Goal: Information Seeking & Learning: Check status

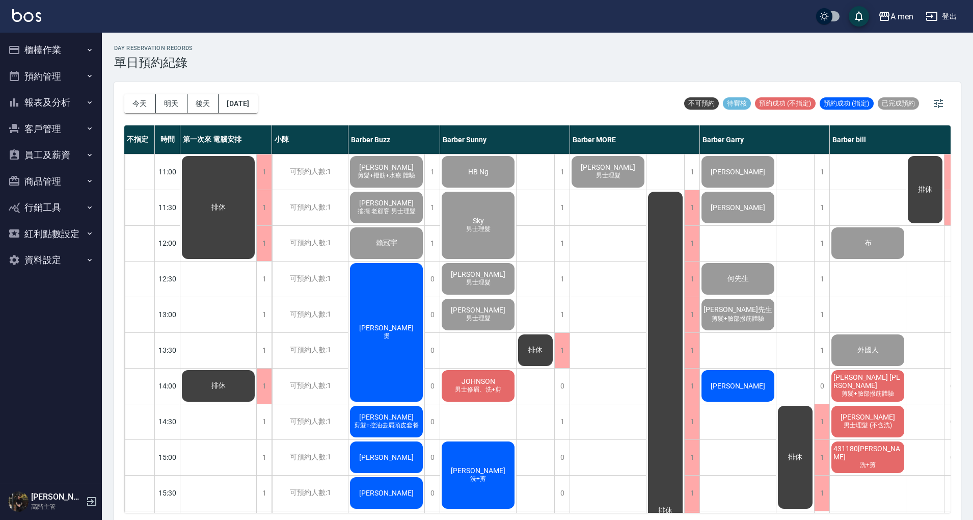
scroll to position [186, 106]
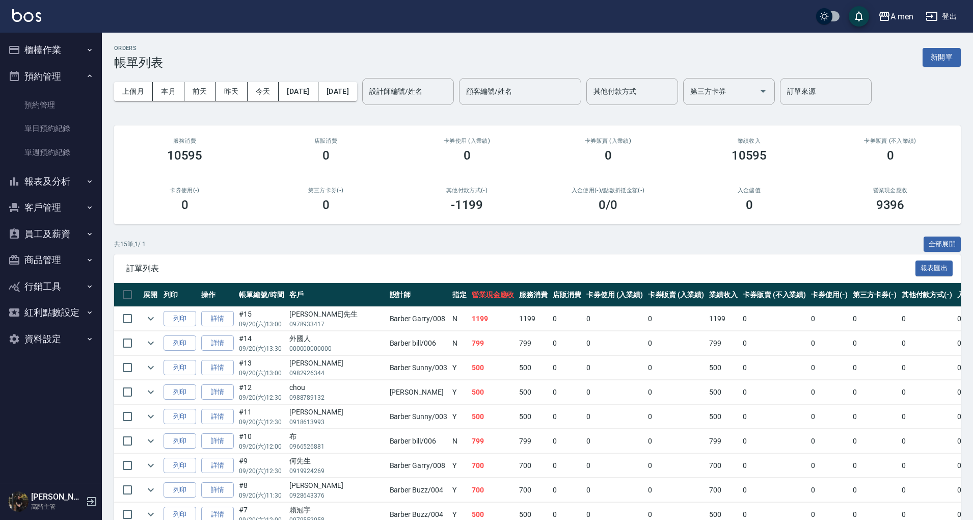
click at [254, 79] on div "上個月 本月 [DATE] [DATE] [DATE] [DATE] [DATE] 設計師編號/姓名 設計師編號/姓名 顧客編號/姓名 顧客編號/姓名 其他付…" at bounding box center [537, 91] width 847 height 43
click at [262, 91] on button "今天" at bounding box center [264, 91] width 32 height 19
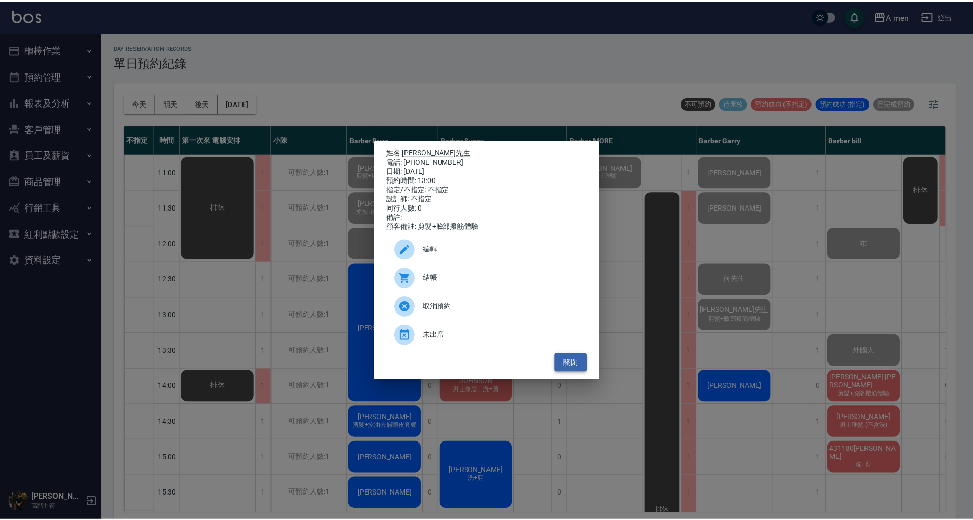
scroll to position [0, 101]
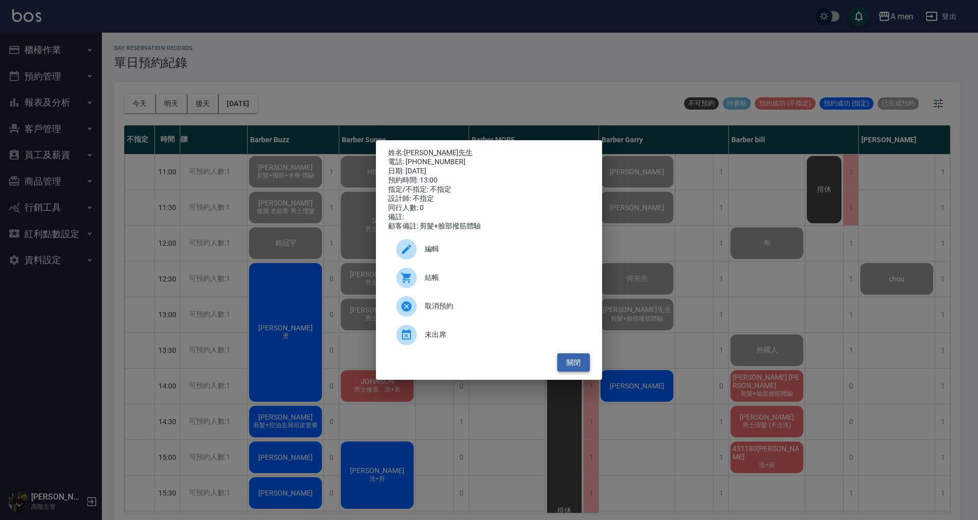
click at [578, 364] on button "關閉" at bounding box center [573, 362] width 33 height 19
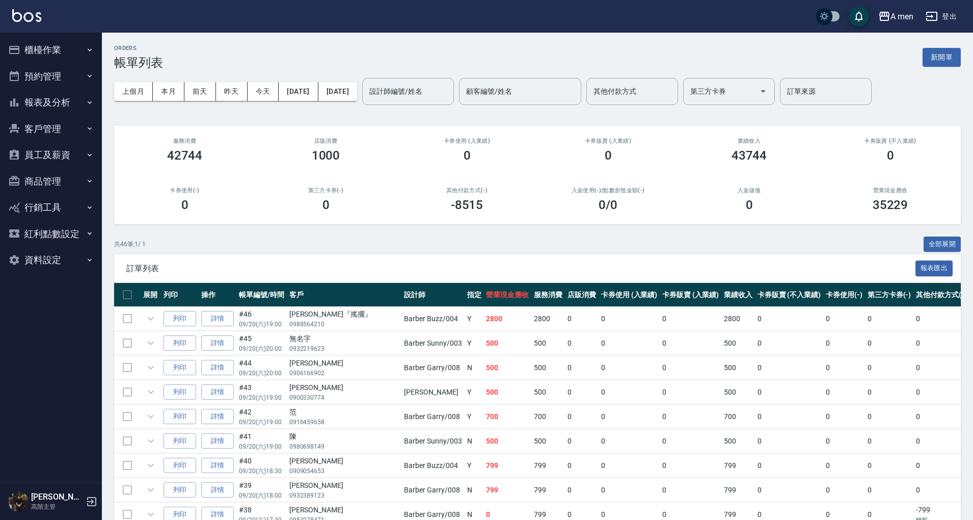
click at [65, 61] on button "櫃檯作業" at bounding box center [51, 50] width 94 height 26
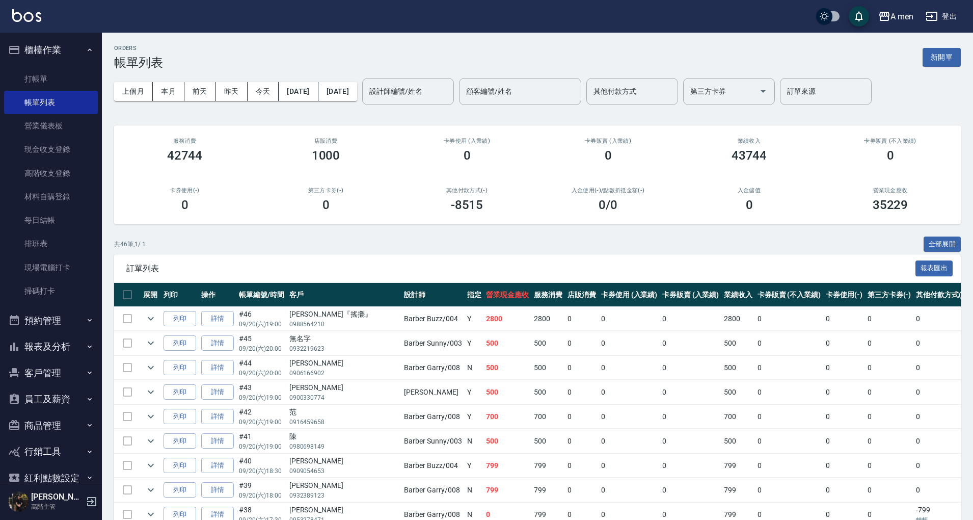
click at [63, 307] on button "預約管理" at bounding box center [51, 320] width 94 height 26
click at [60, 353] on link "預約管理" at bounding box center [51, 348] width 94 height 23
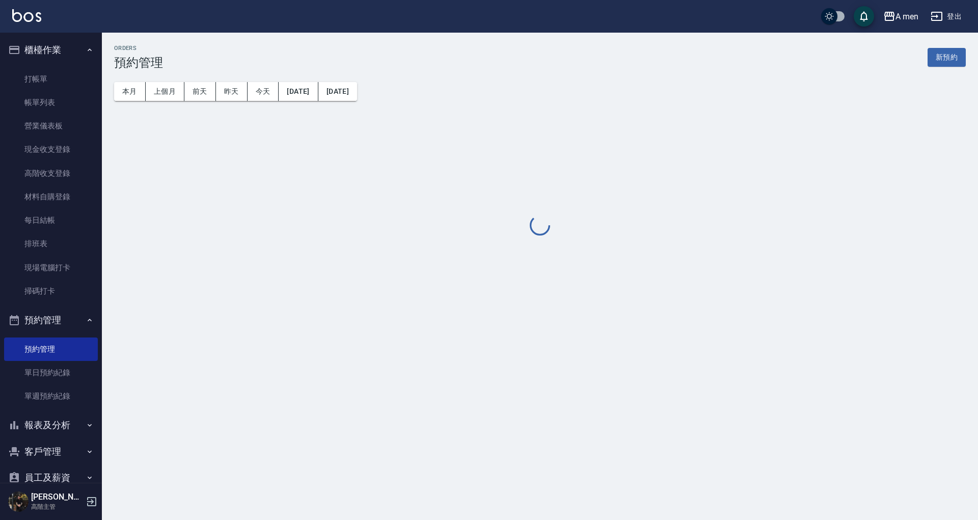
click at [74, 423] on button "報表及分析" at bounding box center [51, 425] width 94 height 26
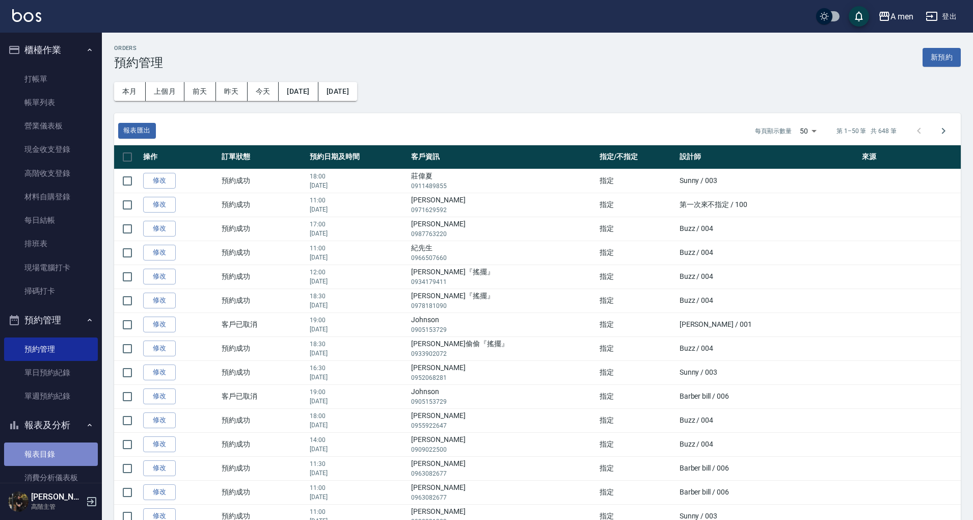
click at [62, 448] on link "報表目錄" at bounding box center [51, 453] width 94 height 23
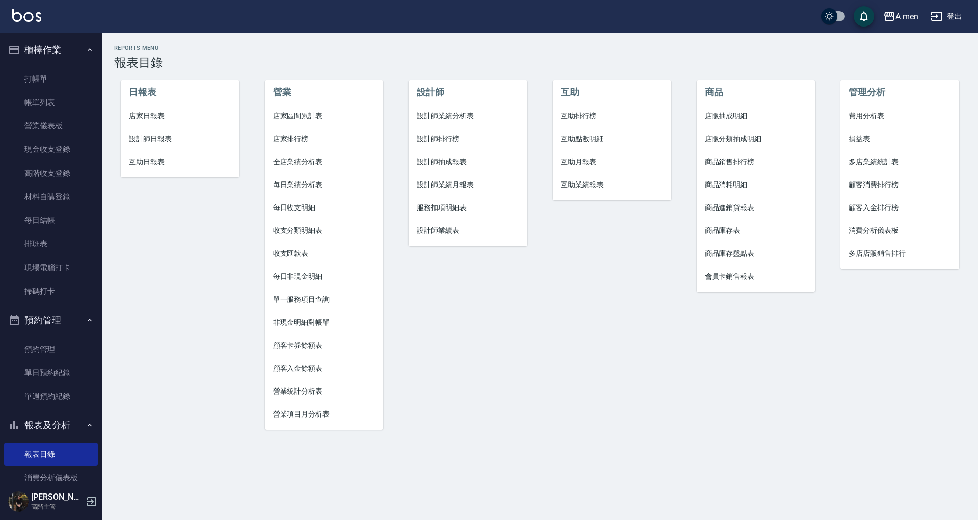
click at [316, 303] on span "單一服務項目查詢" at bounding box center [324, 299] width 102 height 11
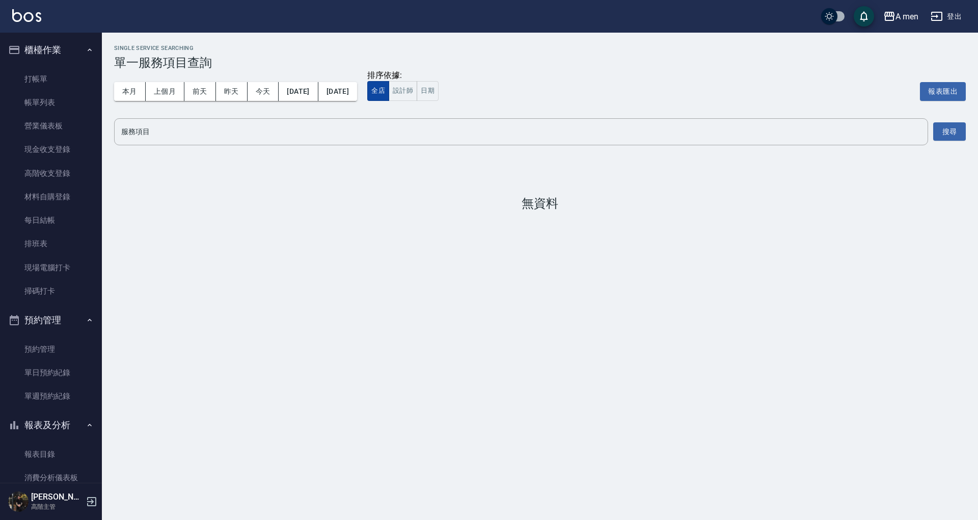
click at [389, 90] on button "全店" at bounding box center [378, 91] width 22 height 20
click at [326, 128] on input "服務項目" at bounding box center [521, 132] width 805 height 18
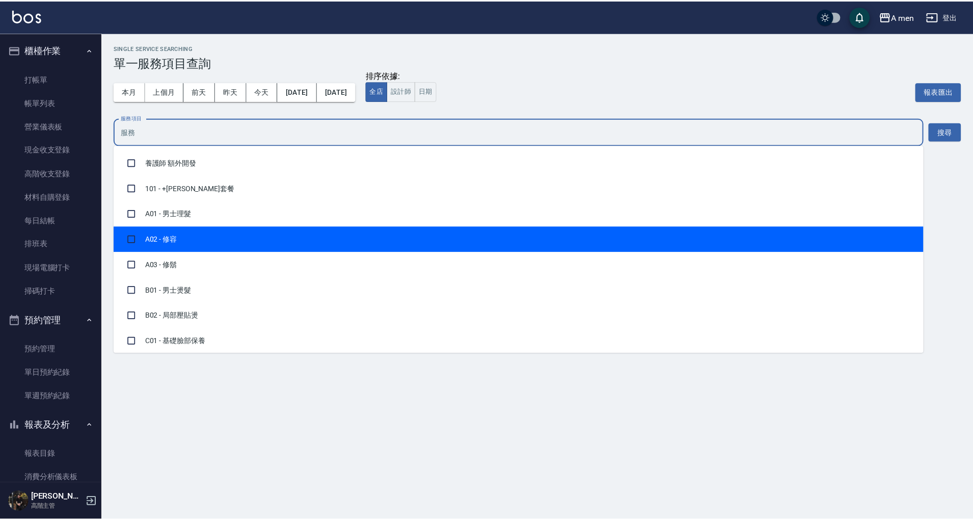
scroll to position [394, 0]
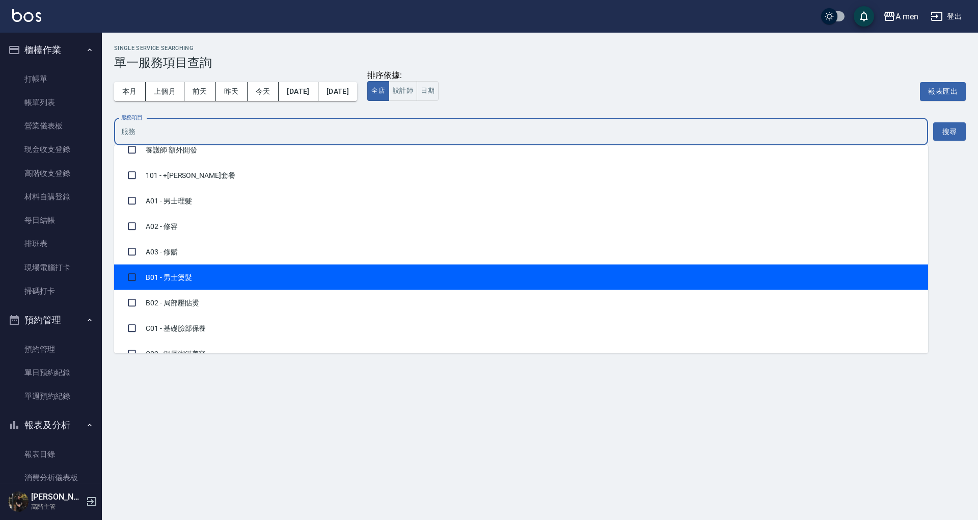
click at [852, 272] on li "B01 - 男士燙髮" at bounding box center [521, 276] width 814 height 25
checkbox input "true"
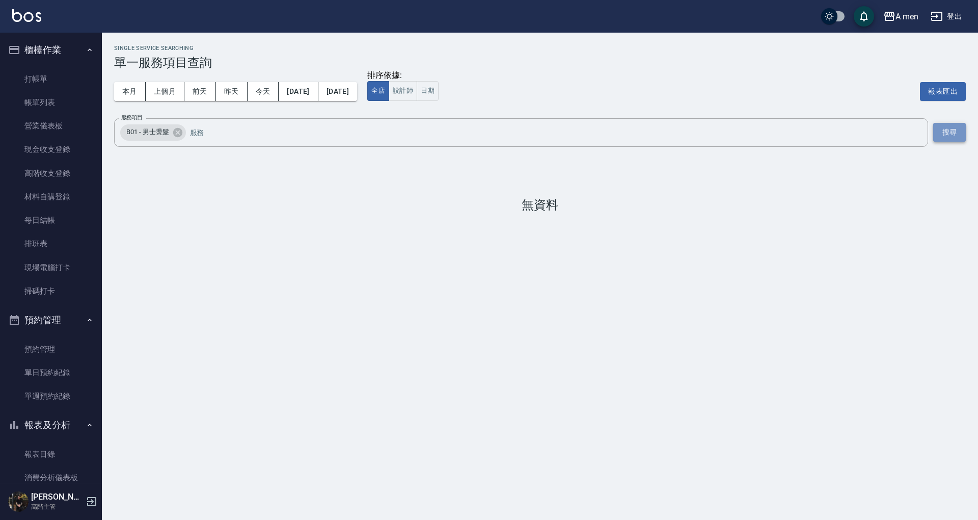
click at [947, 124] on button "搜尋" at bounding box center [949, 132] width 33 height 19
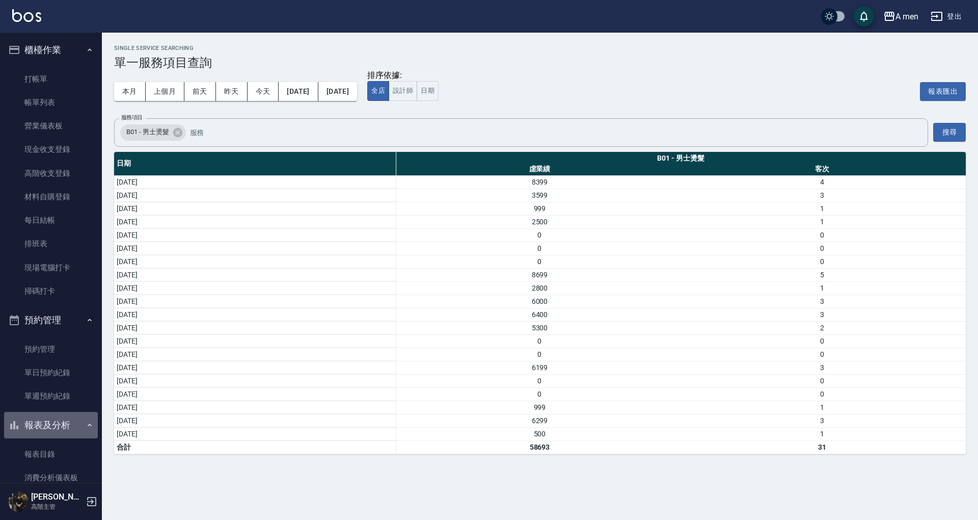
click at [63, 426] on button "報表及分析" at bounding box center [51, 425] width 94 height 26
click at [64, 449] on button "客戶管理" at bounding box center [51, 451] width 94 height 26
click at [60, 479] on link "客戶列表" at bounding box center [51, 479] width 94 height 23
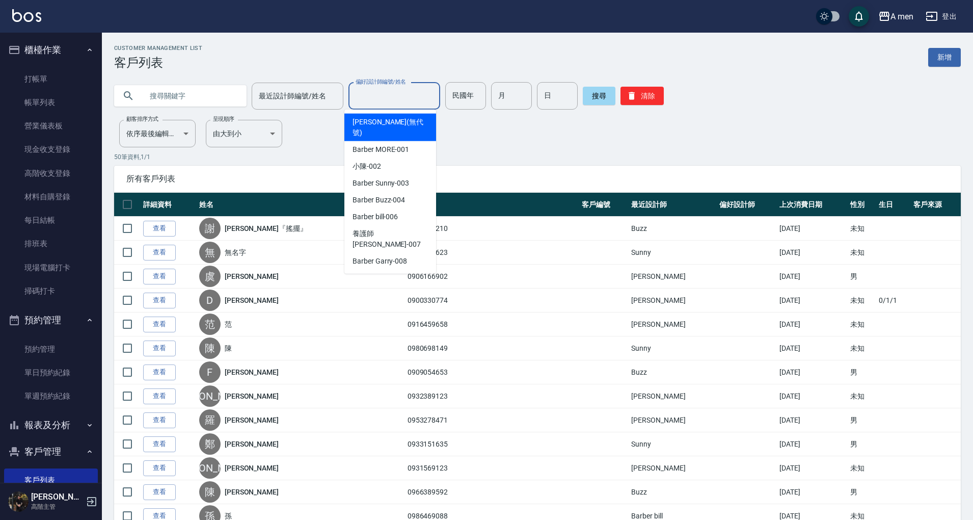
click at [384, 97] on input "偏好設計師編號/姓名" at bounding box center [394, 96] width 83 height 18
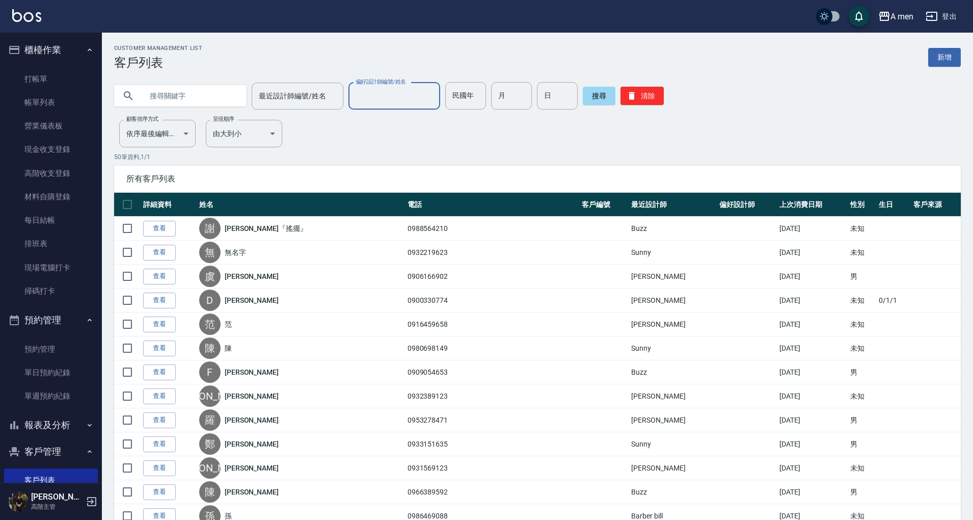
click at [384, 97] on input "偏好設計師編號/姓名" at bounding box center [394, 96] width 83 height 18
click at [221, 97] on input "text" at bounding box center [191, 96] width 96 height 28
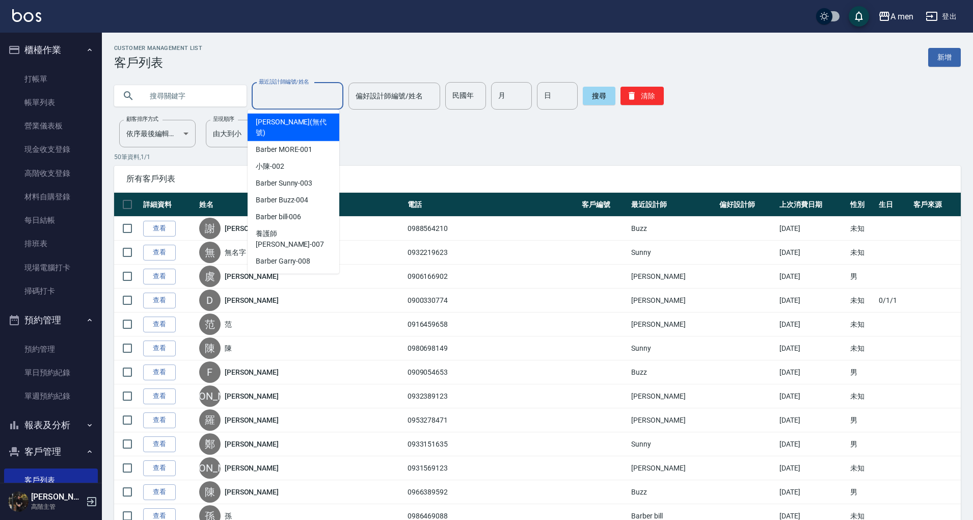
click at [284, 104] on input "最近設計師編號/姓名" at bounding box center [297, 96] width 83 height 18
click at [287, 101] on input "最近設計師編號/姓名" at bounding box center [297, 96] width 83 height 18
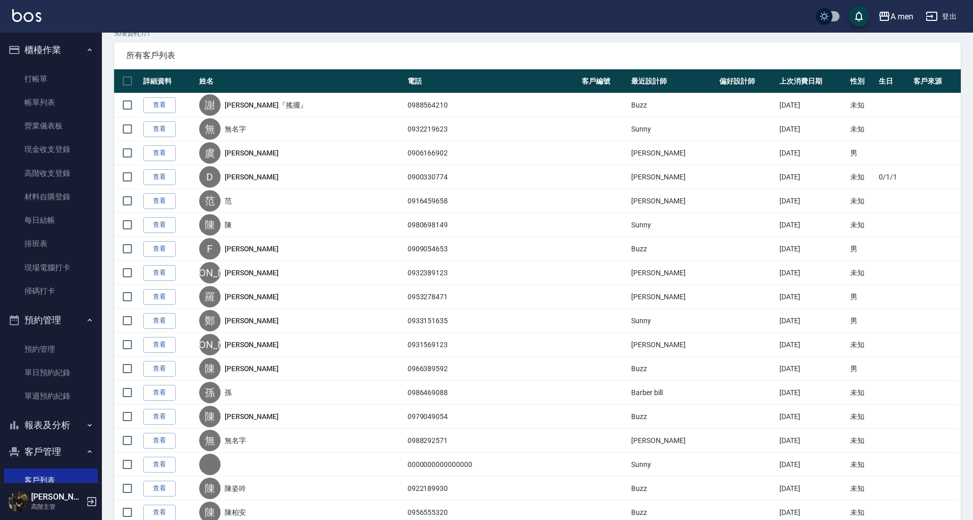
scroll to position [127, 0]
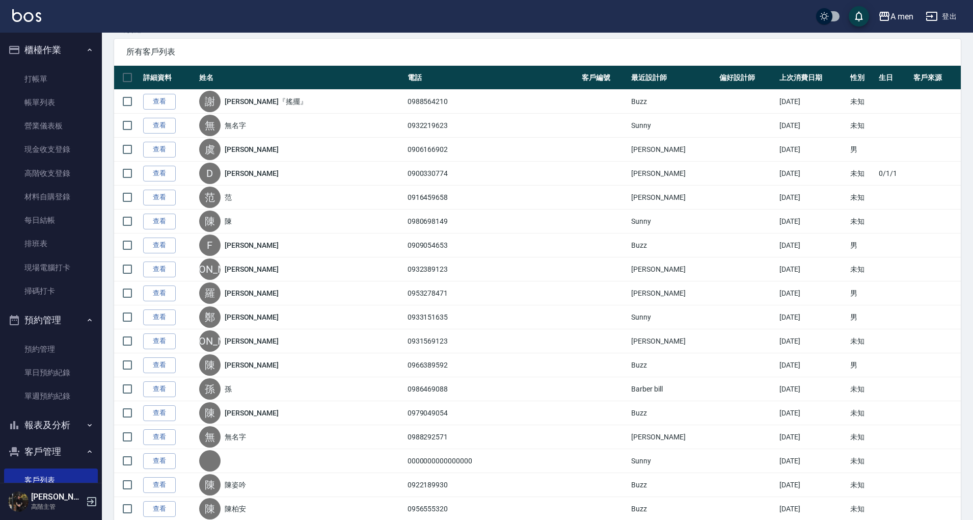
click at [70, 453] on button "客戶管理" at bounding box center [51, 451] width 94 height 26
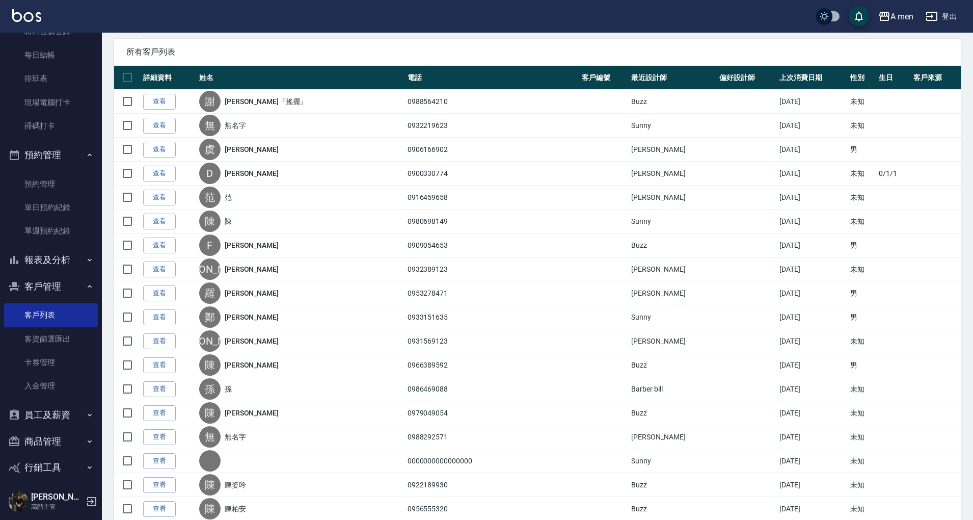
scroll to position [165, 0]
click at [62, 338] on link "客資篩選匯出" at bounding box center [51, 338] width 94 height 23
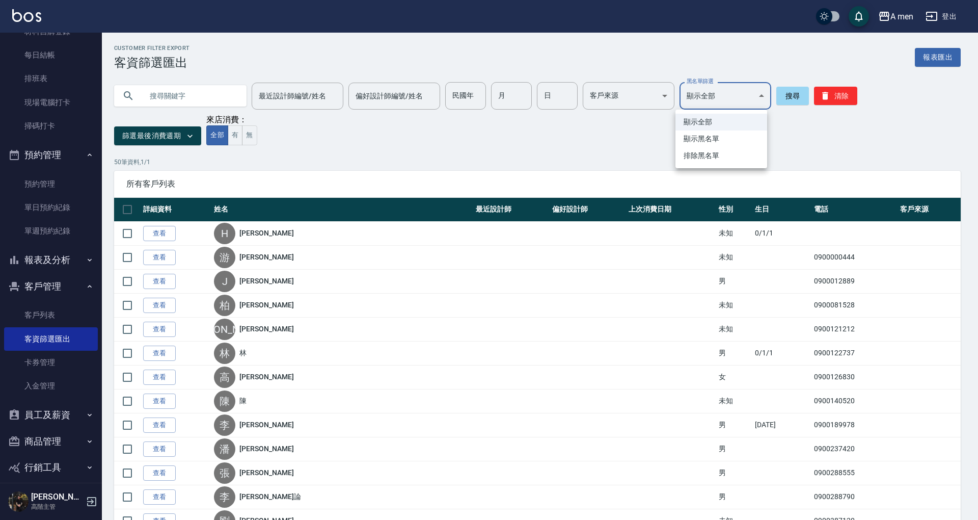
click at [744, 100] on div at bounding box center [489, 260] width 978 height 520
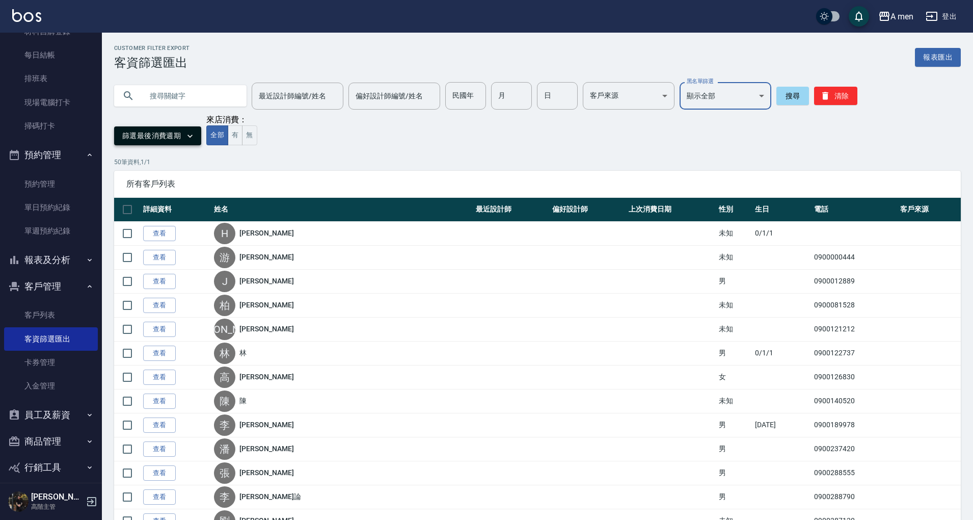
click at [187, 141] on icon "button" at bounding box center [190, 136] width 10 height 10
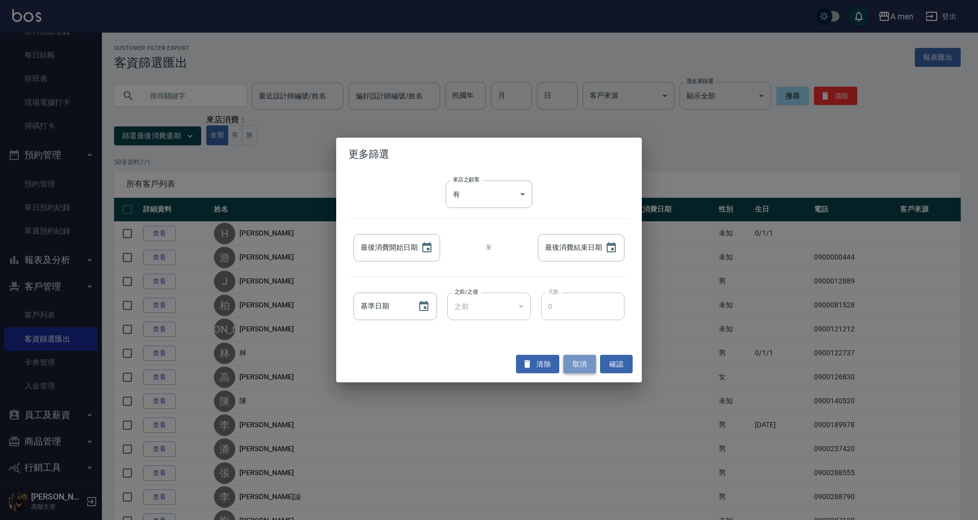
click at [590, 368] on button "取消" at bounding box center [579, 364] width 33 height 19
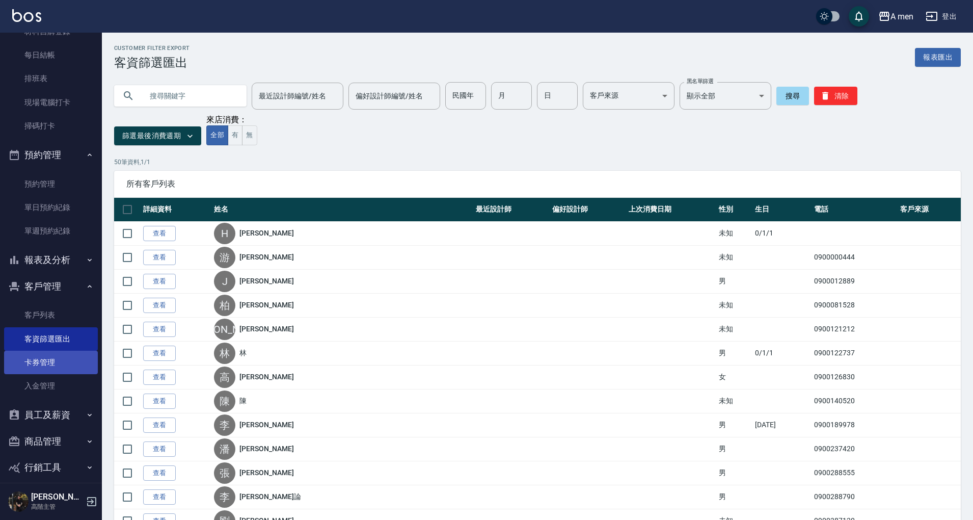
click at [35, 372] on link "卡券管理" at bounding box center [51, 361] width 94 height 23
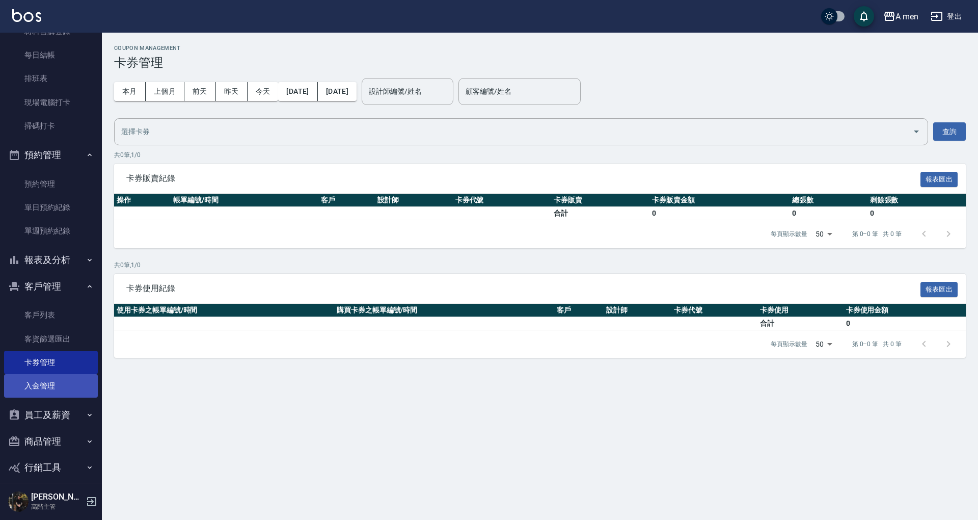
click at [49, 382] on link "入金管理" at bounding box center [51, 385] width 94 height 23
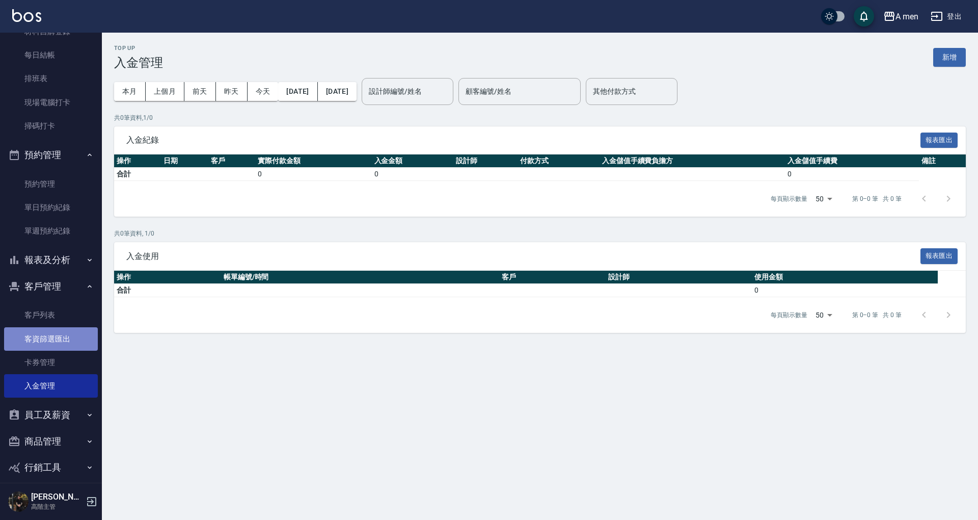
click at [52, 347] on link "客資篩選匯出" at bounding box center [51, 338] width 94 height 23
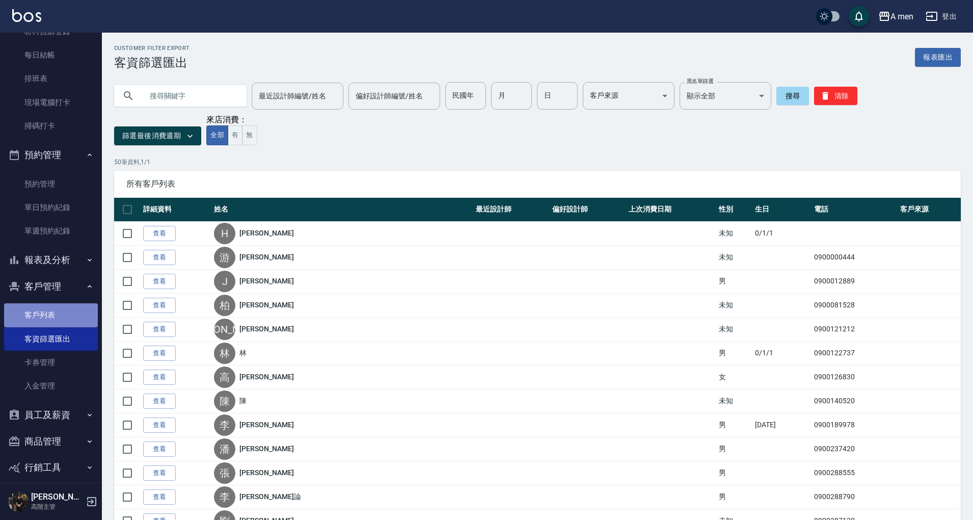
click at [60, 314] on link "客戶列表" at bounding box center [51, 314] width 94 height 23
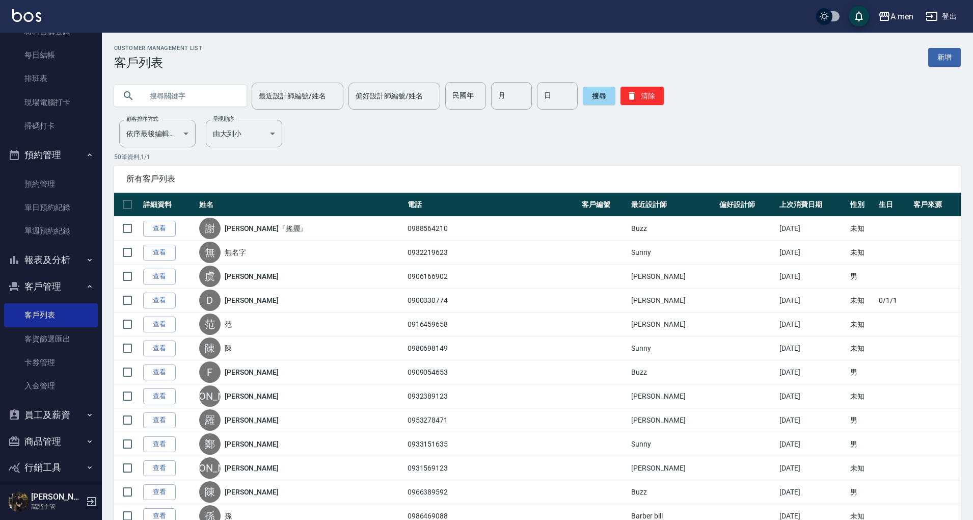
click at [199, 94] on input "text" at bounding box center [191, 96] width 96 height 28
type input "燙"
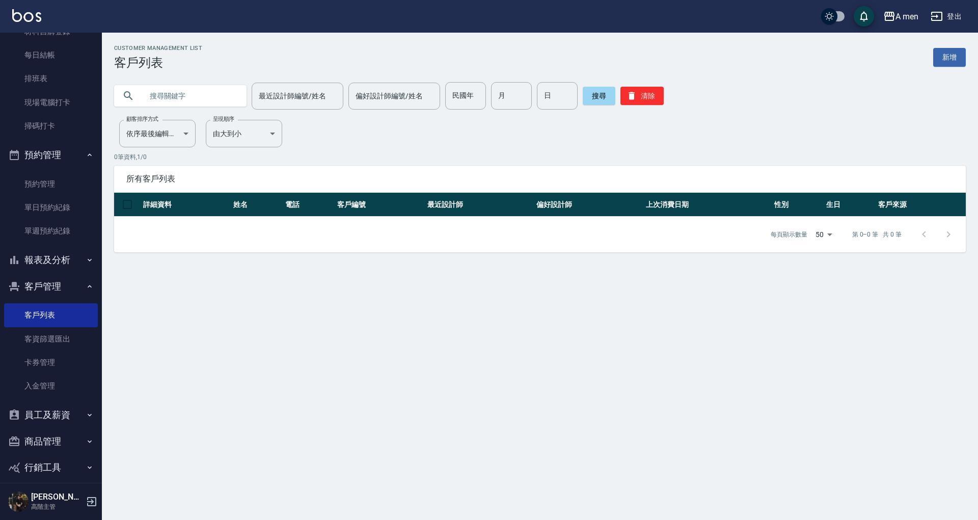
click at [69, 263] on button "報表及分析" at bounding box center [51, 260] width 94 height 26
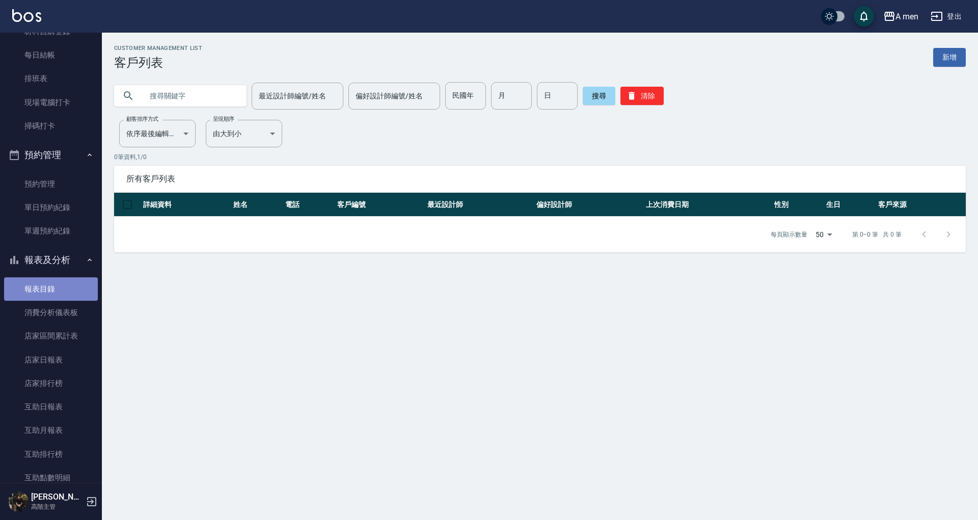
click at [62, 288] on link "報表目錄" at bounding box center [51, 288] width 94 height 23
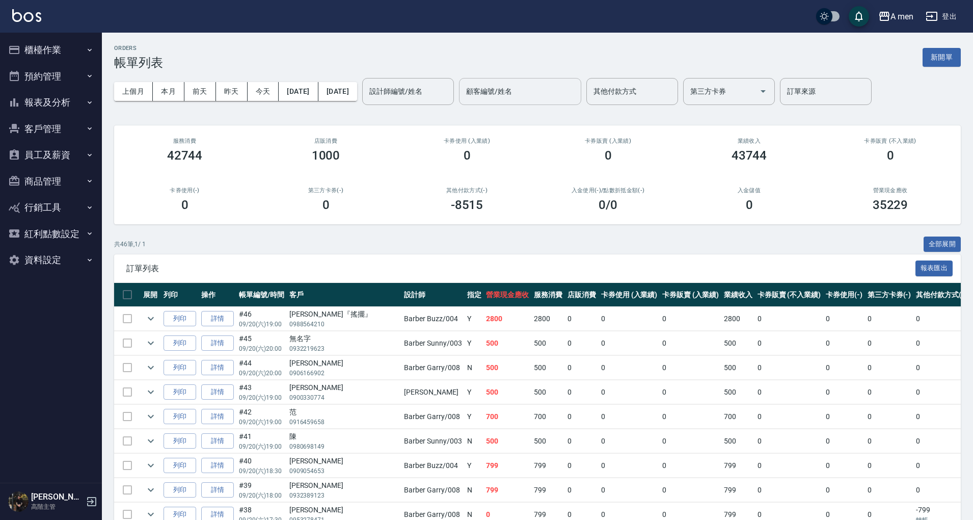
click at [547, 85] on input "顧客編號/姓名" at bounding box center [520, 92] width 113 height 18
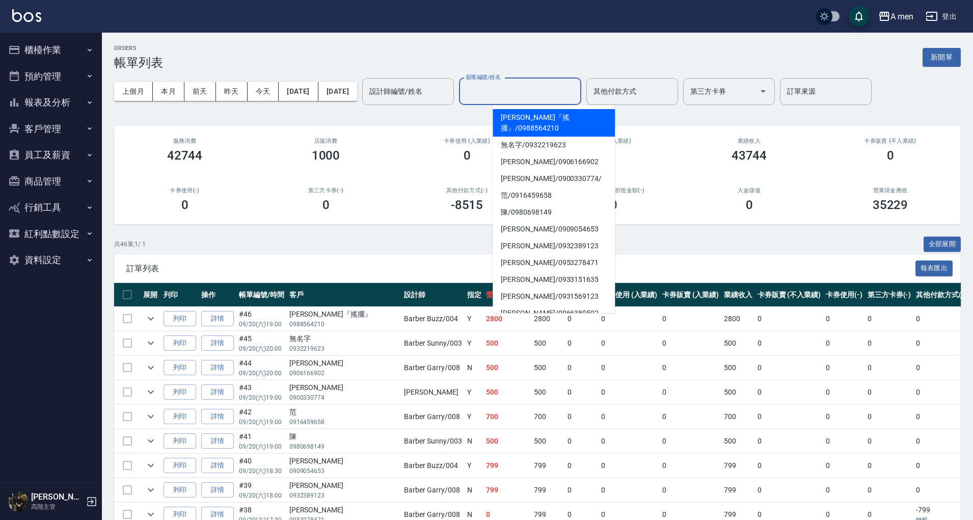
click at [547, 85] on input "顧客編號/姓名" at bounding box center [520, 92] width 113 height 18
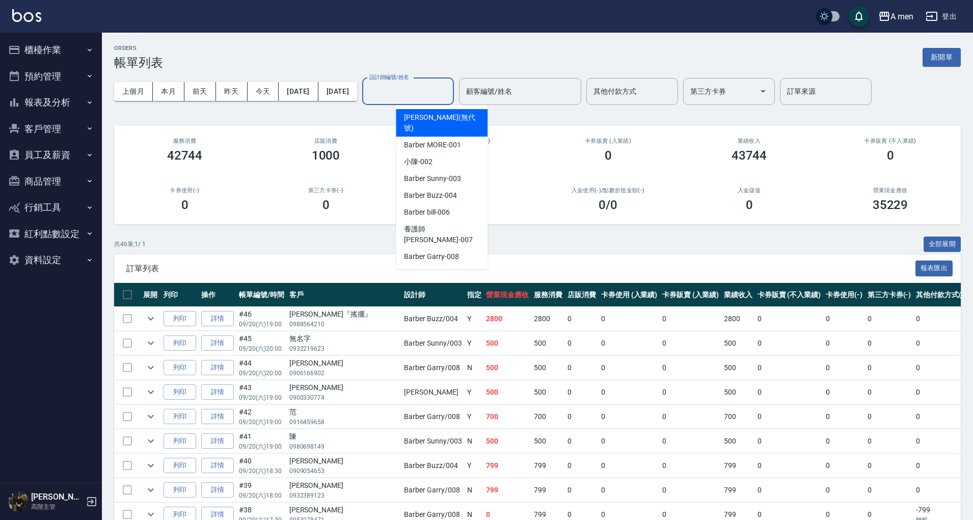
click at [449, 83] on input "設計師編號/姓名" at bounding box center [408, 92] width 83 height 18
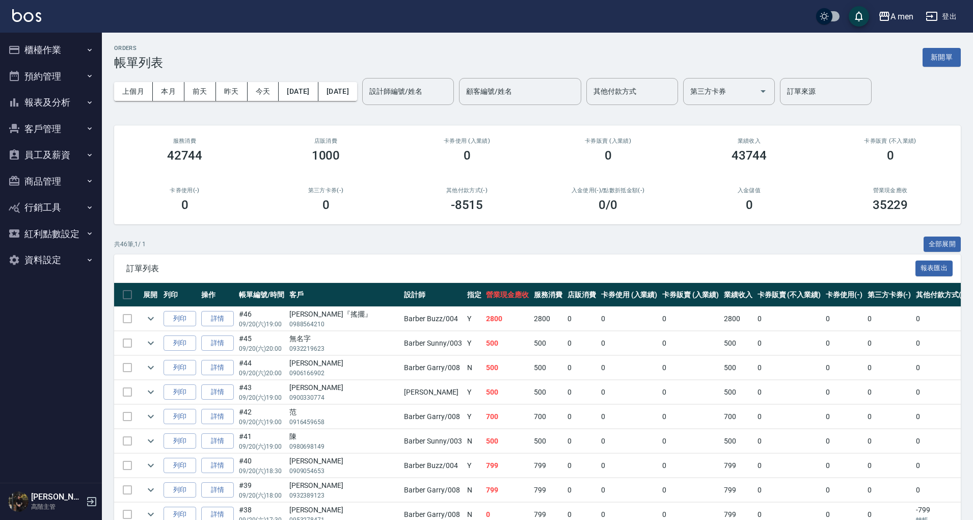
click at [587, 176] on div "入金使用(-) /點數折抵金額(-) 0 /0" at bounding box center [607, 199] width 141 height 49
click at [71, 102] on button "報表及分析" at bounding box center [51, 102] width 94 height 26
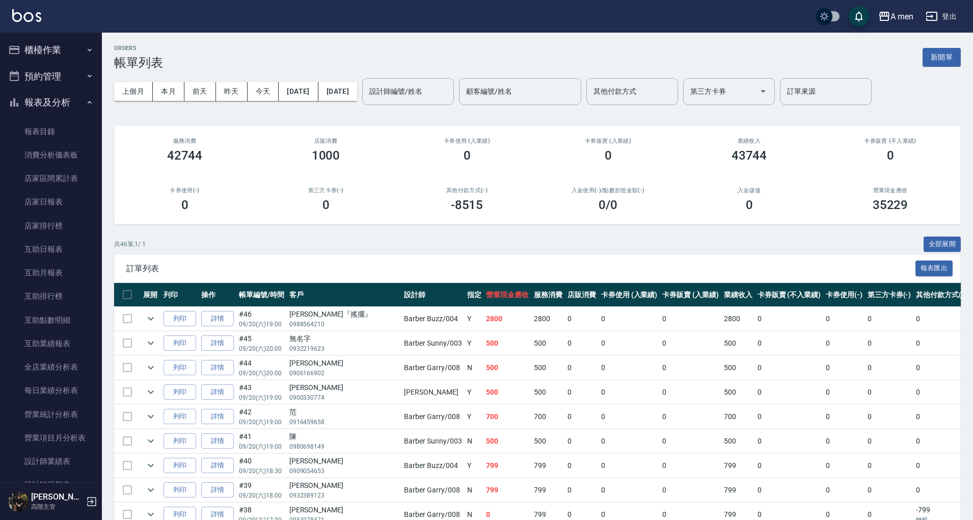
click at [63, 78] on button "預約管理" at bounding box center [51, 76] width 94 height 26
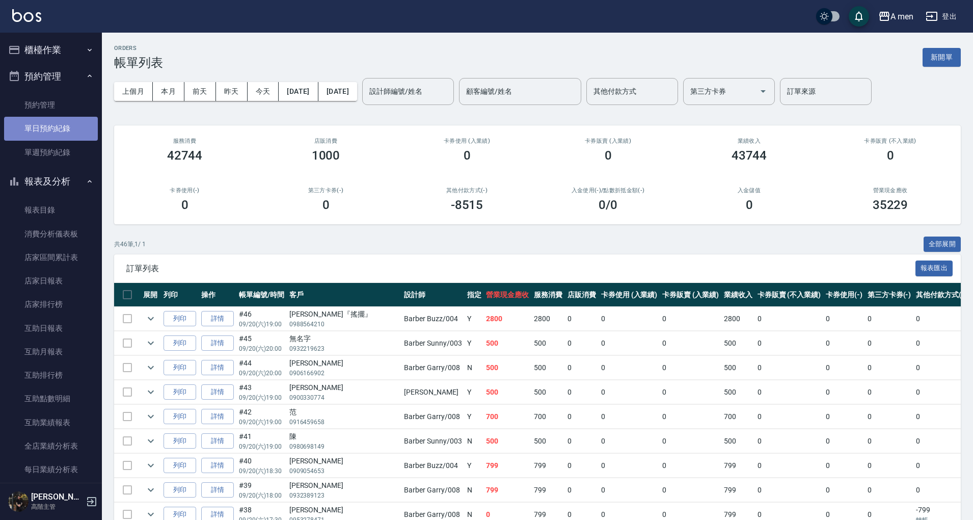
click at [70, 134] on link "單日預約紀錄" at bounding box center [51, 128] width 94 height 23
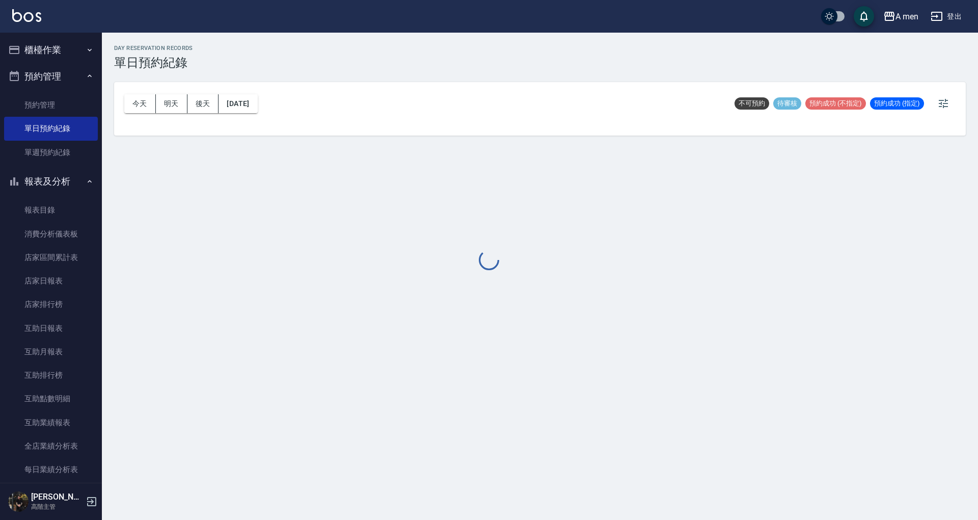
click at [64, 75] on button "預約管理" at bounding box center [51, 76] width 94 height 26
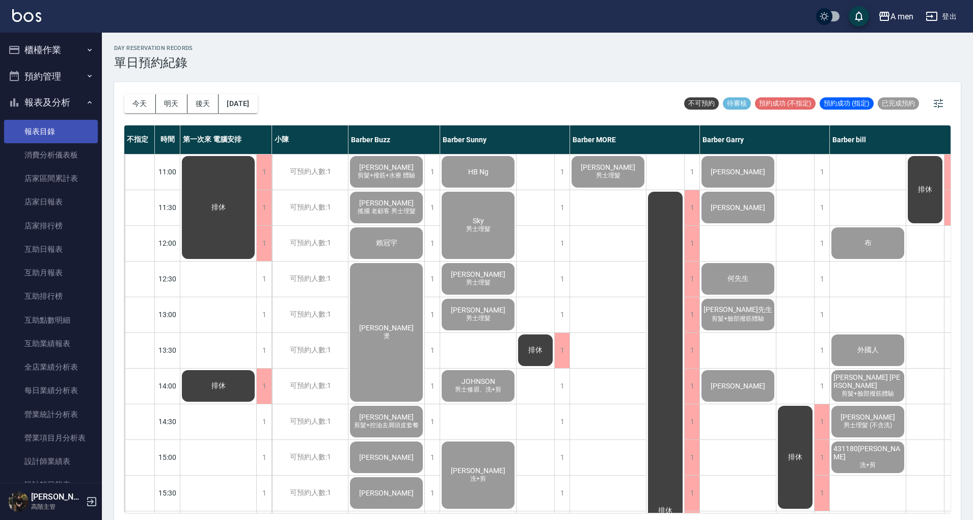
click at [74, 125] on link "報表目錄" at bounding box center [51, 131] width 94 height 23
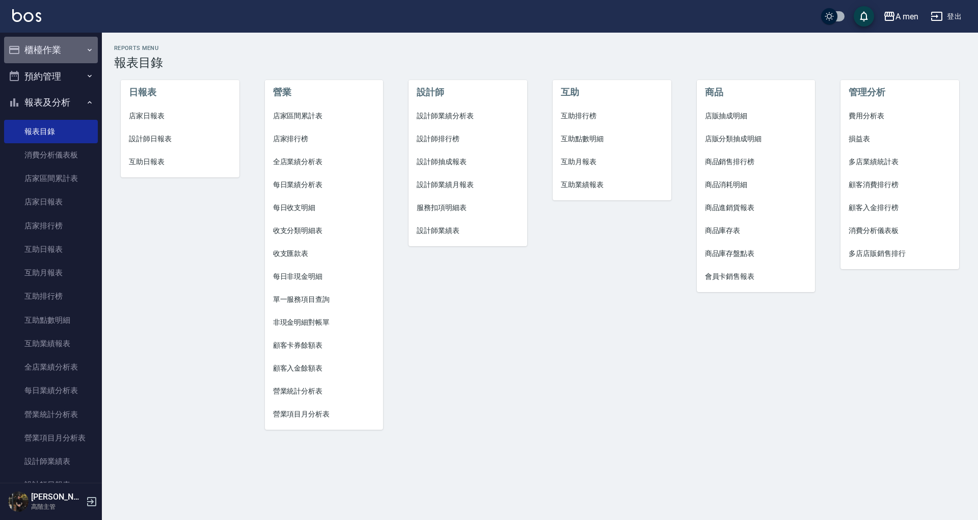
click at [70, 52] on button "櫃檯作業" at bounding box center [51, 50] width 94 height 26
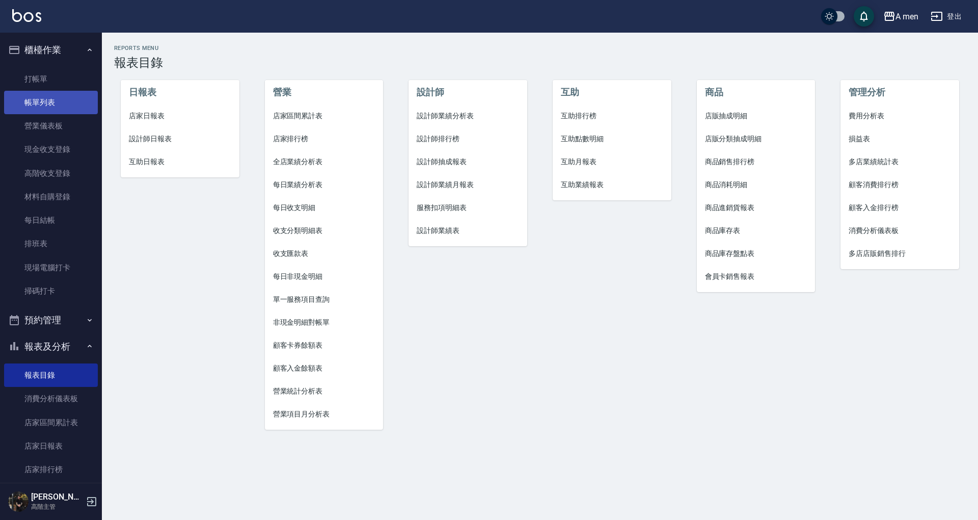
click at [64, 102] on link "帳單列表" at bounding box center [51, 102] width 94 height 23
click at [44, 104] on link "帳單列表" at bounding box center [51, 102] width 94 height 23
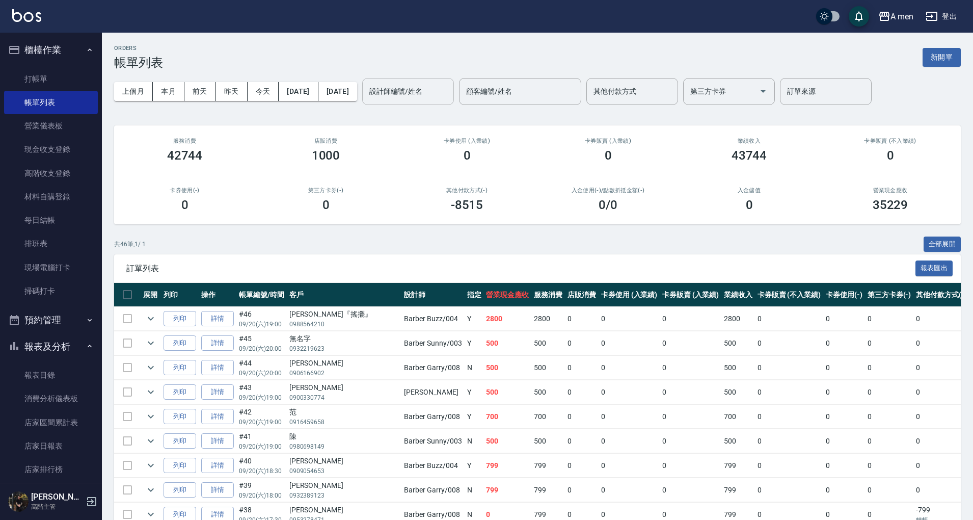
click at [449, 84] on input "設計師編號/姓名" at bounding box center [408, 92] width 83 height 18
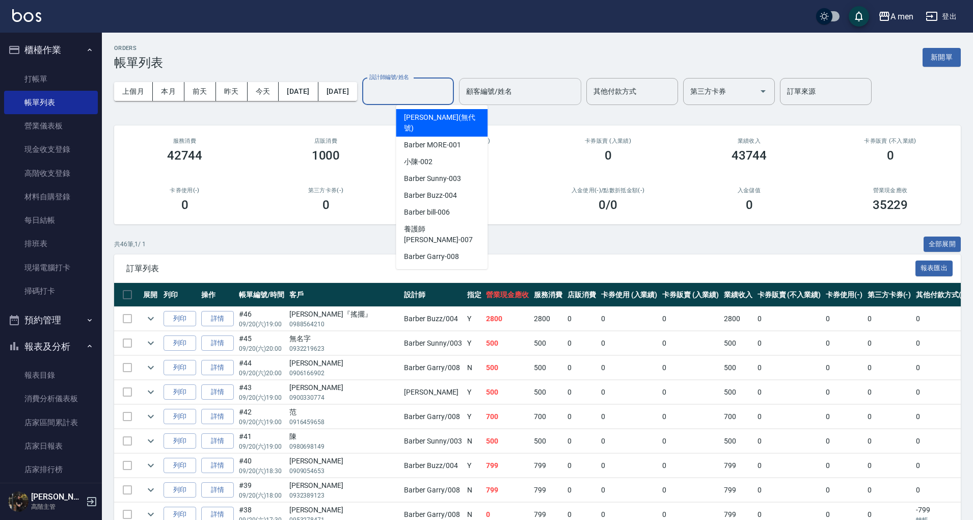
click at [510, 94] on input "顧客編號/姓名" at bounding box center [520, 92] width 113 height 18
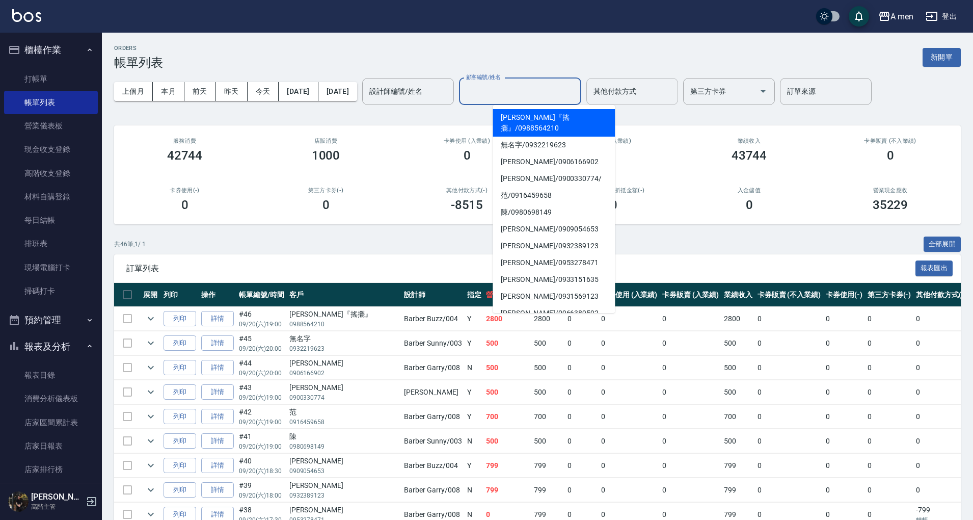
click at [641, 95] on input "其他付款方式" at bounding box center [632, 92] width 83 height 18
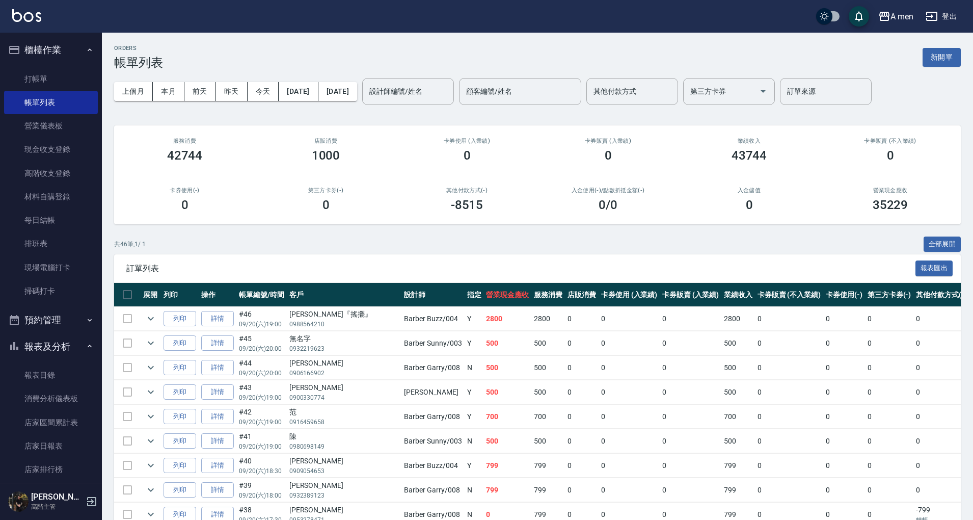
click at [447, 75] on div "上個月 本月 前天 昨天 今天 2025/09/20 2025/09/20 設計師編號/姓名 設計師編號/姓名 顧客編號/姓名 顧客編號/姓名 其他付款方式 …" at bounding box center [537, 91] width 847 height 43
click at [57, 40] on button "櫃檯作業" at bounding box center [51, 50] width 94 height 26
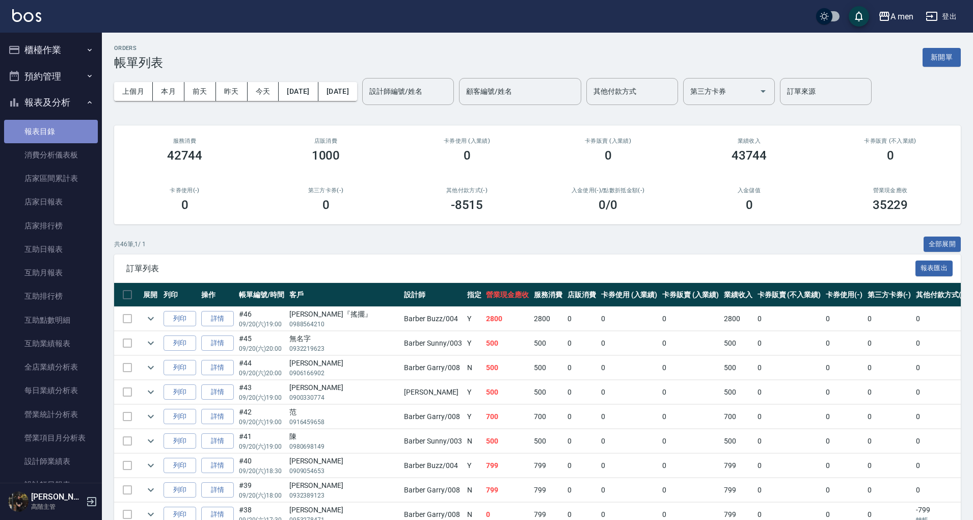
click at [58, 129] on link "報表目錄" at bounding box center [51, 131] width 94 height 23
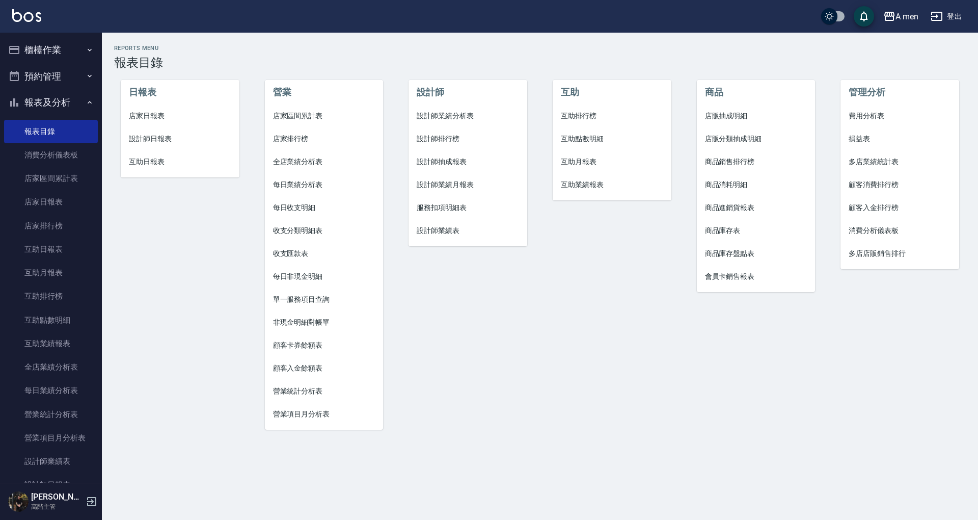
click at [596, 137] on span "互助點數明細" at bounding box center [612, 138] width 102 height 11
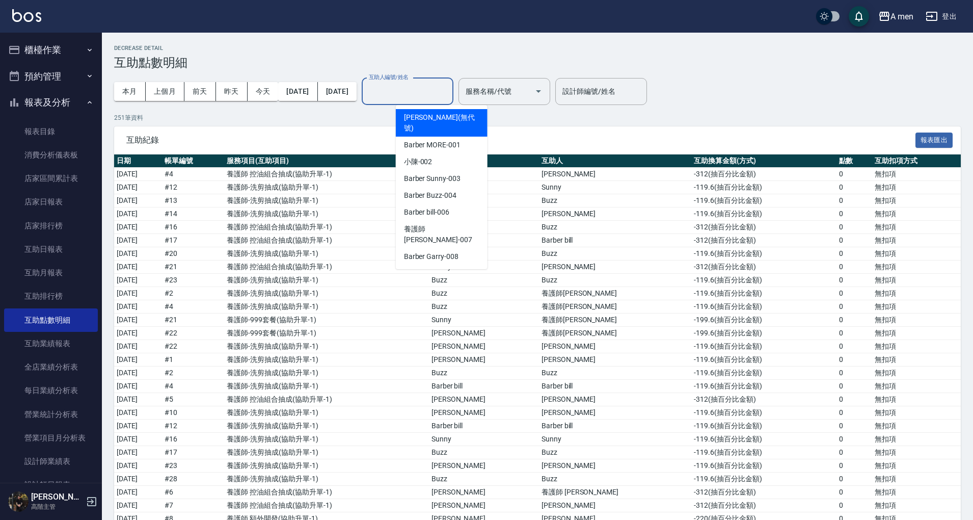
click at [443, 97] on input "互助人編號/姓名" at bounding box center [407, 92] width 83 height 18
click at [525, 114] on p "251 筆資料" at bounding box center [537, 117] width 847 height 9
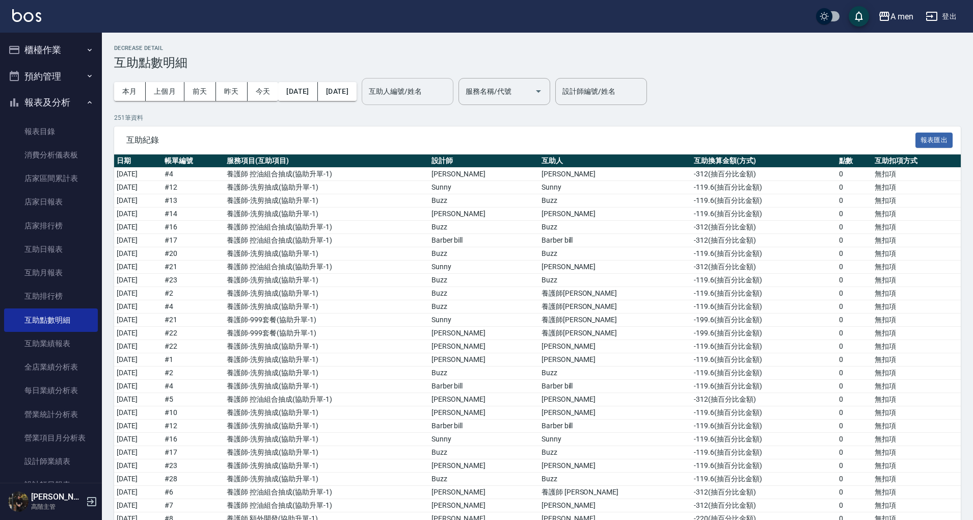
click at [446, 99] on input "互助人編號/姓名" at bounding box center [407, 92] width 83 height 18
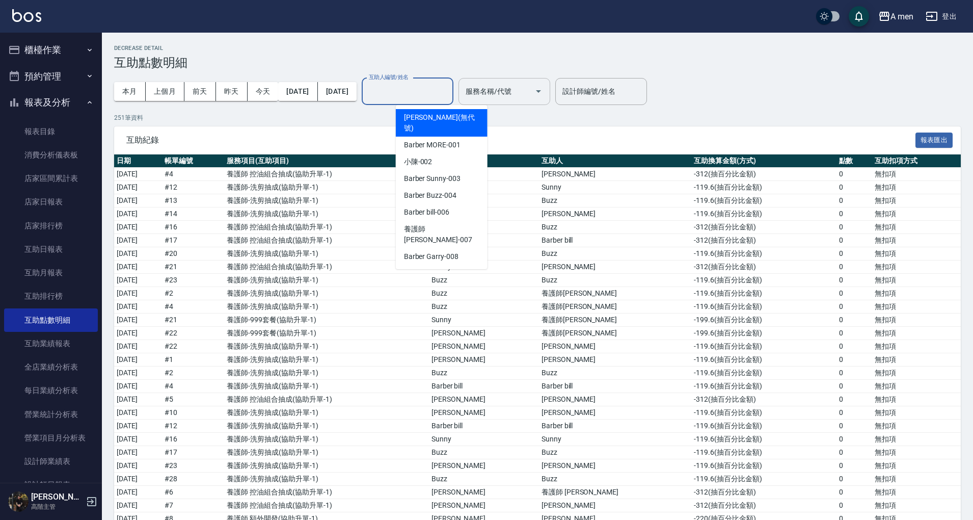
click at [533, 82] on div "服務名稱/代號" at bounding box center [504, 91] width 92 height 27
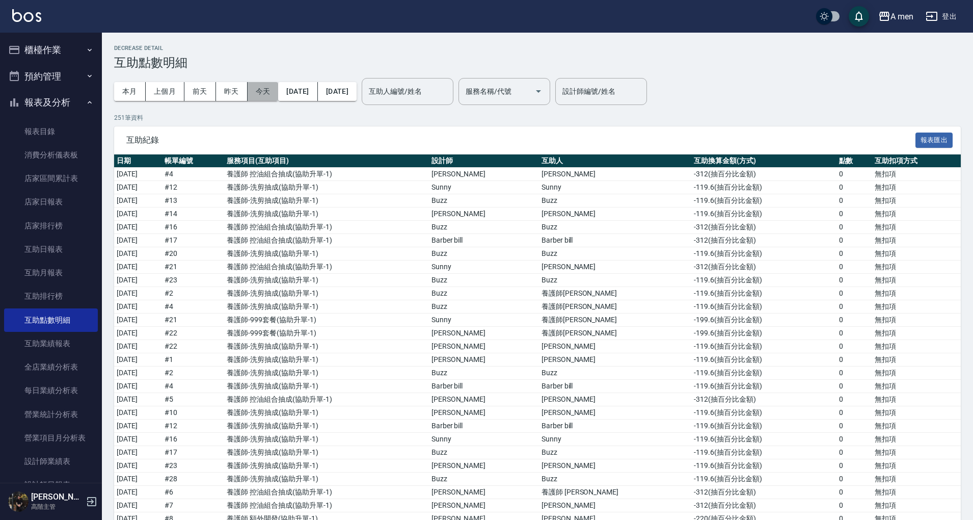
click at [272, 94] on button "今天" at bounding box center [263, 91] width 31 height 19
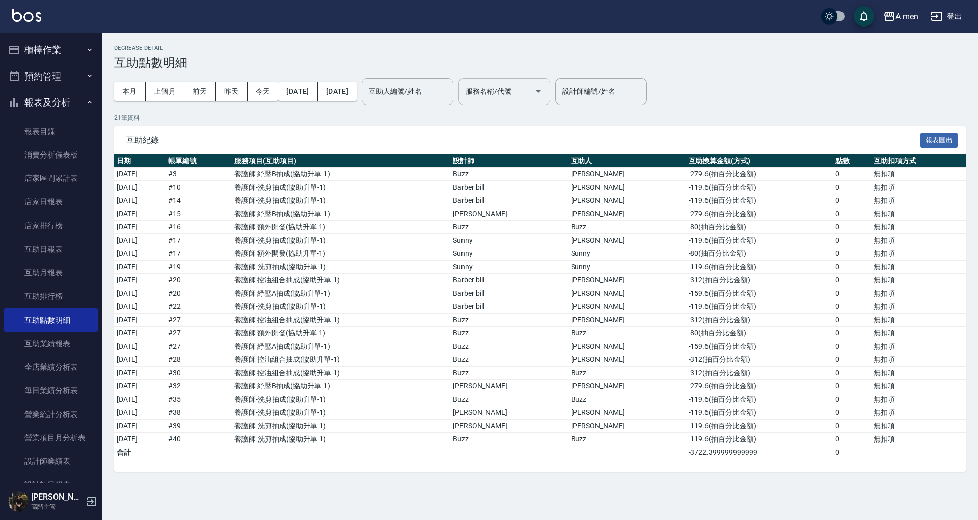
click at [530, 94] on input "服務名稱/代號" at bounding box center [496, 92] width 67 height 18
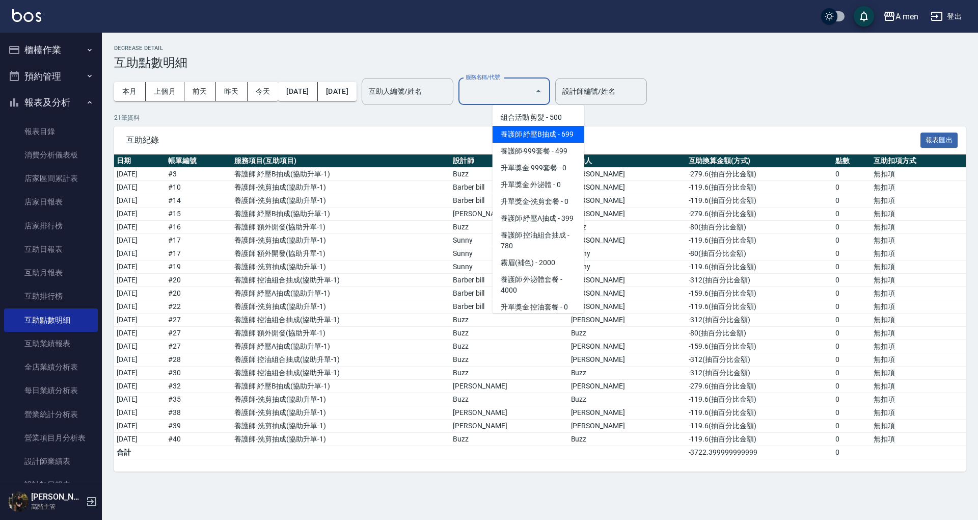
click at [558, 139] on span "養護師 紓壓B抽成 - 699" at bounding box center [539, 134] width 92 height 17
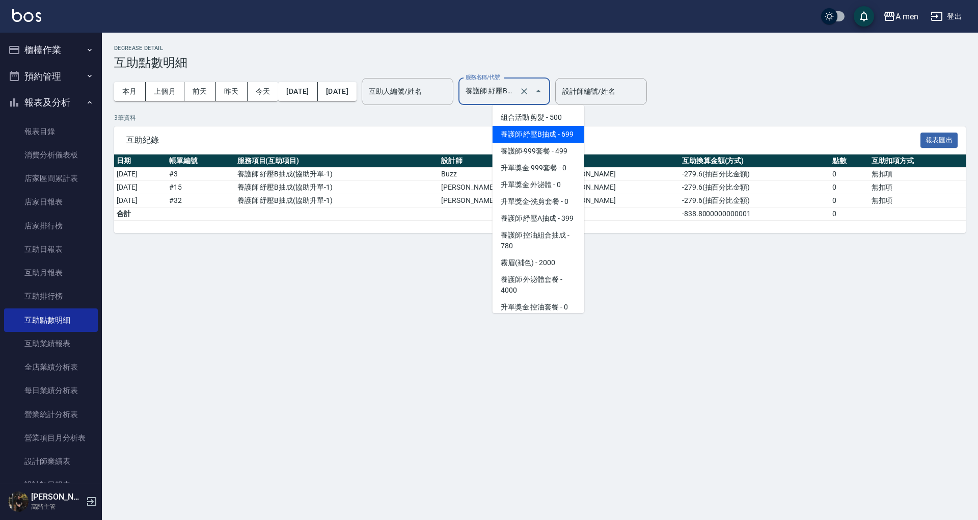
click at [517, 91] on input "養護師 紓壓B抽成" at bounding box center [490, 92] width 54 height 18
click at [550, 227] on span "養護師 紓壓A抽成 - 399" at bounding box center [539, 218] width 92 height 17
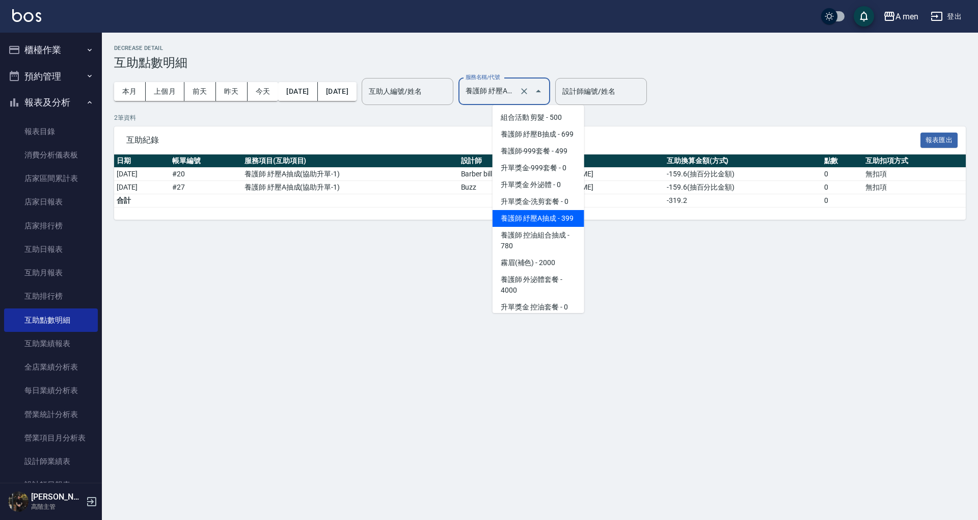
click at [517, 93] on input "養護師 紓壓A抽成" at bounding box center [490, 92] width 54 height 18
click at [542, 139] on span "養護師 紓壓B抽成 - 699" at bounding box center [539, 134] width 92 height 17
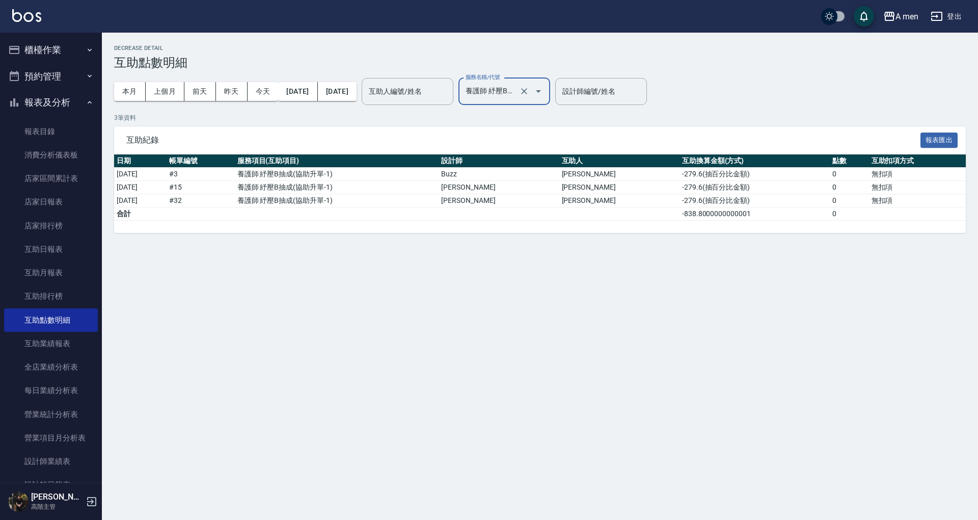
click at [517, 96] on input "養護師 紓壓B抽成" at bounding box center [490, 92] width 54 height 18
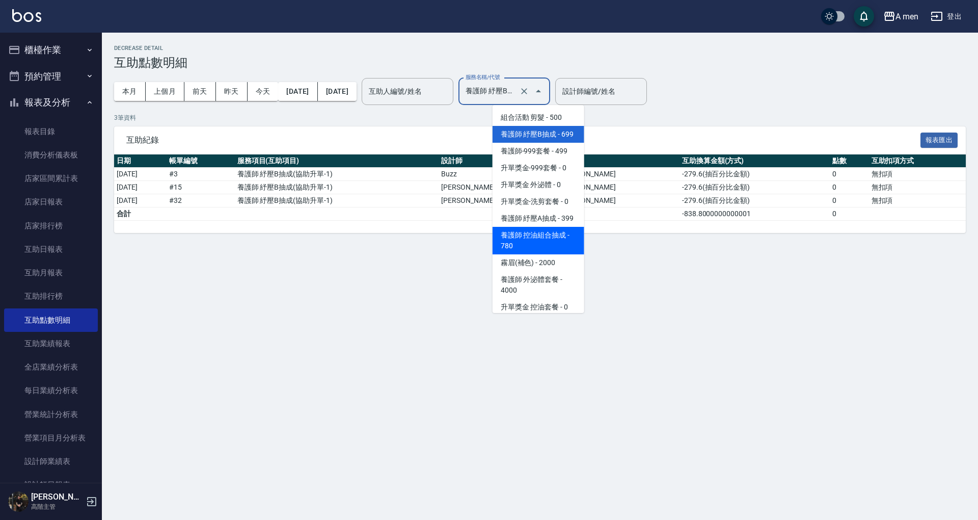
click at [561, 254] on span "養護師 控油組合抽成 - 780" at bounding box center [539, 241] width 92 height 28
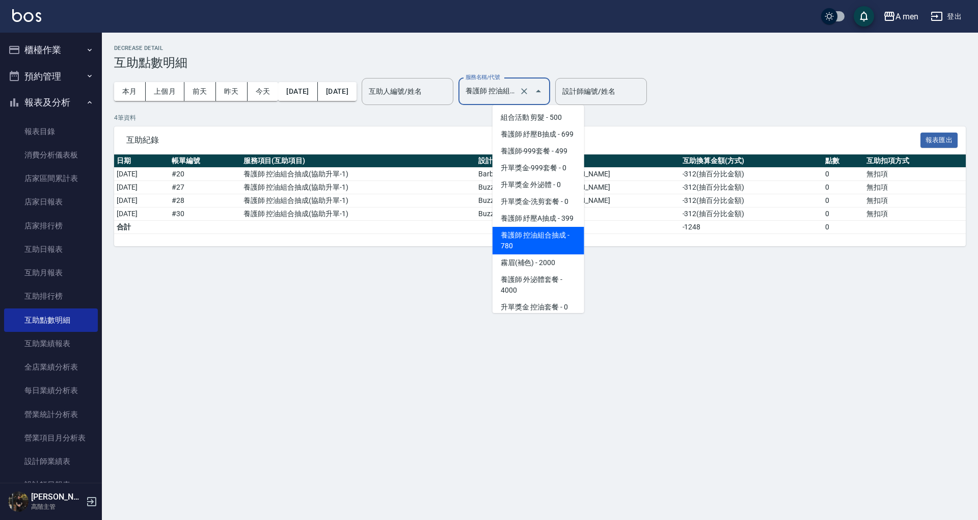
click at [517, 93] on input "養護師 控油組合抽成" at bounding box center [490, 92] width 54 height 18
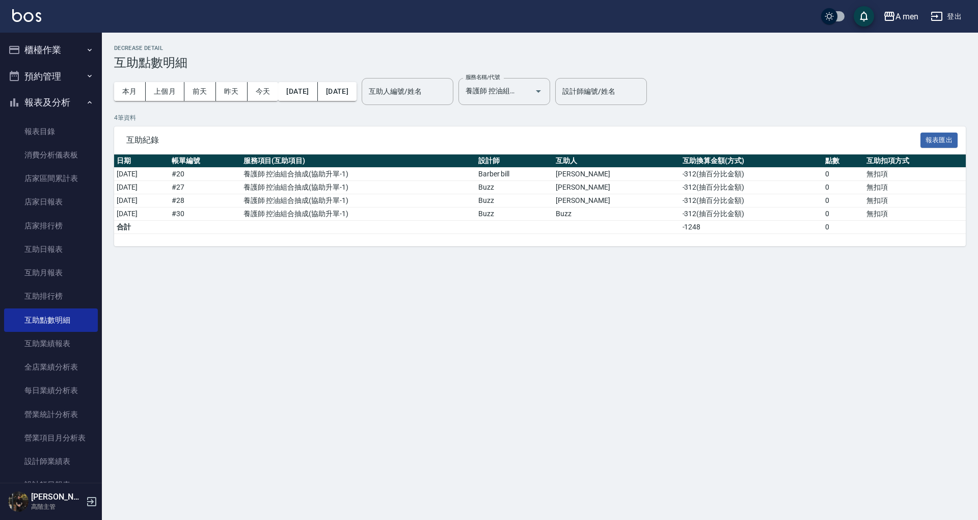
click at [617, 129] on div "互助紀錄 報表匯出" at bounding box center [540, 140] width 852 height 28
click at [517, 93] on input "養護師 控油組合抽成" at bounding box center [490, 92] width 54 height 18
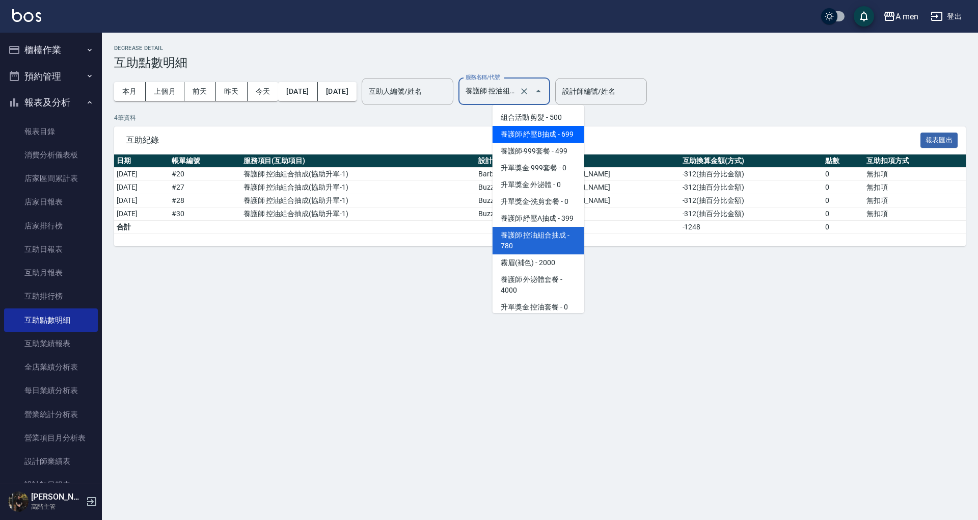
click at [553, 139] on span "養護師 紓壓B抽成 - 699" at bounding box center [539, 134] width 92 height 17
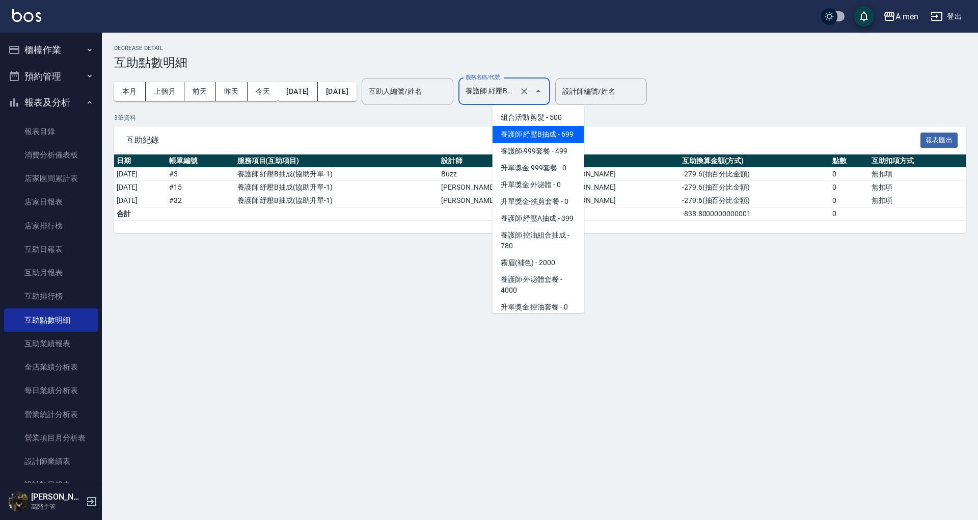
click at [517, 97] on input "養護師 紓壓B抽成" at bounding box center [490, 92] width 54 height 18
click at [545, 227] on span "養護師 紓壓A抽成 - 399" at bounding box center [539, 218] width 92 height 17
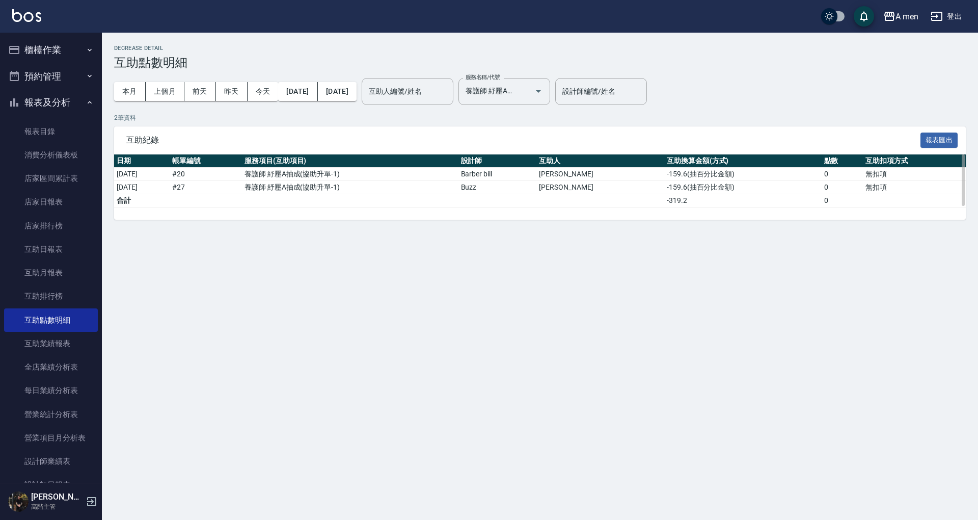
click at [533, 205] on td at bounding box center [497, 200] width 78 height 13
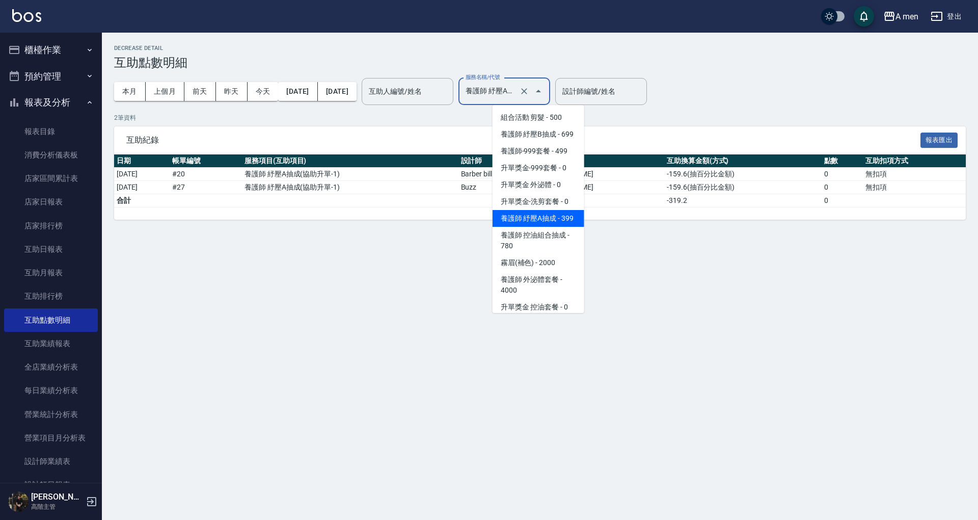
click at [517, 89] on input "養護師 紓壓A抽成" at bounding box center [490, 92] width 54 height 18
click at [561, 253] on span "養護師 控油組合抽成 - 780" at bounding box center [539, 241] width 92 height 28
type input "養護師 控油組合抽成"
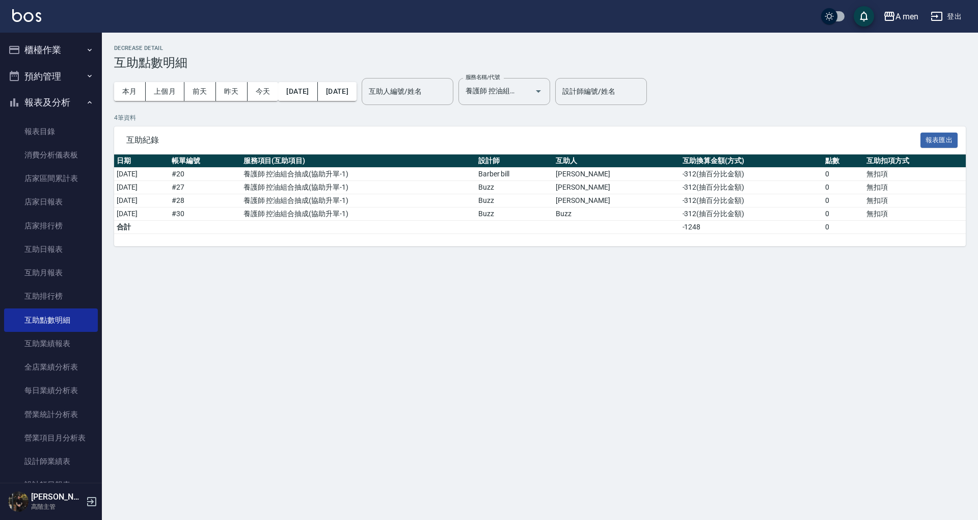
click at [561, 253] on div "Decrease Detail 互助點數明細 本月 上個月 前天 昨天 今天 2025/09/20 2025/09/20 互助人編號/姓名 互助人編號/姓名 …" at bounding box center [540, 146] width 876 height 226
click at [86, 47] on icon "button" at bounding box center [90, 50] width 8 height 8
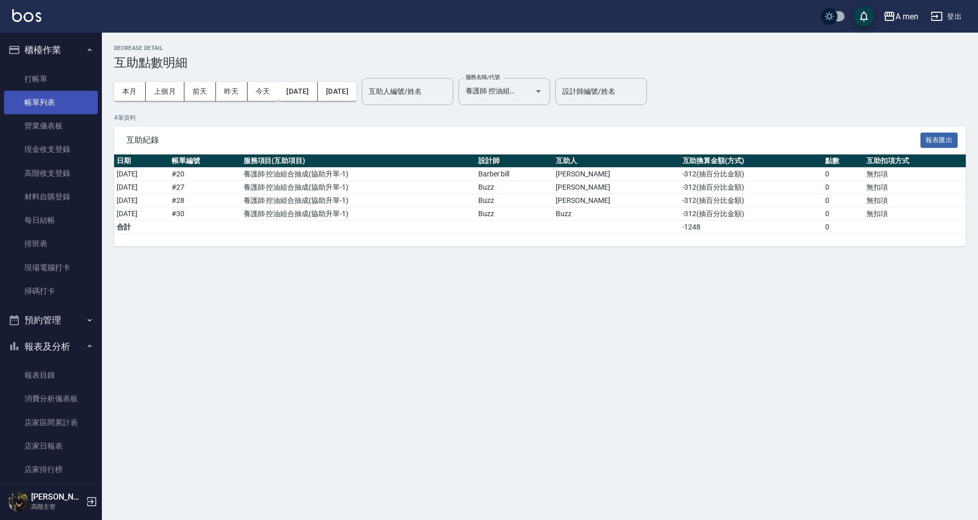
click at [58, 96] on link "帳單列表" at bounding box center [51, 102] width 94 height 23
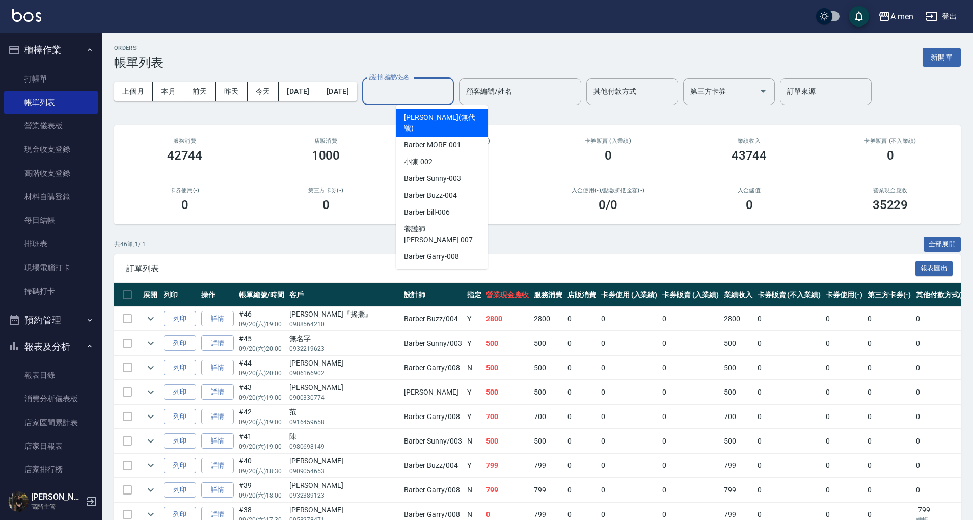
click at [449, 91] on input "設計師編號/姓名" at bounding box center [408, 92] width 83 height 18
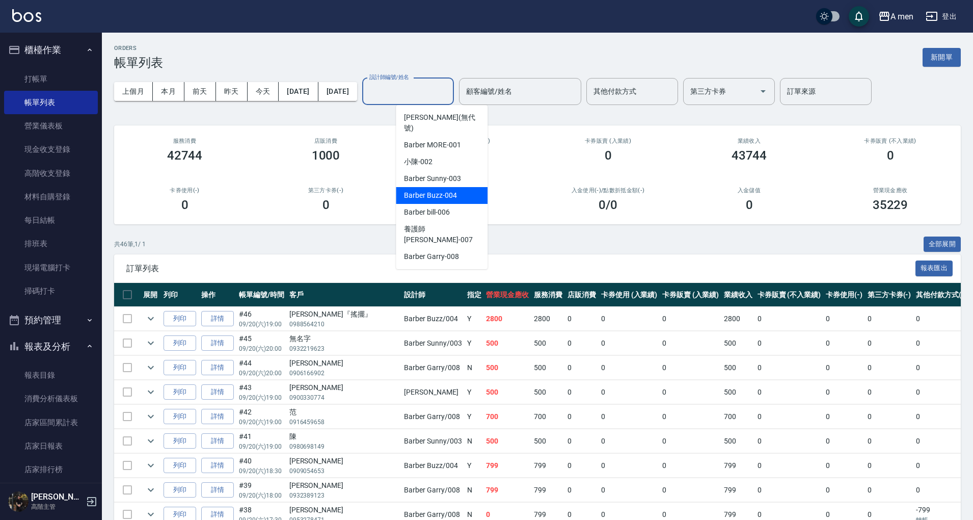
click at [459, 187] on div "Barber Buzz -004" at bounding box center [442, 195] width 92 height 17
type input "Barber Buzz-004"
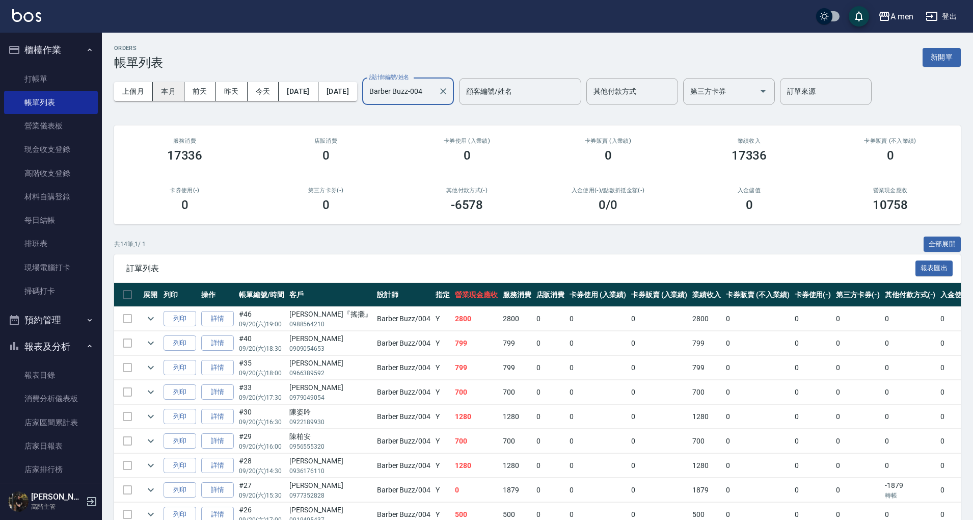
click at [168, 87] on button "本月" at bounding box center [169, 91] width 32 height 19
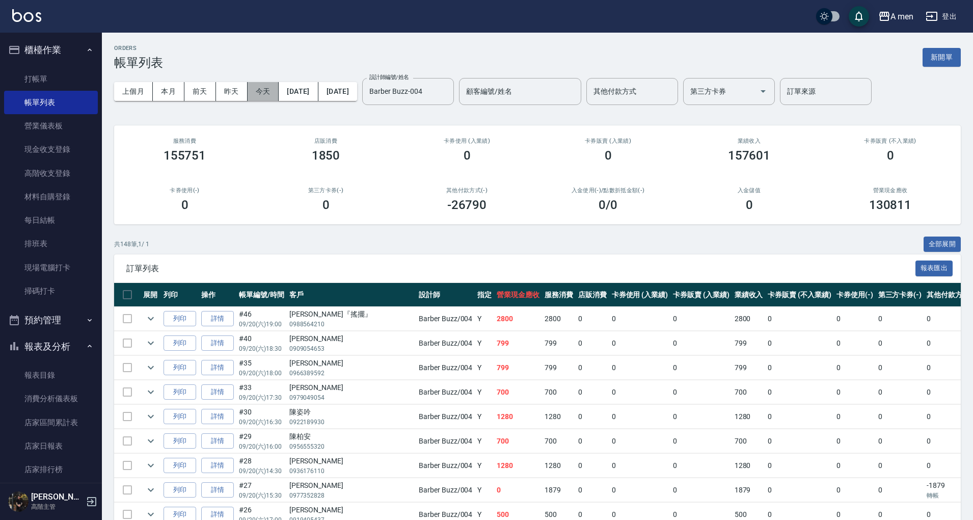
click at [264, 94] on button "今天" at bounding box center [264, 91] width 32 height 19
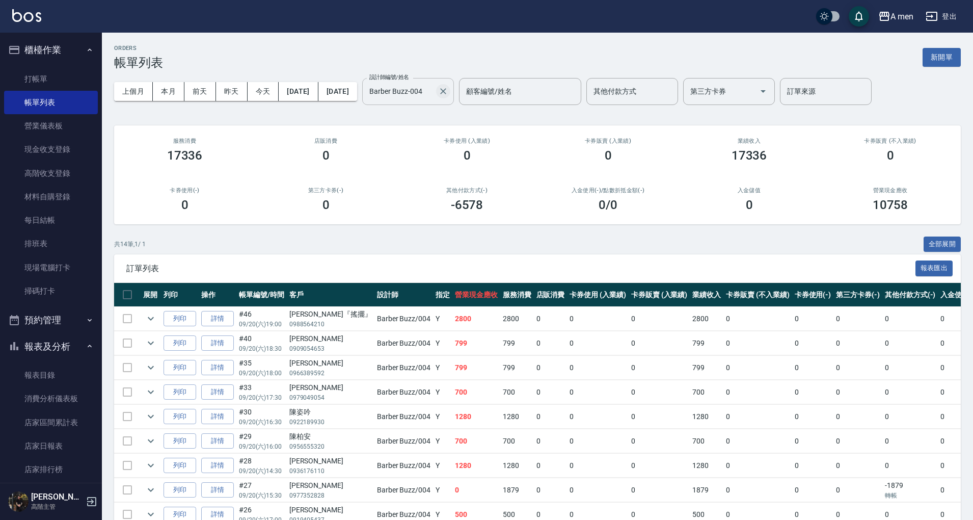
click at [448, 93] on icon "Clear" at bounding box center [443, 91] width 10 height 10
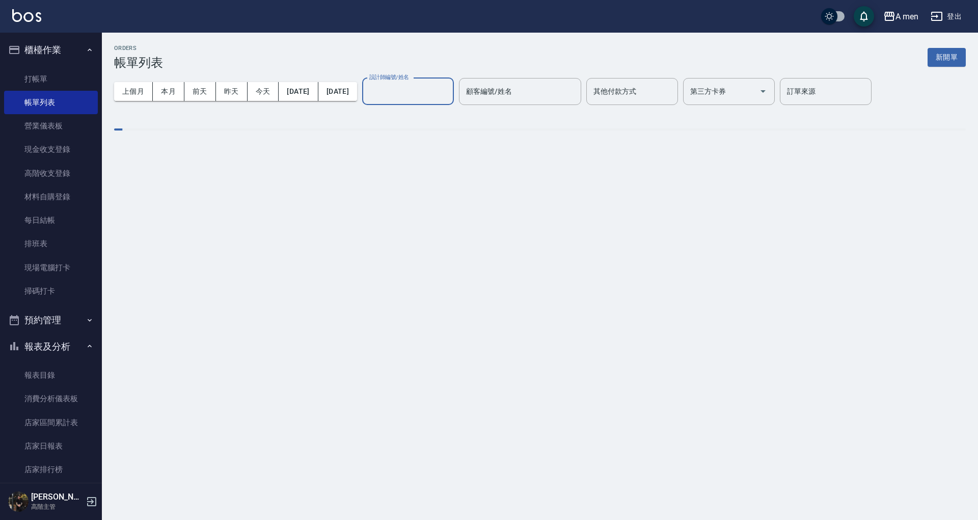
click at [449, 93] on input "設計師編號/姓名" at bounding box center [408, 92] width 83 height 18
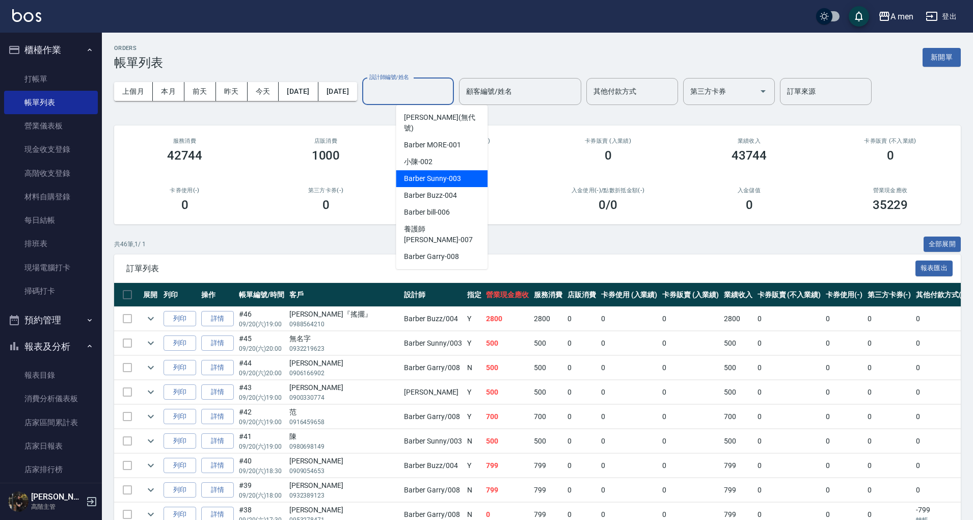
click at [457, 173] on span "Barber Sunny -003" at bounding box center [432, 178] width 57 height 11
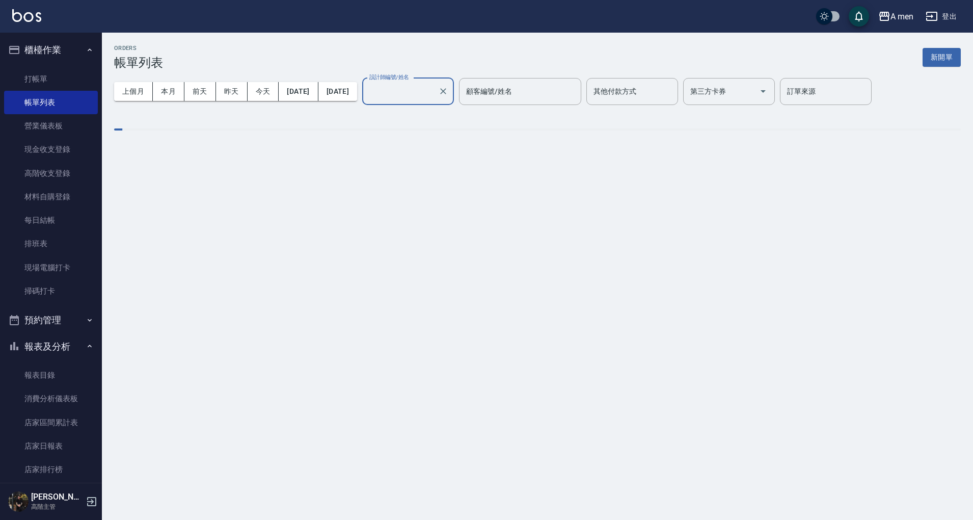
type input "Barber Sunny -003"
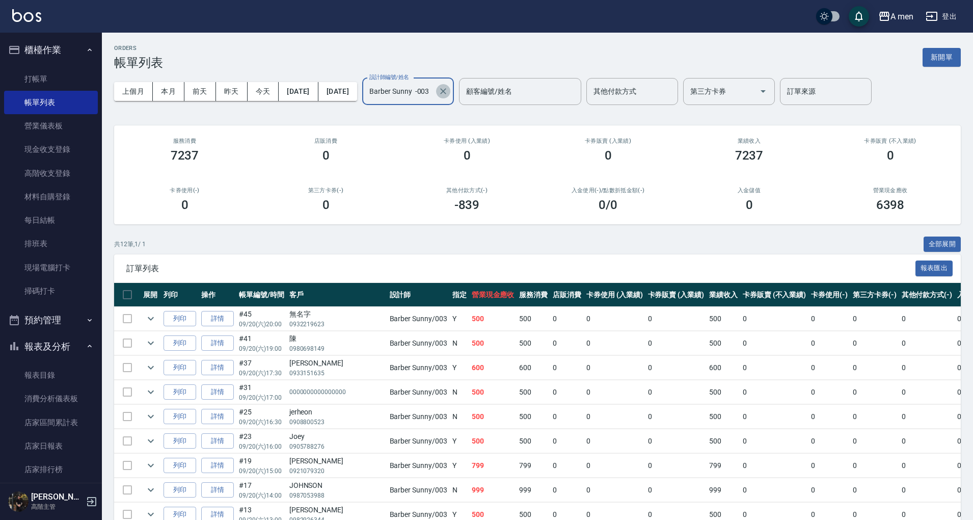
click at [448, 92] on icon "Clear" at bounding box center [443, 91] width 10 height 10
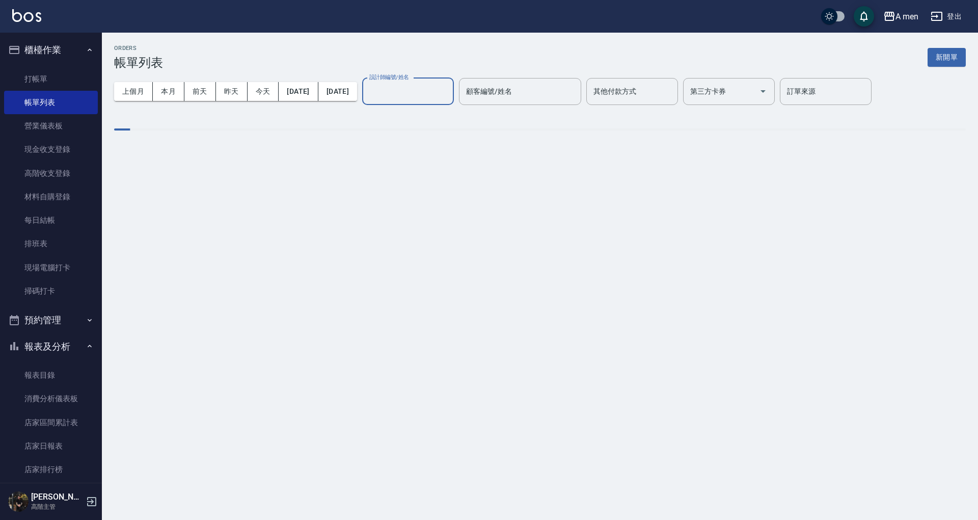
click at [449, 94] on input "設計師編號/姓名" at bounding box center [408, 92] width 83 height 18
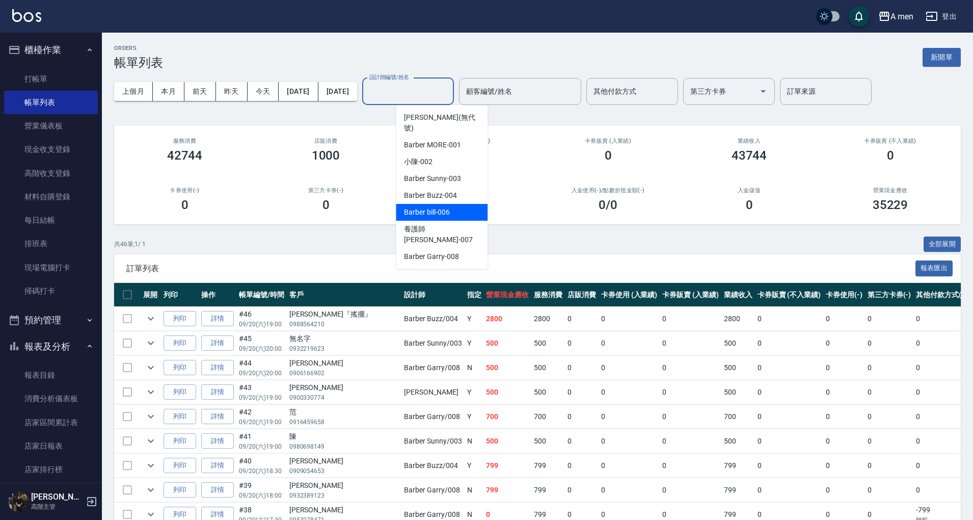
click at [454, 204] on div "Barber bill -006" at bounding box center [442, 212] width 92 height 17
type input "Barber bill-006"
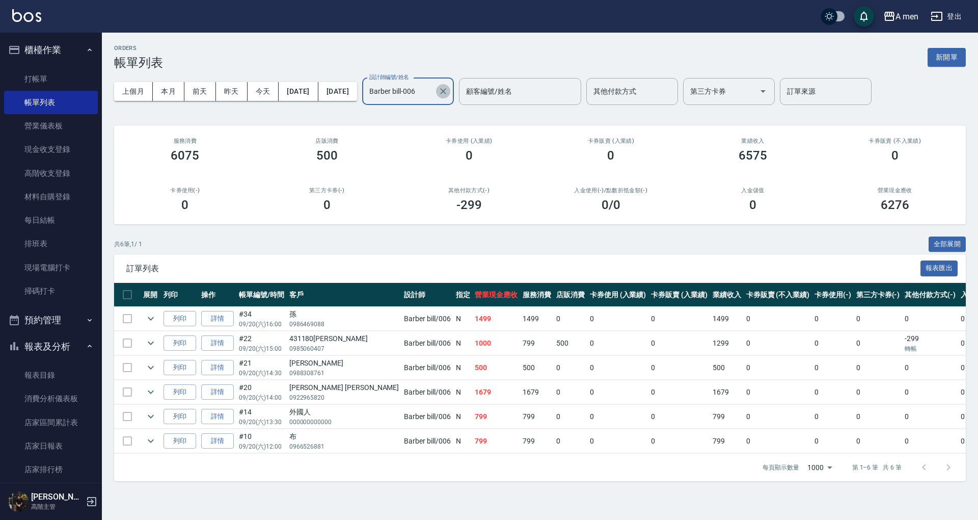
click at [446, 92] on icon "Clear" at bounding box center [443, 91] width 6 height 6
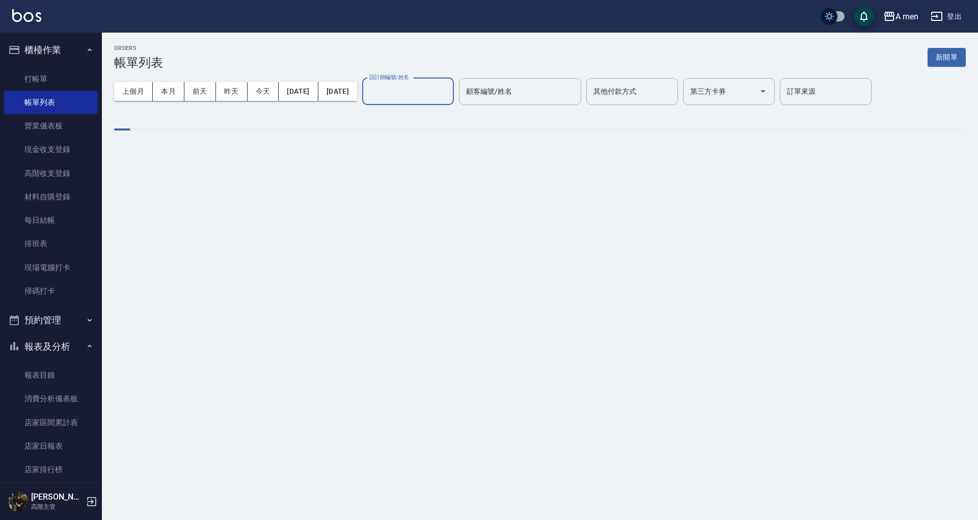
click at [449, 88] on input "設計師編號/姓名" at bounding box center [408, 92] width 83 height 18
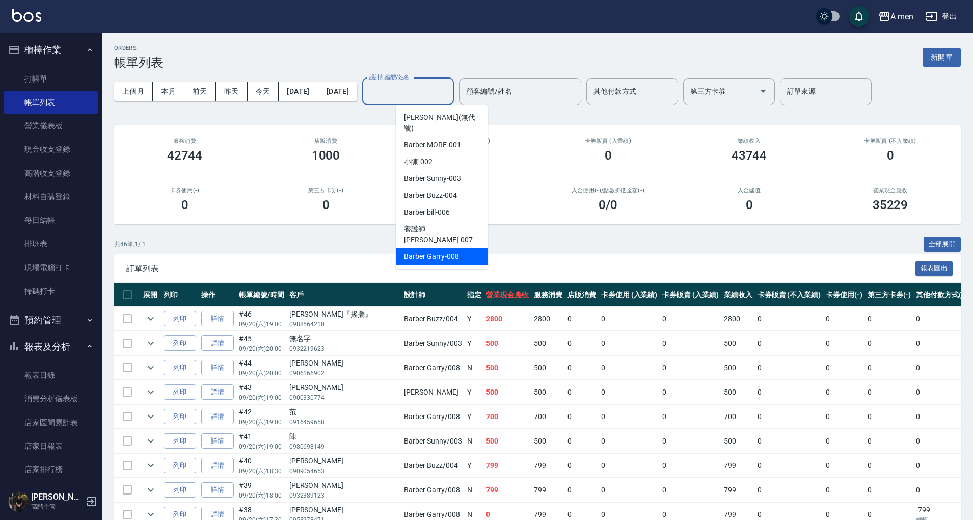
click at [458, 248] on div "Barber Garry -008" at bounding box center [442, 256] width 92 height 17
type input "Barber Garry-008"
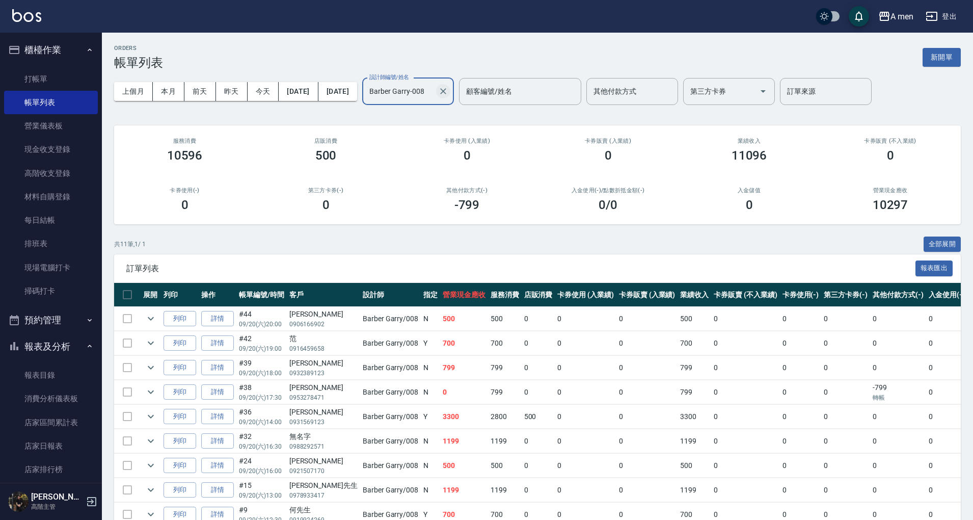
click at [448, 93] on icon "Clear" at bounding box center [443, 91] width 10 height 10
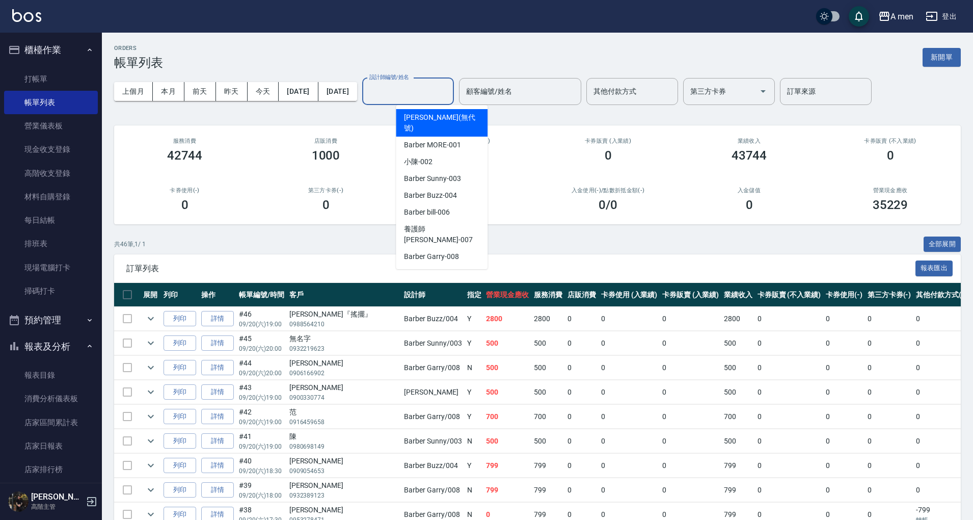
click at [449, 93] on input "設計師編號/姓名" at bounding box center [408, 92] width 83 height 18
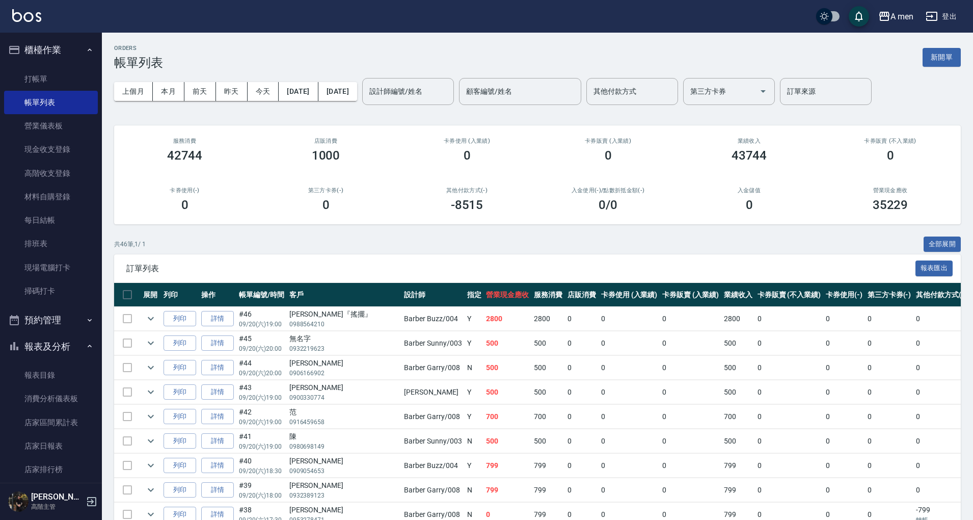
click at [452, 65] on div "ORDERS 帳單列表 新開單" at bounding box center [537, 57] width 847 height 25
click at [423, 95] on input "設計師編號/姓名" at bounding box center [408, 92] width 83 height 18
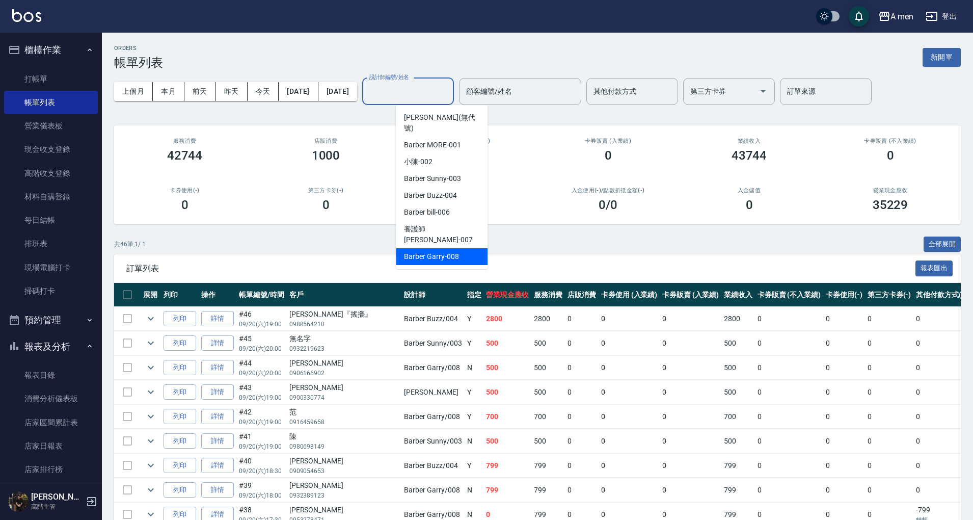
click at [429, 251] on span "Barber Garry -008" at bounding box center [431, 256] width 55 height 11
type input "Barber Garry-008"
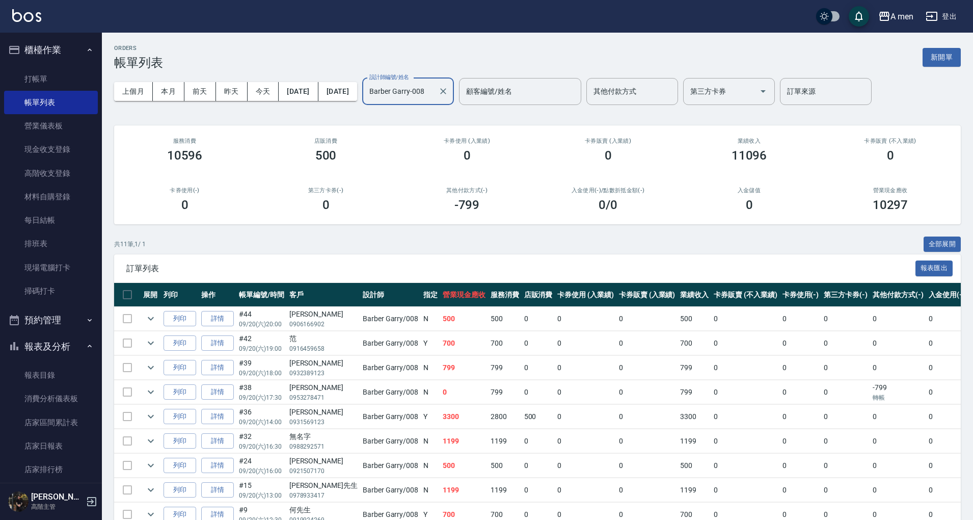
click at [449, 97] on div at bounding box center [442, 91] width 13 height 27
click at [449, 84] on div at bounding box center [442, 91] width 13 height 27
click at [448, 88] on icon "Clear" at bounding box center [443, 91] width 10 height 10
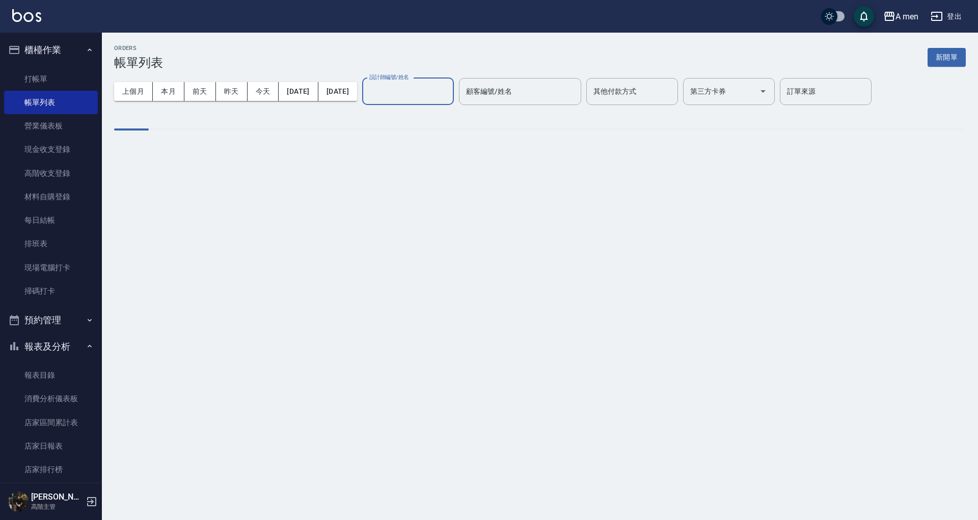
click at [449, 98] on input "設計師編號/姓名" at bounding box center [408, 92] width 83 height 18
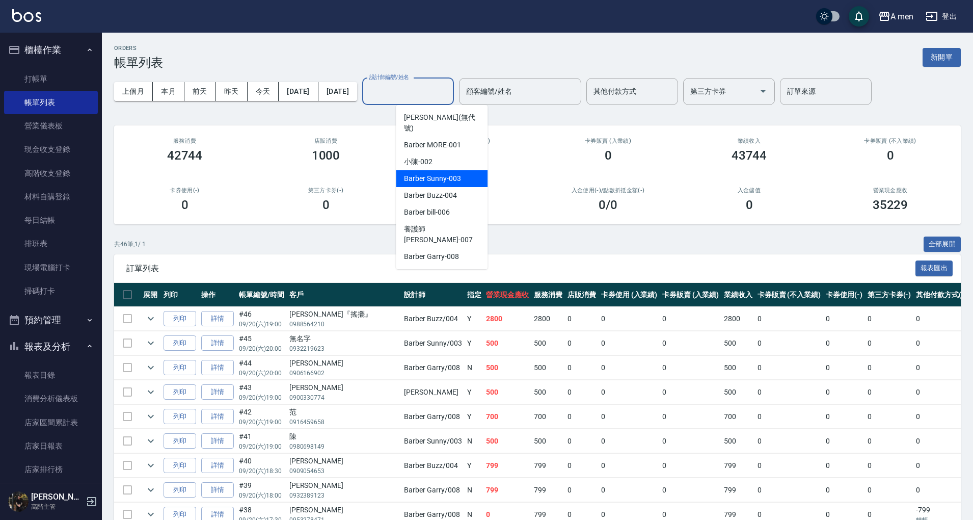
click at [450, 173] on span "Barber Sunny -003" at bounding box center [432, 178] width 57 height 11
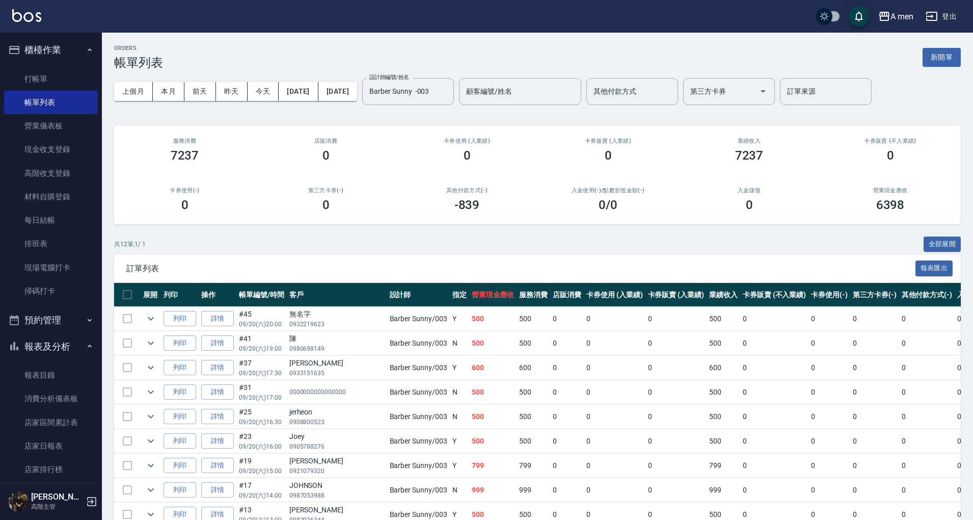
drag, startPoint x: 977, startPoint y: 97, endPoint x: 955, endPoint y: 113, distance: 27.4
click at [955, 113] on div "ORDERS 帳單列表 新開單 上個月 本月 前天 昨天 今天 2025/09/20 2025/09/20 設計師編號/姓名 Barber Sunny -00…" at bounding box center [537, 336] width 871 height 607
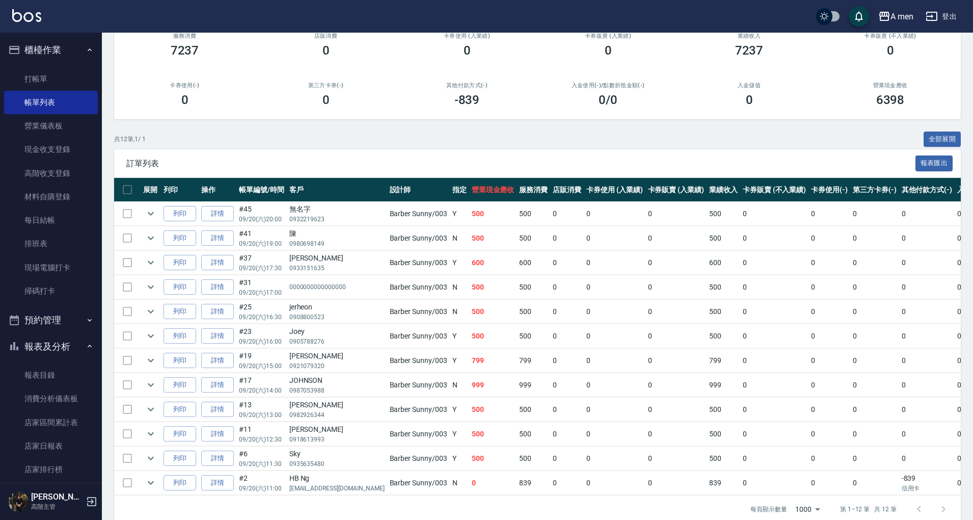
scroll to position [106, 0]
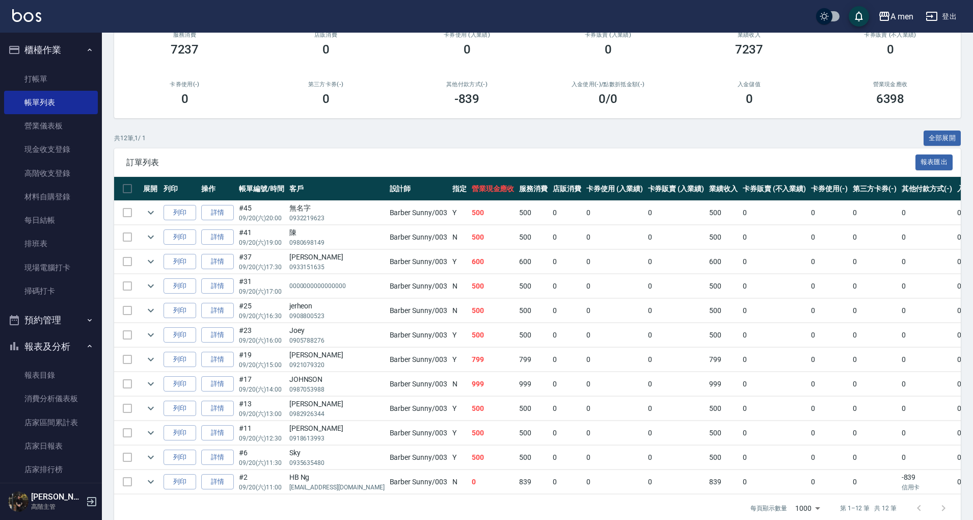
drag, startPoint x: 974, startPoint y: 153, endPoint x: 976, endPoint y: 119, distance: 33.7
click at [972, 119] on html "A men 登出 櫃檯作業 打帳單 帳單列表 營業儀表板 現金收支登錄 高階收支登錄 材料自購登錄 每日結帳 排班表 現場電腦打卡 掃碼打卡 預約管理 預約管…" at bounding box center [486, 214] width 973 height 640
drag, startPoint x: 976, startPoint y: 119, endPoint x: 969, endPoint y: 90, distance: 30.4
click at [969, 90] on div "ORDERS 帳單列表 新開單 上個月 本月 前天 昨天 今天 2025/09/20 2025/09/20 設計師編號/姓名 Barber Sunny -00…" at bounding box center [537, 230] width 871 height 607
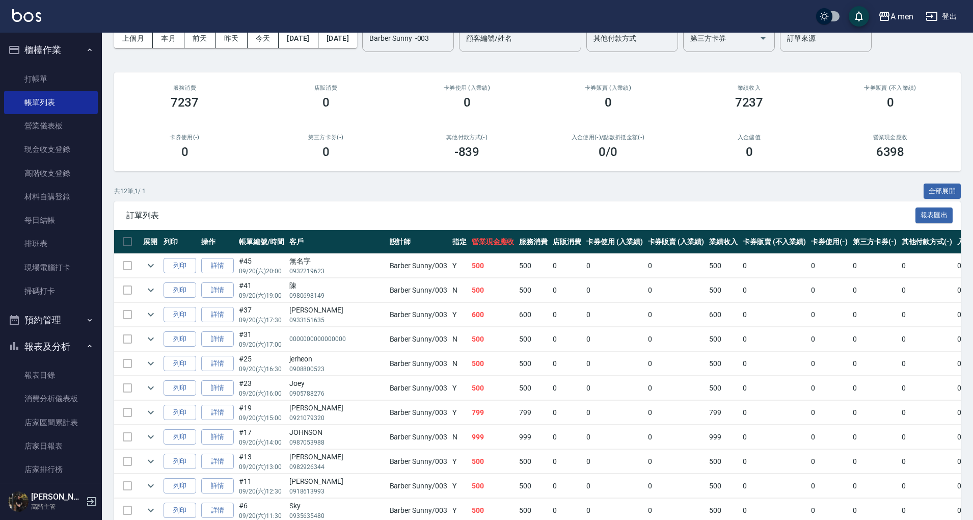
scroll to position [46, 0]
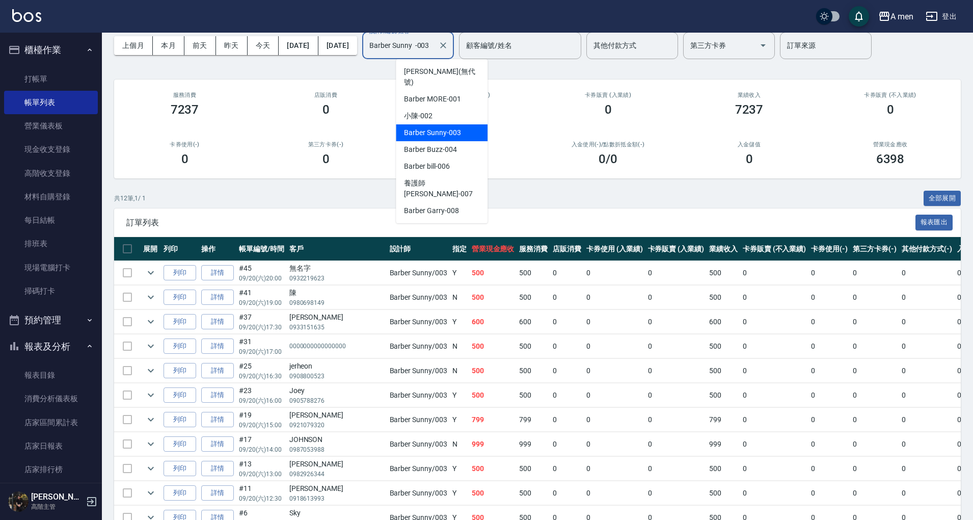
click at [434, 40] on input "Barber Sunny -003" at bounding box center [400, 46] width 67 height 18
click at [450, 158] on div "Barber bill -006" at bounding box center [442, 166] width 92 height 17
type input "Barber bill-006"
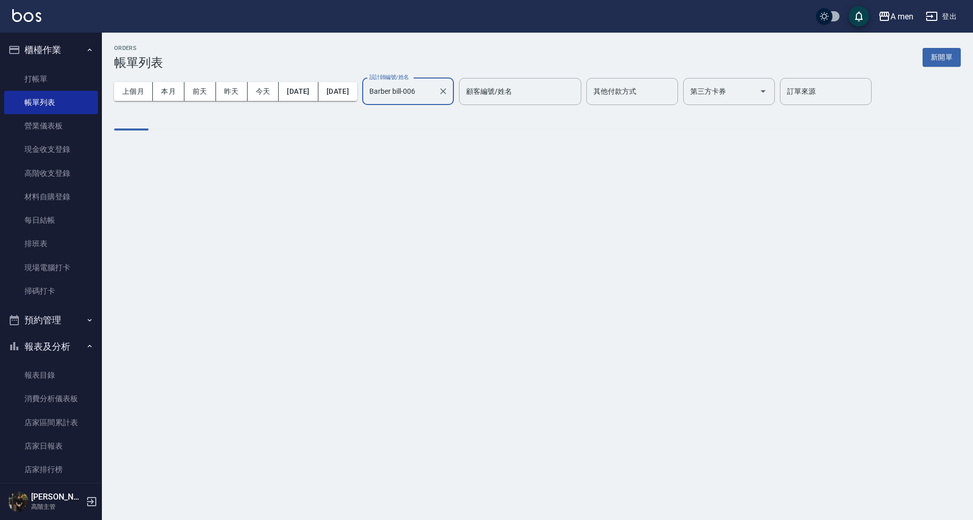
scroll to position [0, 0]
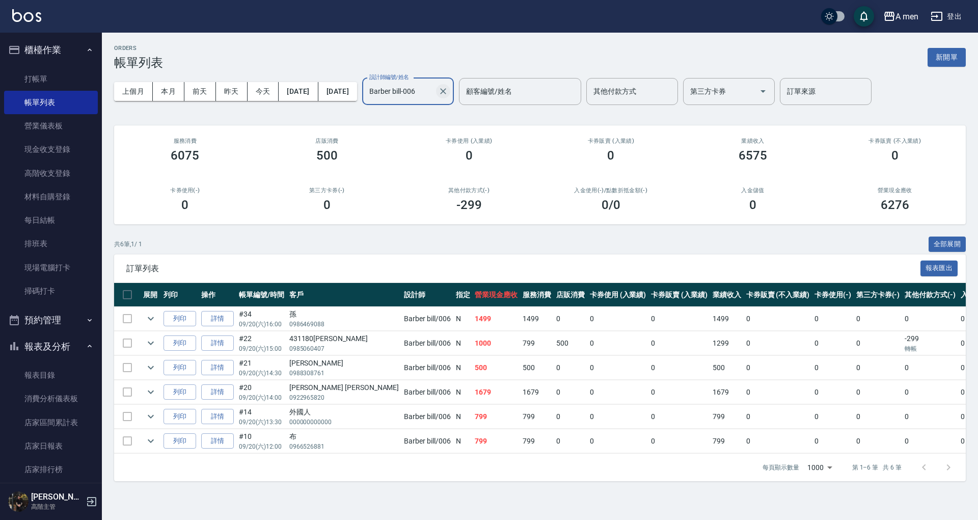
click at [448, 94] on icon "Clear" at bounding box center [443, 91] width 10 height 10
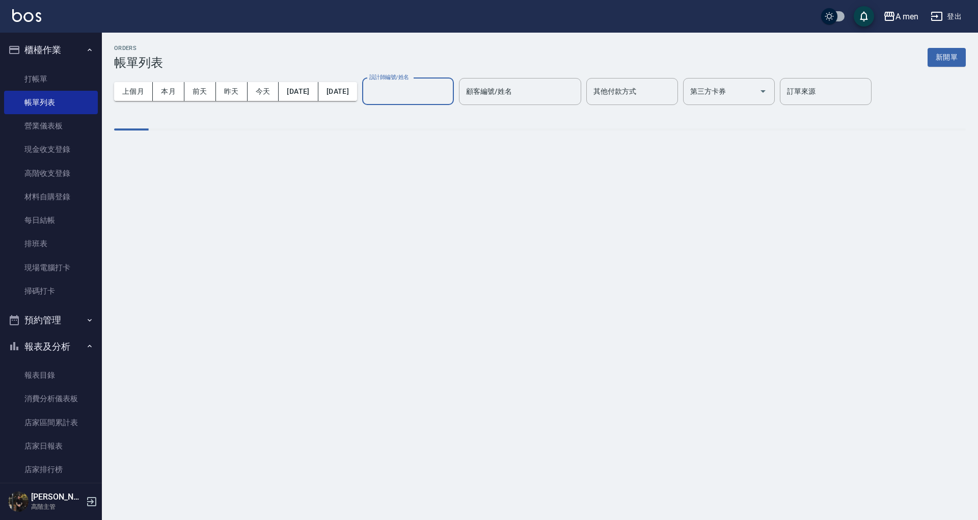
click at [449, 95] on input "設計師編號/姓名" at bounding box center [408, 92] width 83 height 18
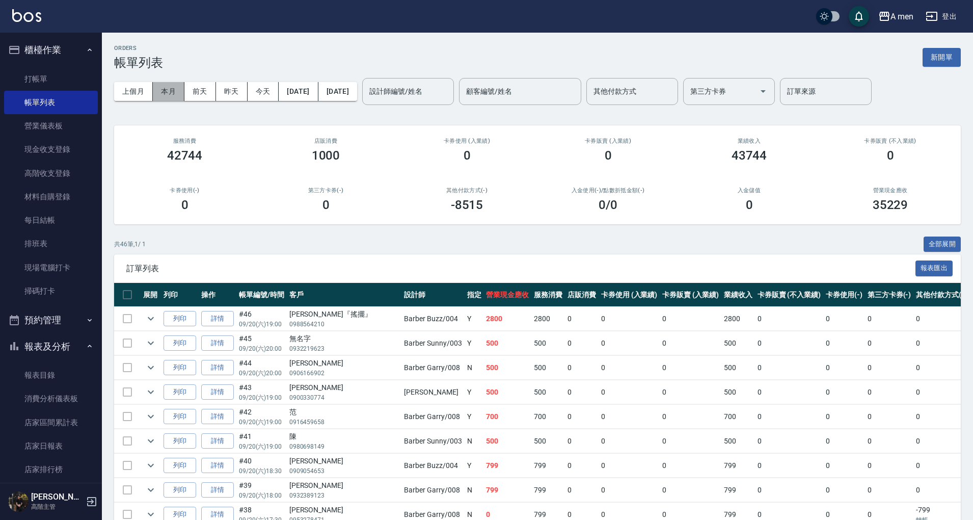
click at [170, 92] on button "本月" at bounding box center [169, 91] width 32 height 19
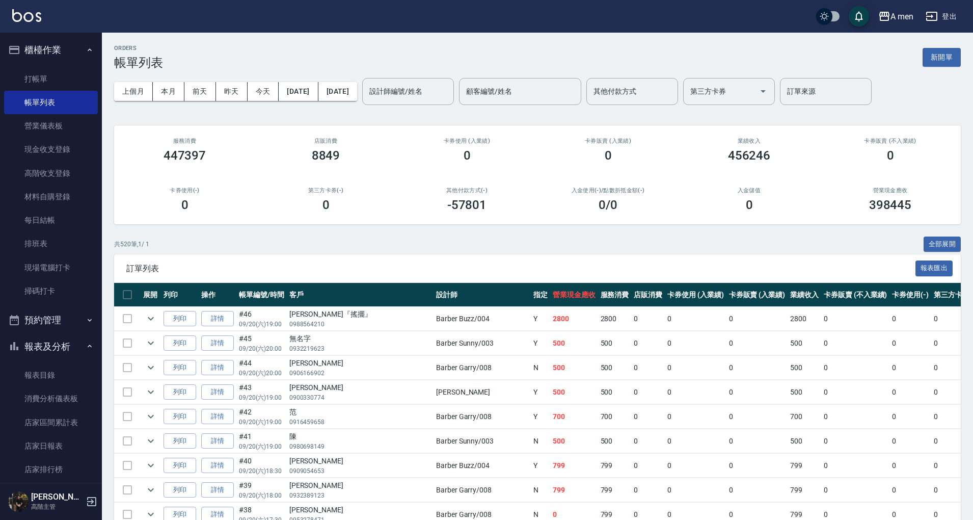
drag, startPoint x: 0, startPoint y: 288, endPoint x: 95, endPoint y: 57, distance: 249.9
click at [0, 288] on nav "櫃檯作業 打帳單 帳單列表 營業儀表板 現金收支登錄 高階收支登錄 材料自購登錄 每日結帳 排班表 現場電腦打卡 掃碼打卡 預約管理 預約管理 單日預約紀錄 …" at bounding box center [51, 258] width 102 height 450
drag, startPoint x: 187, startPoint y: 71, endPoint x: 174, endPoint y: 92, distance: 24.7
click at [174, 92] on div "上個月 本月 前天 昨天 今天 2025/09/01 2025/09/30 設計師編號/姓名 設計師編號/姓名 顧客編號/姓名 顧客編號/姓名 其他付款方式 …" at bounding box center [537, 91] width 847 height 43
click at [174, 92] on button "本月" at bounding box center [169, 91] width 32 height 19
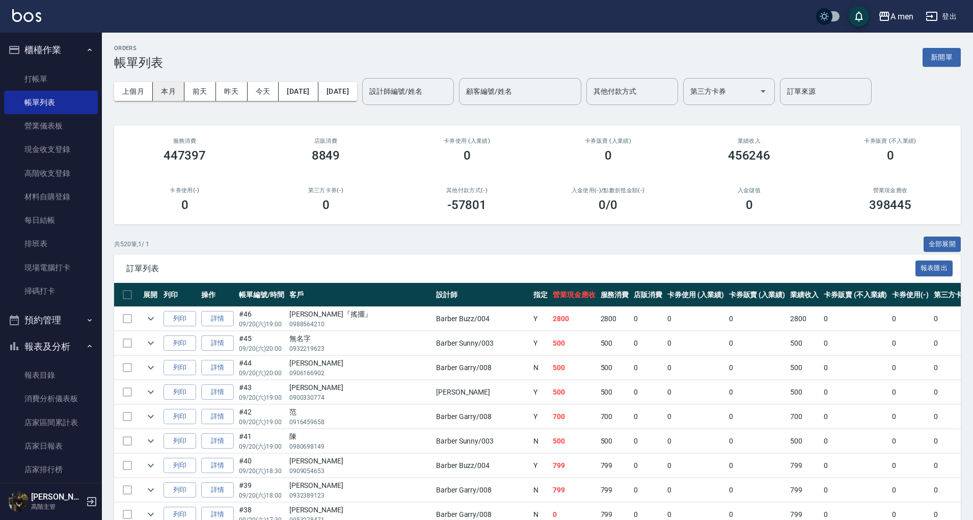
click at [174, 92] on button "本月" at bounding box center [169, 91] width 32 height 19
drag, startPoint x: 174, startPoint y: 92, endPoint x: 402, endPoint y: 124, distance: 230.4
click at [424, 79] on div "設計師編號/姓名" at bounding box center [408, 91] width 92 height 27
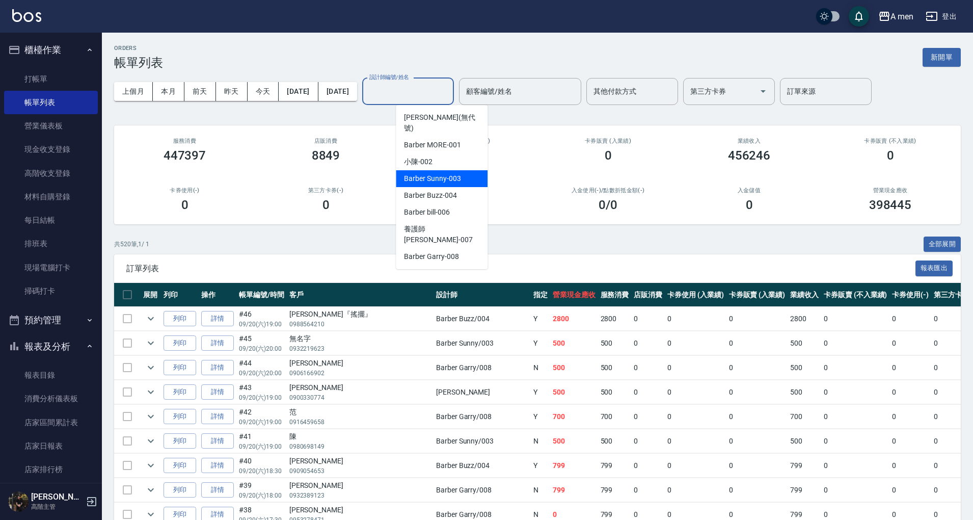
click at [453, 173] on span "Barber Sunny -003" at bounding box center [432, 178] width 57 height 11
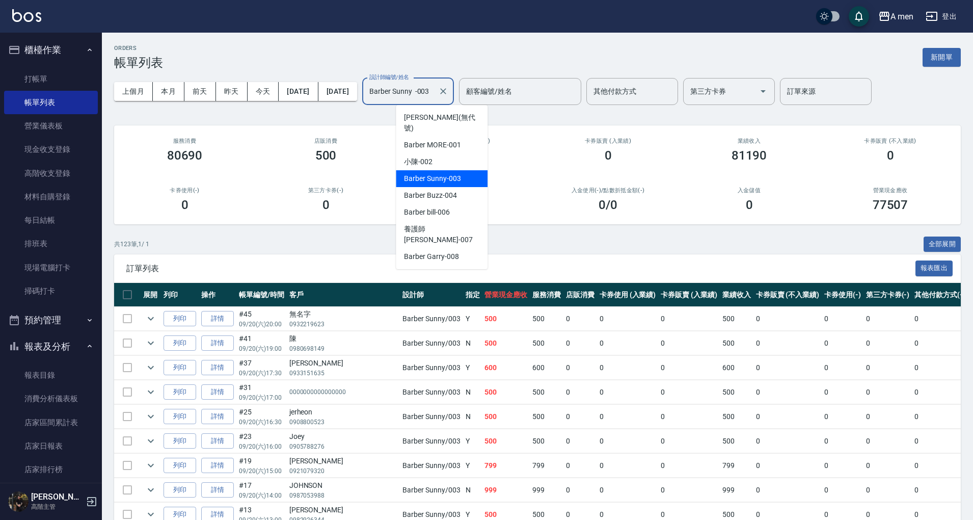
click at [434, 95] on input "Barber Sunny -003" at bounding box center [400, 92] width 67 height 18
click at [453, 248] on div "Barber Garry -008" at bounding box center [442, 256] width 92 height 17
type input "Barber Garry-008"
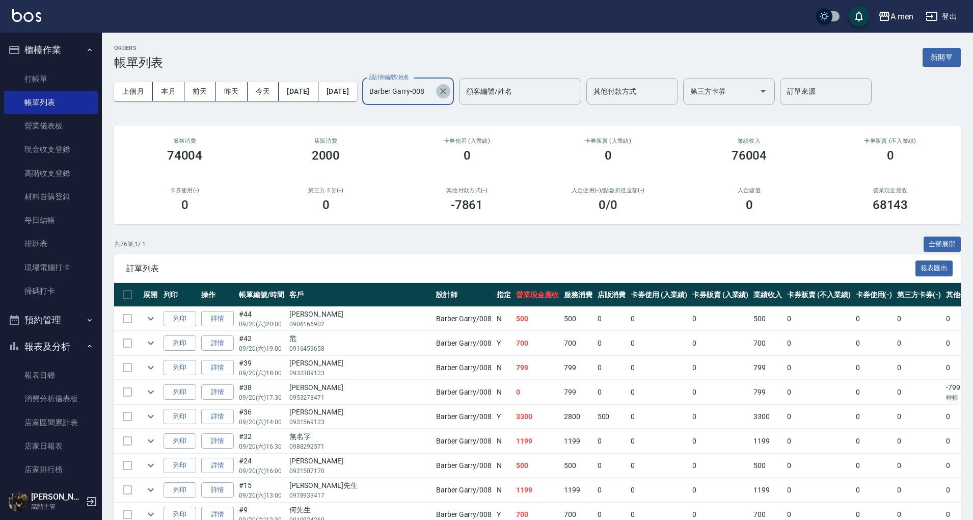
click at [448, 91] on icon "Clear" at bounding box center [443, 91] width 10 height 10
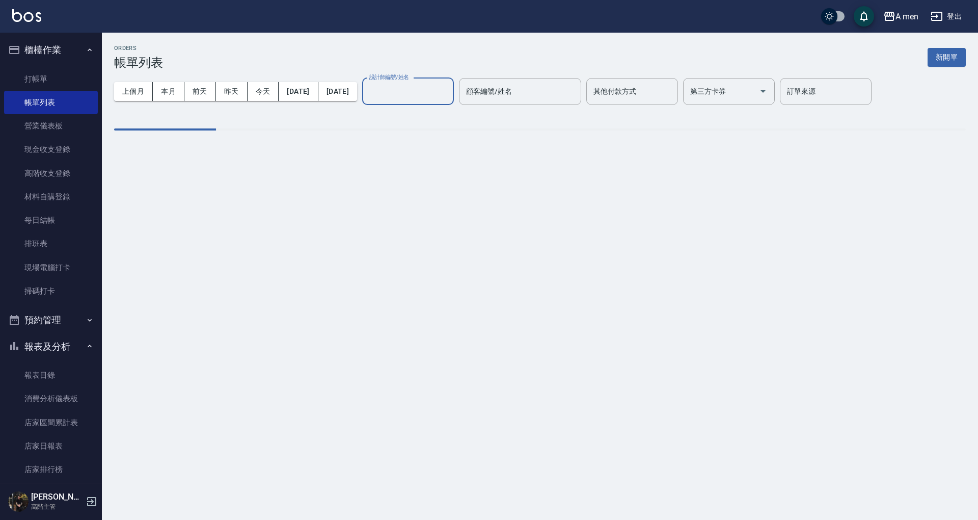
click at [449, 98] on input "設計師編號/姓名" at bounding box center [408, 92] width 83 height 18
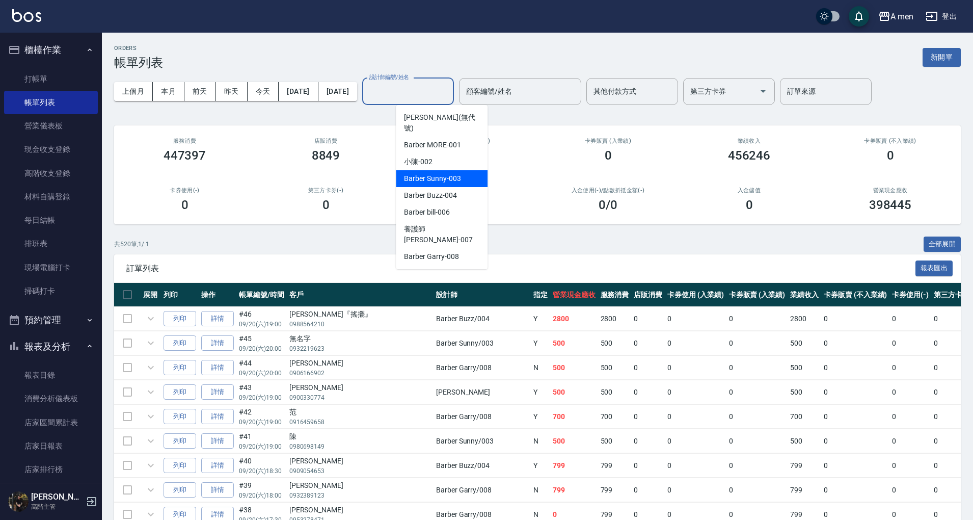
click at [455, 173] on span "Barber Sunny -003" at bounding box center [432, 178] width 57 height 11
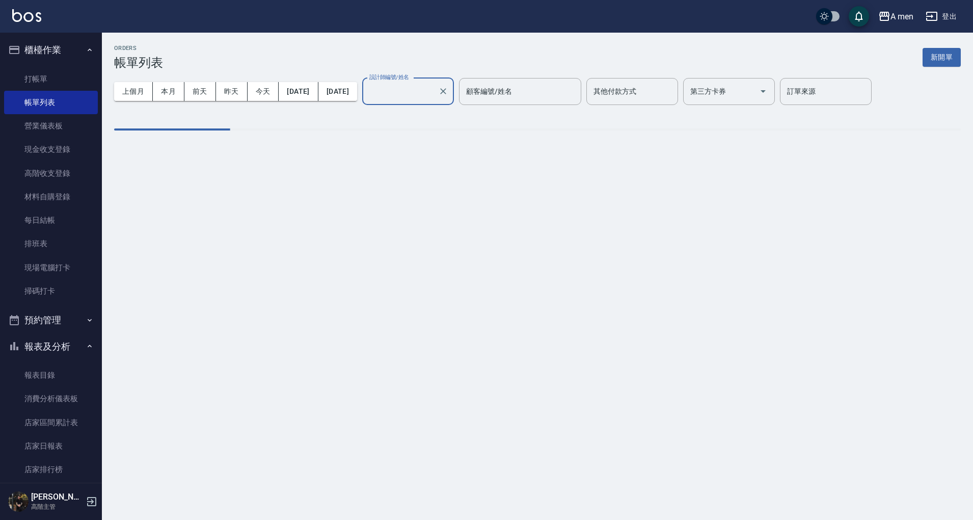
type input "Barber Sunny -003"
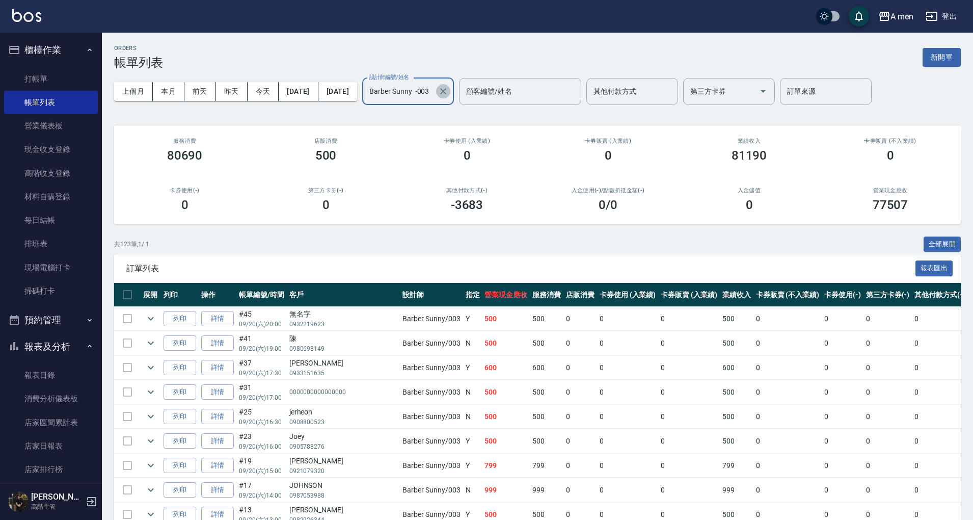
click at [448, 93] on icon "Clear" at bounding box center [443, 91] width 10 height 10
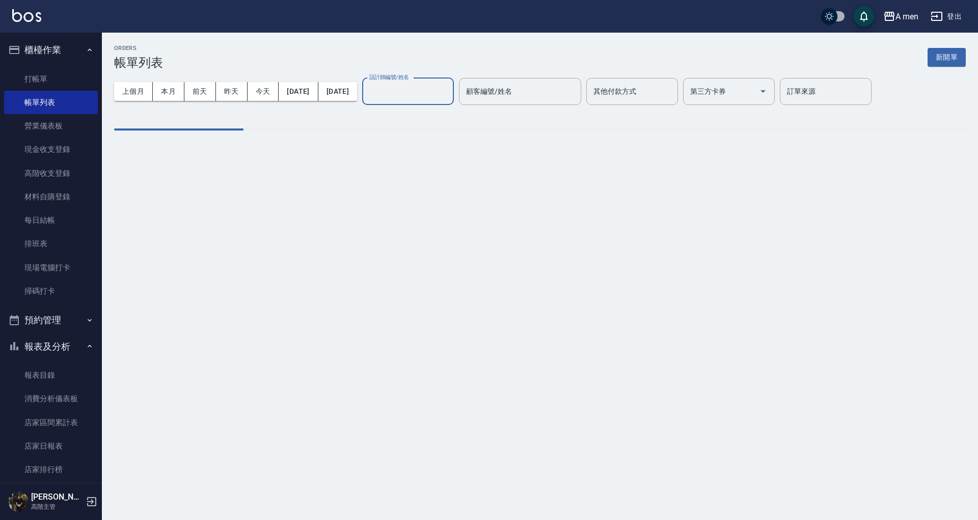
click at [448, 95] on input "設計師編號/姓名" at bounding box center [408, 92] width 83 height 18
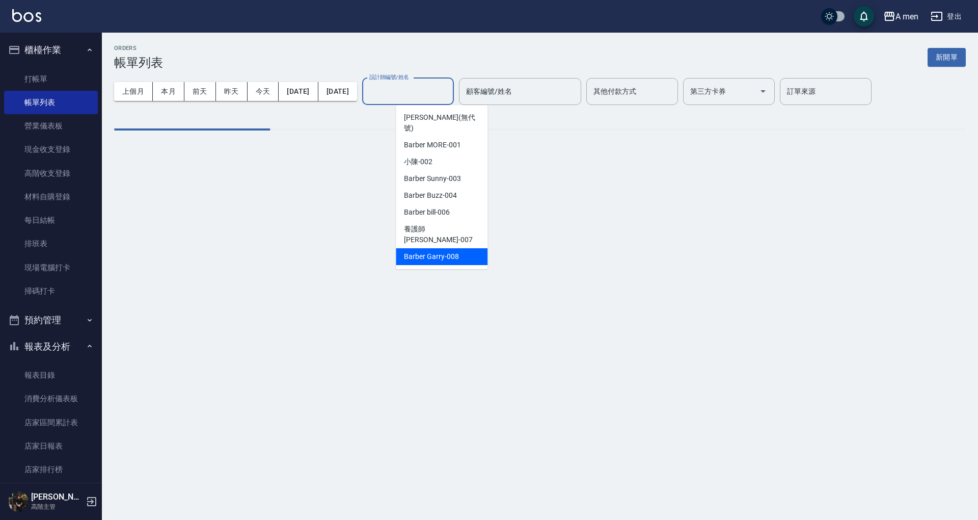
click at [472, 248] on div "Barber Garry -008" at bounding box center [442, 256] width 92 height 17
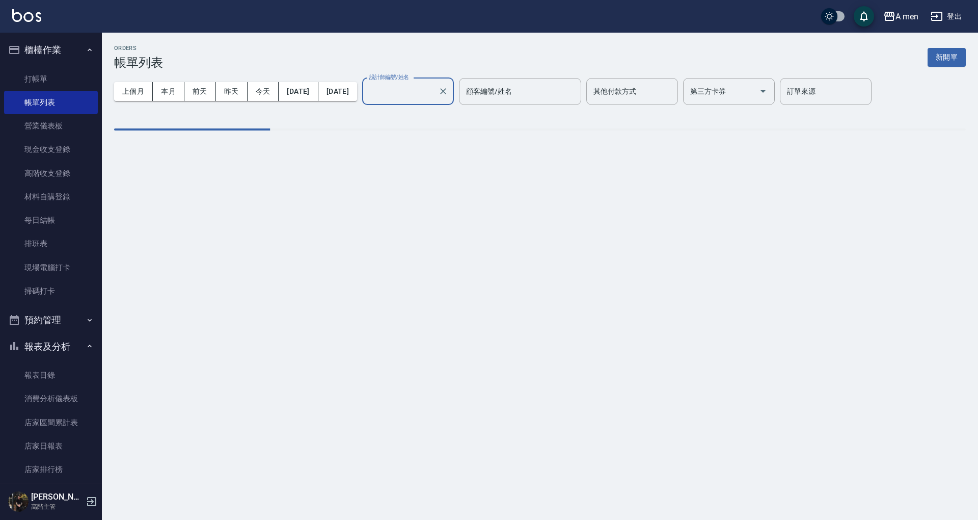
type input "Barber Garry-008"
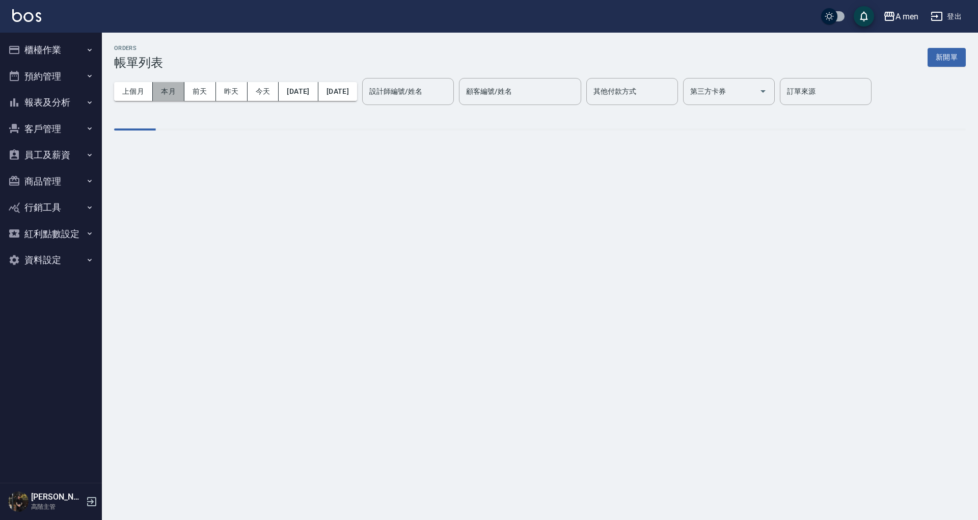
click at [170, 93] on button "本月" at bounding box center [169, 91] width 32 height 19
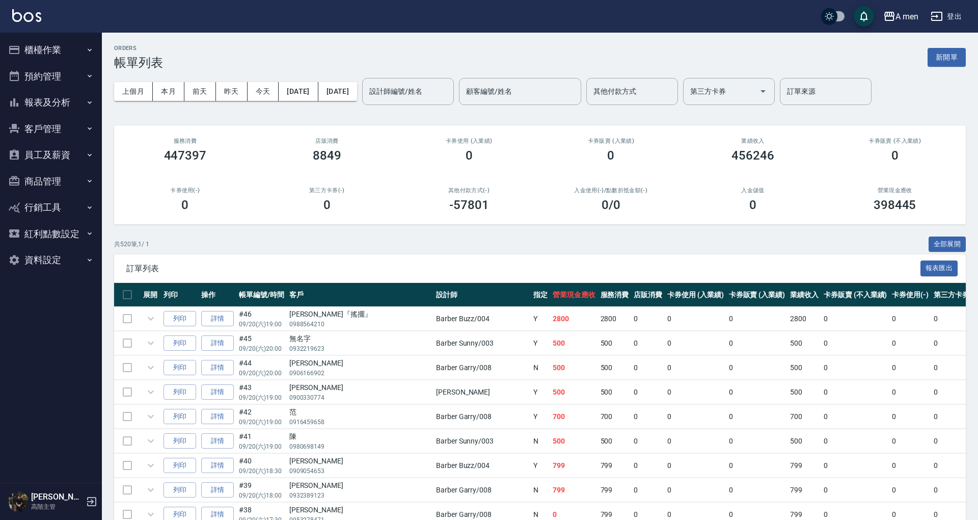
click at [726, 368] on td "0" at bounding box center [757, 368] width 62 height 24
click at [257, 96] on button "今天" at bounding box center [264, 91] width 32 height 19
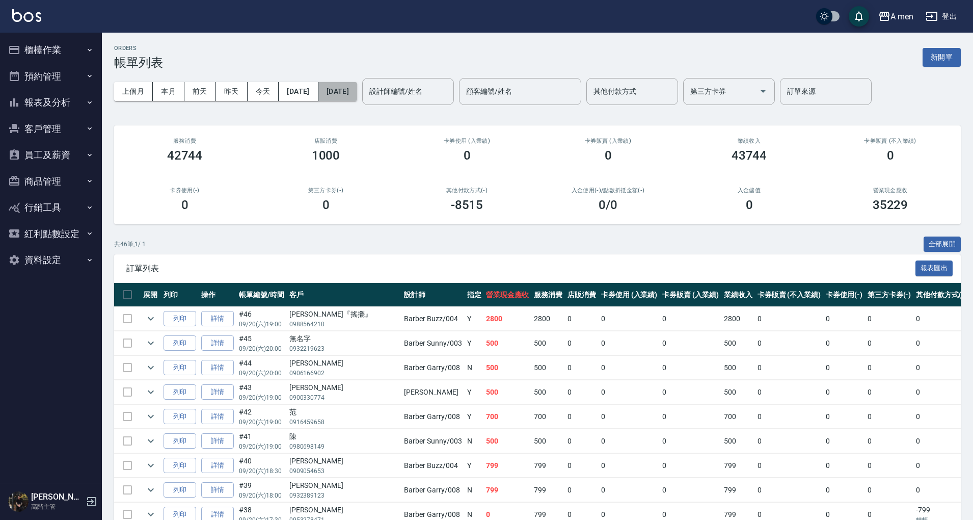
click at [350, 92] on button "[DATE]" at bounding box center [337, 91] width 39 height 19
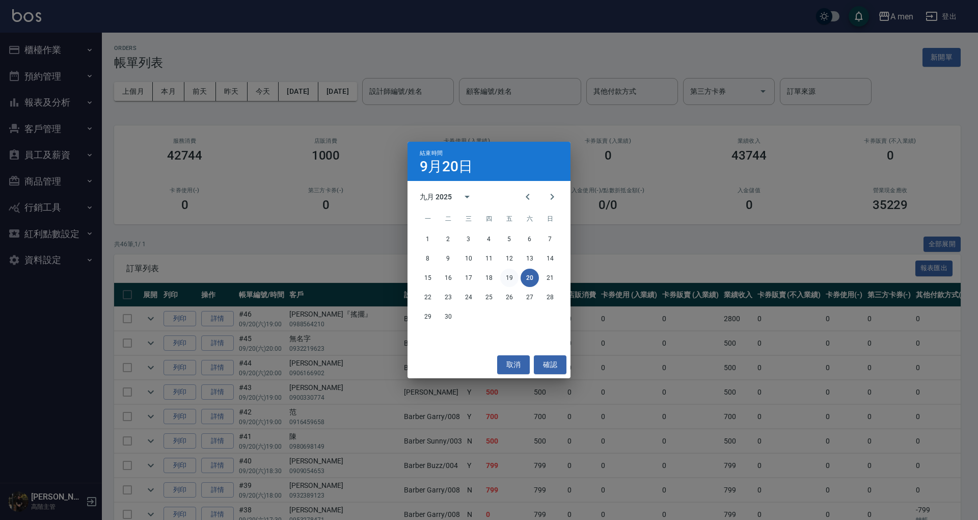
click at [516, 277] on button "19" at bounding box center [509, 277] width 18 height 18
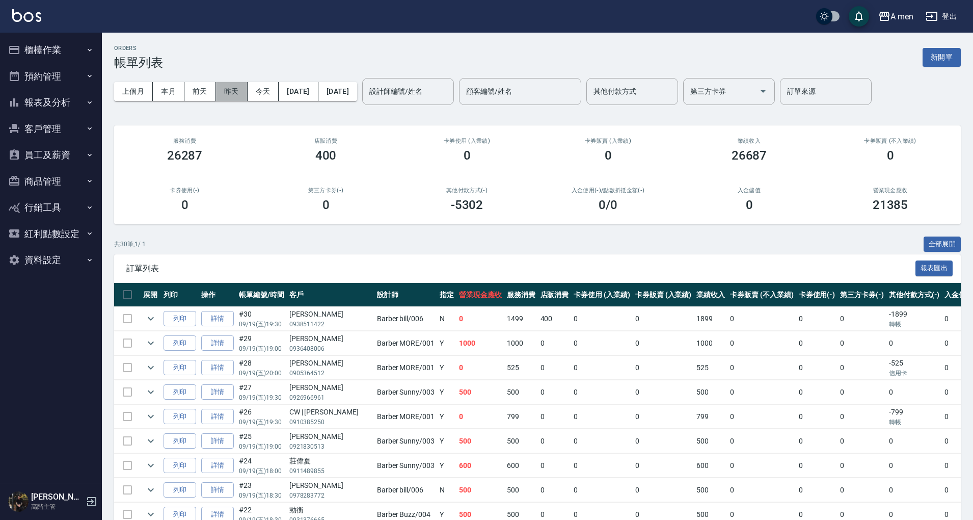
click at [226, 88] on button "昨天" at bounding box center [232, 91] width 32 height 19
click at [318, 84] on button "[DATE]" at bounding box center [298, 91] width 39 height 19
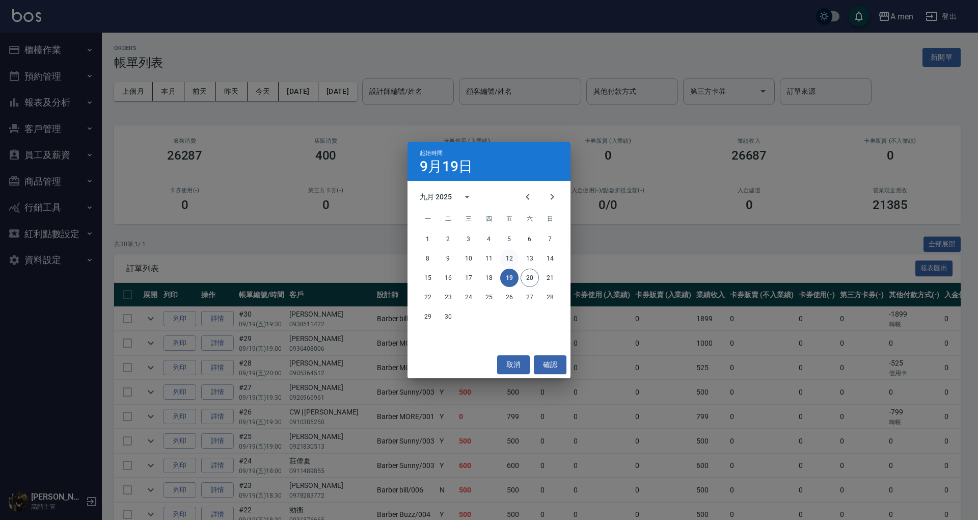
click at [512, 256] on button "12" at bounding box center [509, 258] width 18 height 18
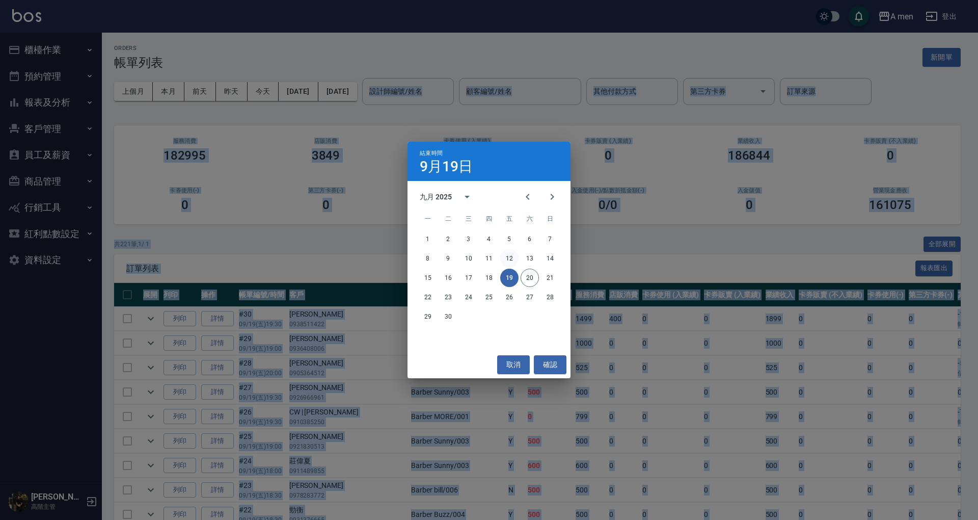
click at [509, 256] on button "12" at bounding box center [509, 258] width 18 height 18
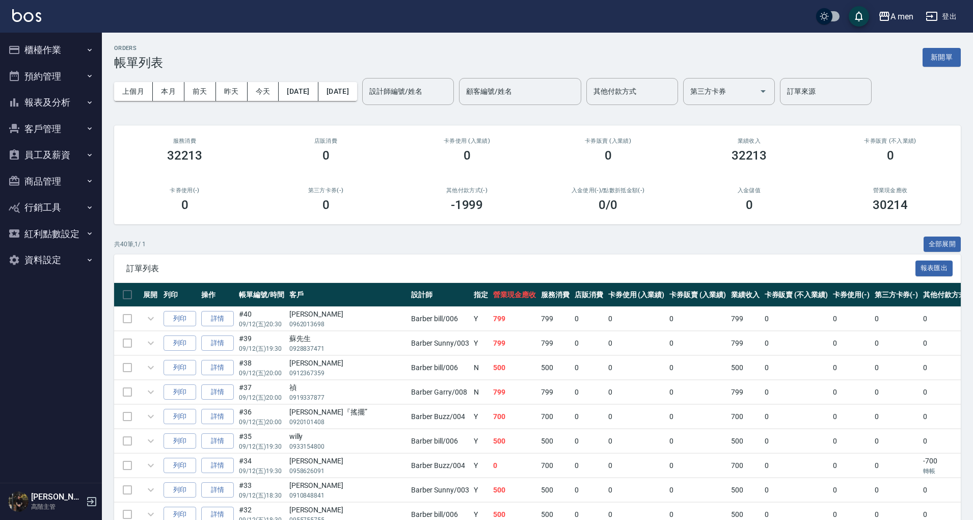
click at [472, 62] on div "ORDERS 帳單列表 新開單" at bounding box center [537, 57] width 847 height 25
click at [303, 101] on div "上個月 本月 [DATE] [DATE] [DATE] [DATE] [DATE] 設計師編號/姓名 設計師編號/姓名 顧客編號/姓名 顧客編號/姓名 其他付…" at bounding box center [537, 91] width 847 height 43
click at [306, 89] on button "[DATE]" at bounding box center [298, 91] width 39 height 19
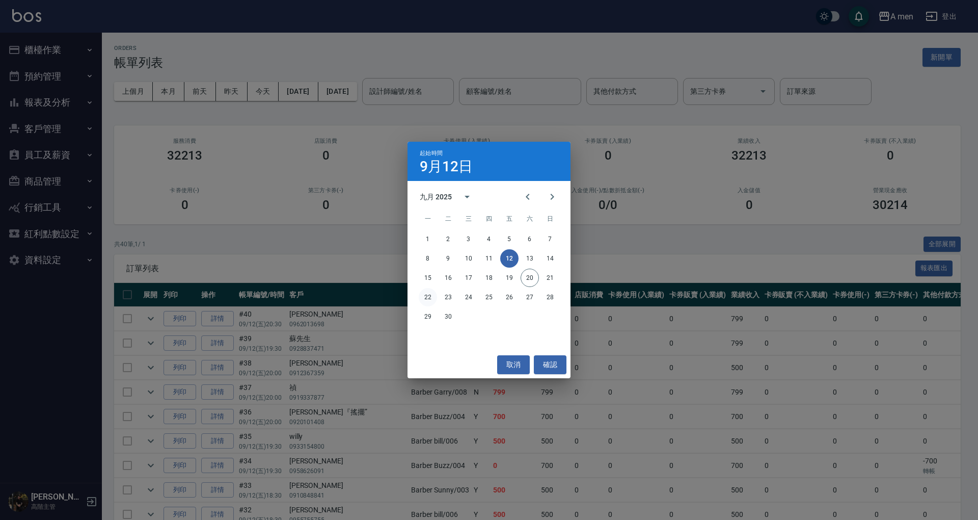
click at [428, 300] on button "22" at bounding box center [428, 297] width 18 height 18
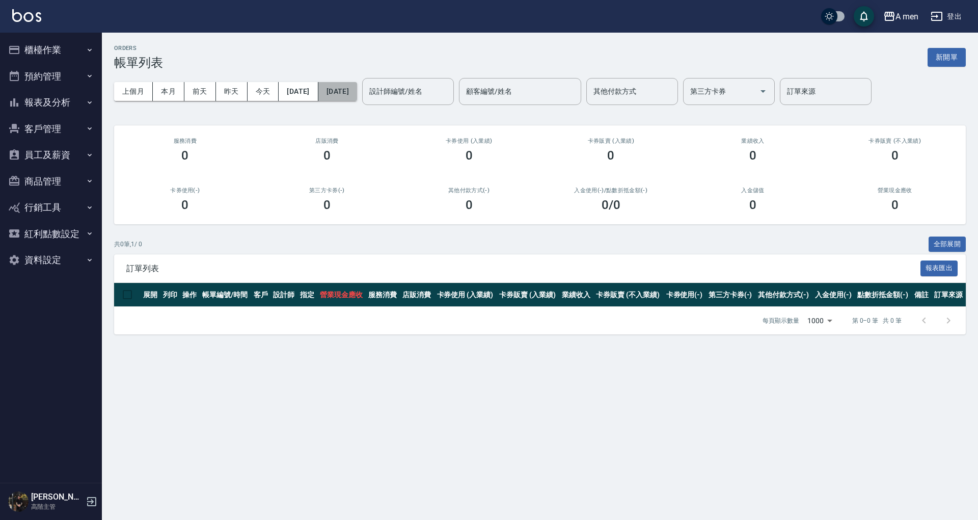
click at [357, 91] on button "[DATE]" at bounding box center [337, 91] width 39 height 19
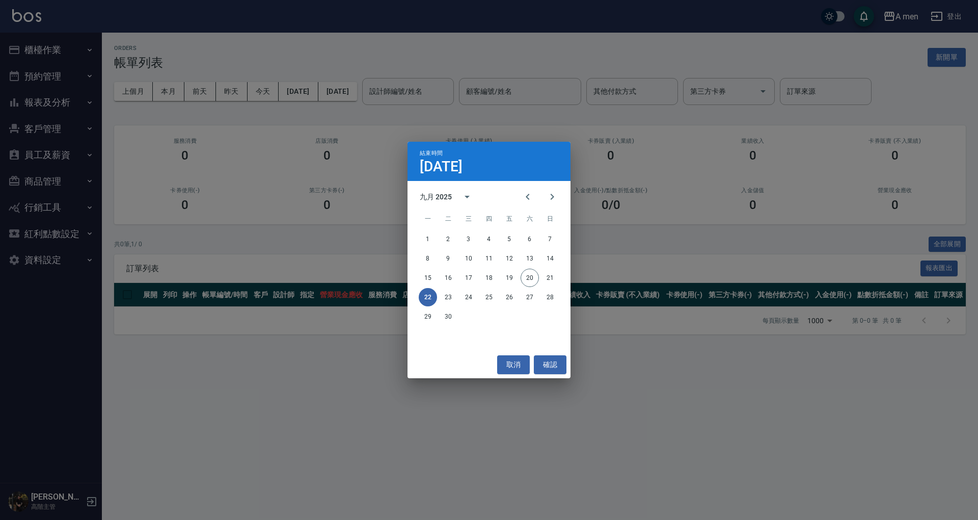
click at [430, 302] on button "22" at bounding box center [428, 297] width 18 height 18
click at [518, 365] on button "取消" at bounding box center [513, 364] width 33 height 19
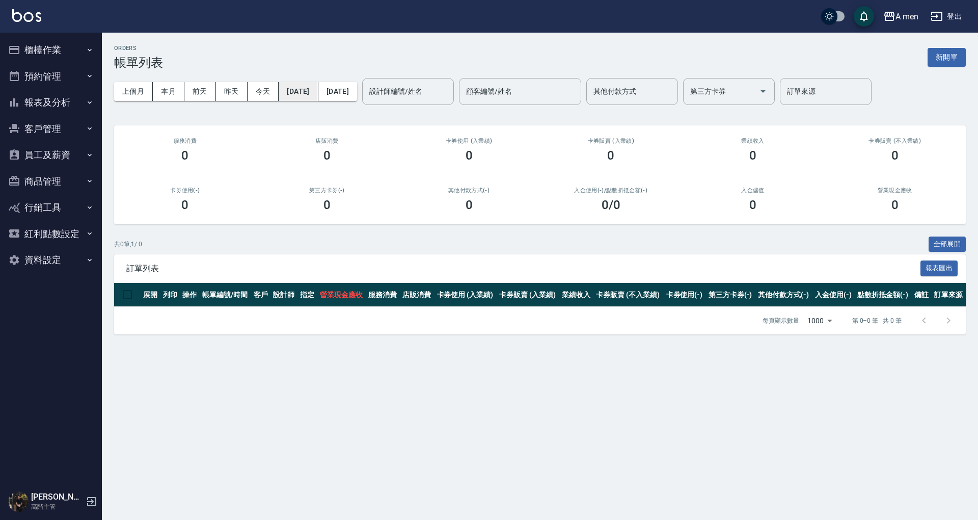
click at [307, 89] on button "[DATE]" at bounding box center [298, 91] width 39 height 19
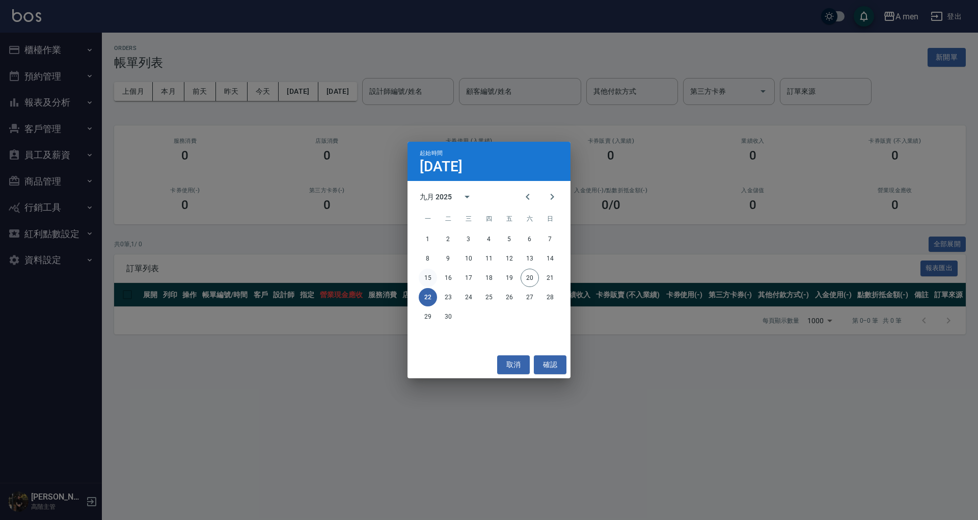
click at [431, 274] on button "15" at bounding box center [428, 277] width 18 height 18
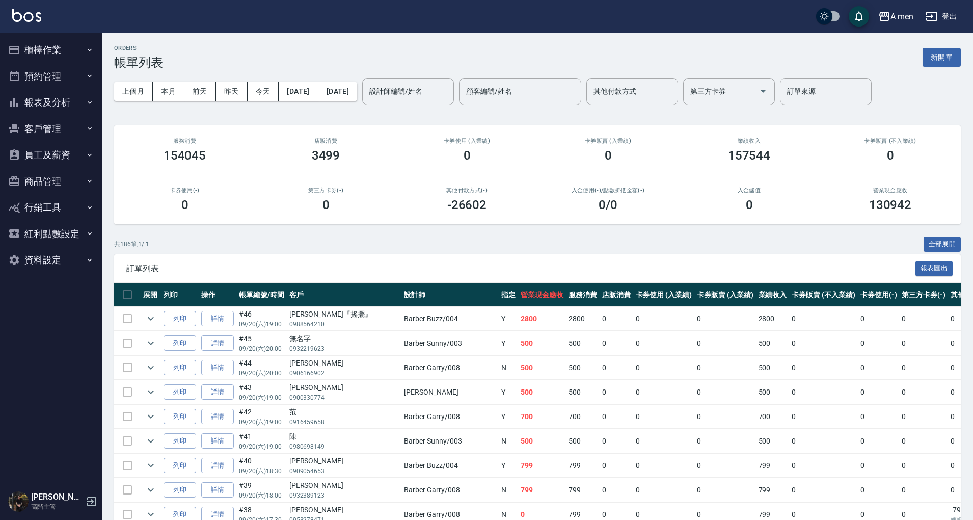
click at [357, 86] on button "[DATE]" at bounding box center [337, 91] width 39 height 19
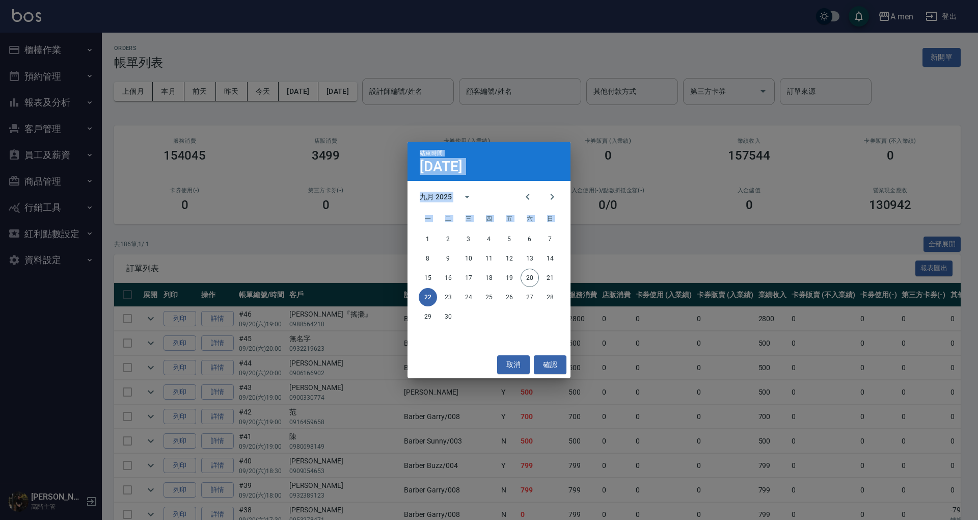
drag, startPoint x: 322, startPoint y: 73, endPoint x: 424, endPoint y: 307, distance: 255.1
click at [424, 307] on div "結束時間 [DATE] 九月 2025 一 二 三 四 五 六 日 1 2 3 4 5 6 7 8 9 10 11 12 13 14 15 16 17 18 …" at bounding box center [489, 260] width 978 height 520
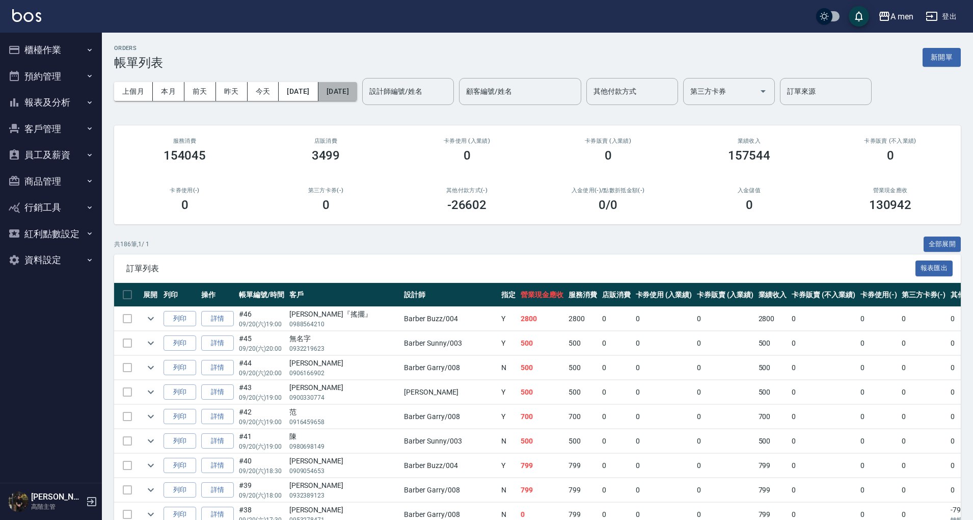
click at [357, 92] on button "[DATE]" at bounding box center [337, 91] width 39 height 19
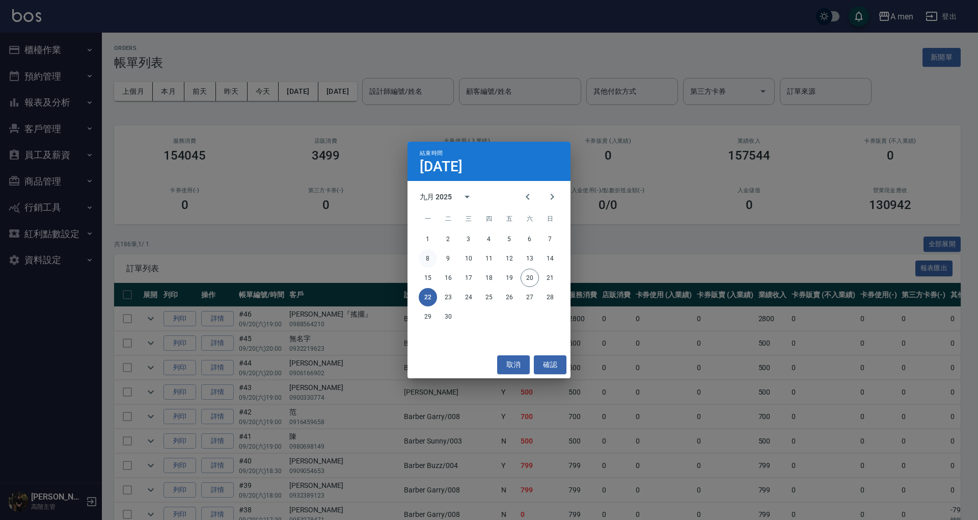
click at [428, 266] on button "8" at bounding box center [428, 258] width 18 height 18
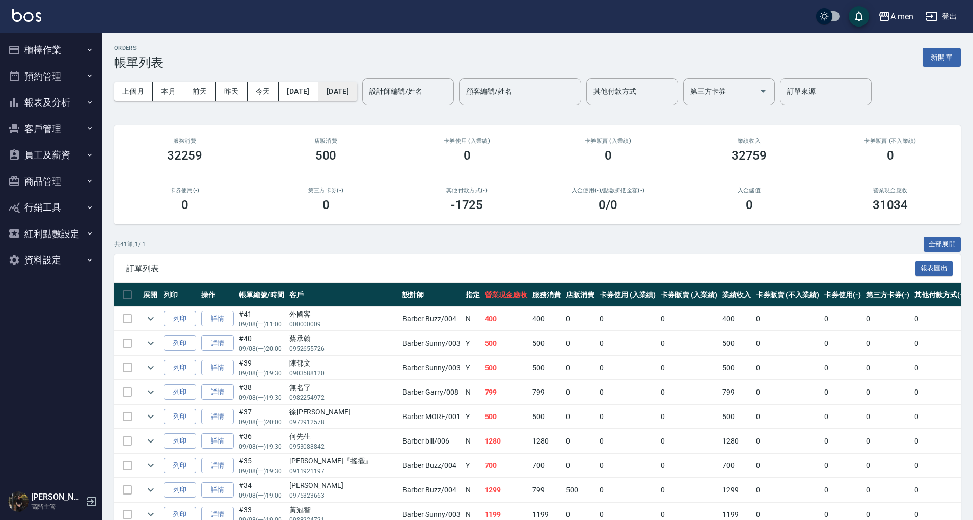
click at [357, 90] on button "[DATE]" at bounding box center [337, 91] width 39 height 19
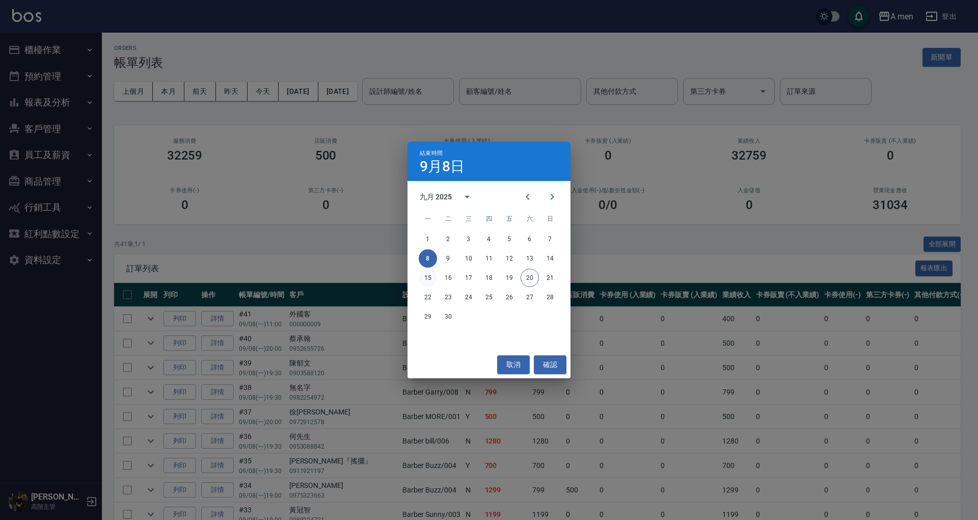
click at [430, 275] on button "15" at bounding box center [428, 277] width 18 height 18
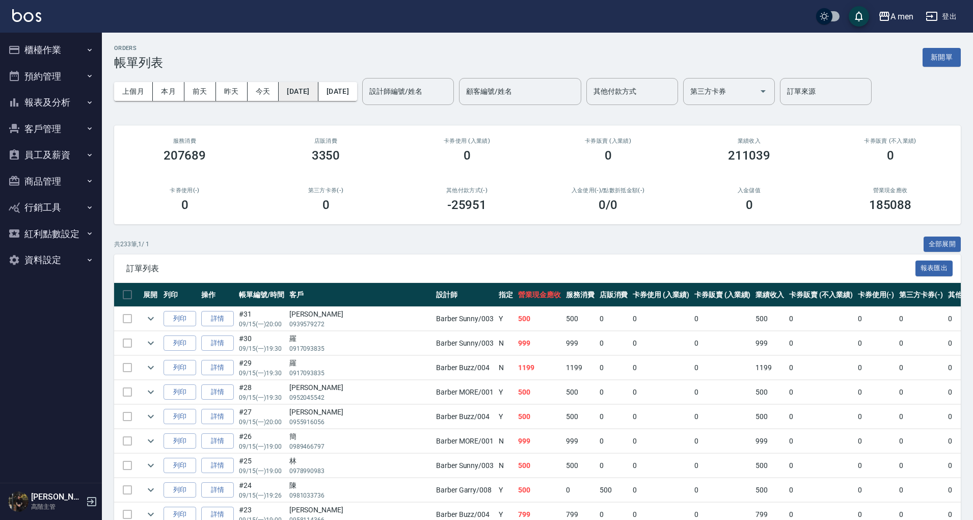
click at [314, 91] on button "[DATE]" at bounding box center [298, 91] width 39 height 19
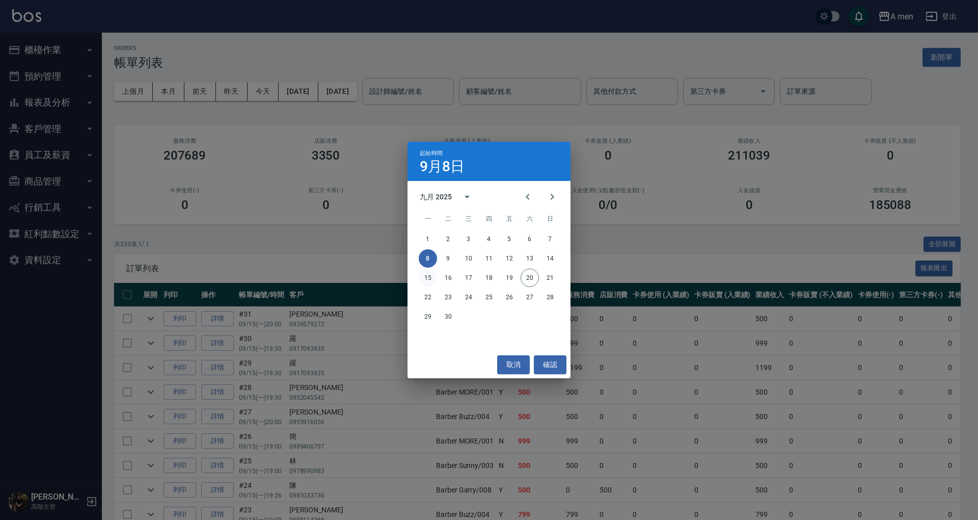
click at [428, 275] on button "15" at bounding box center [428, 277] width 18 height 18
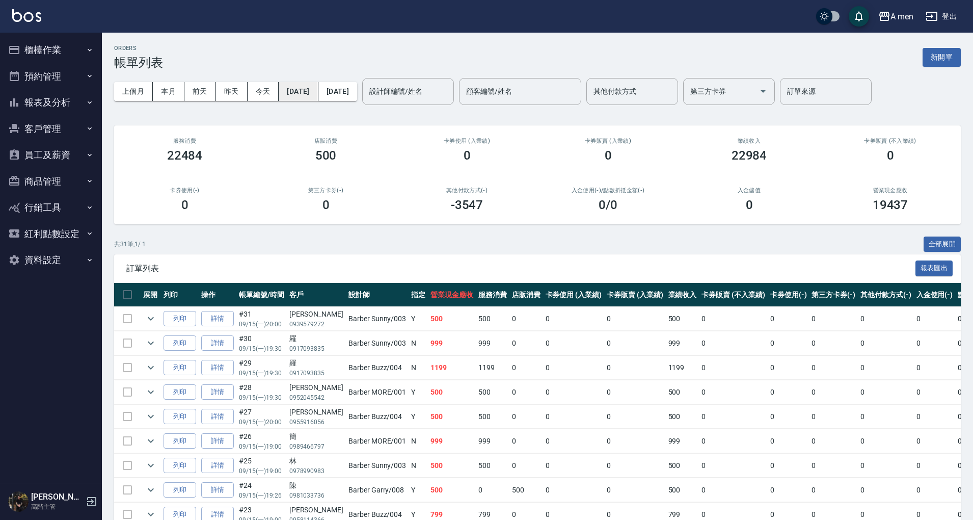
click at [295, 91] on button "[DATE]" at bounding box center [298, 91] width 39 height 19
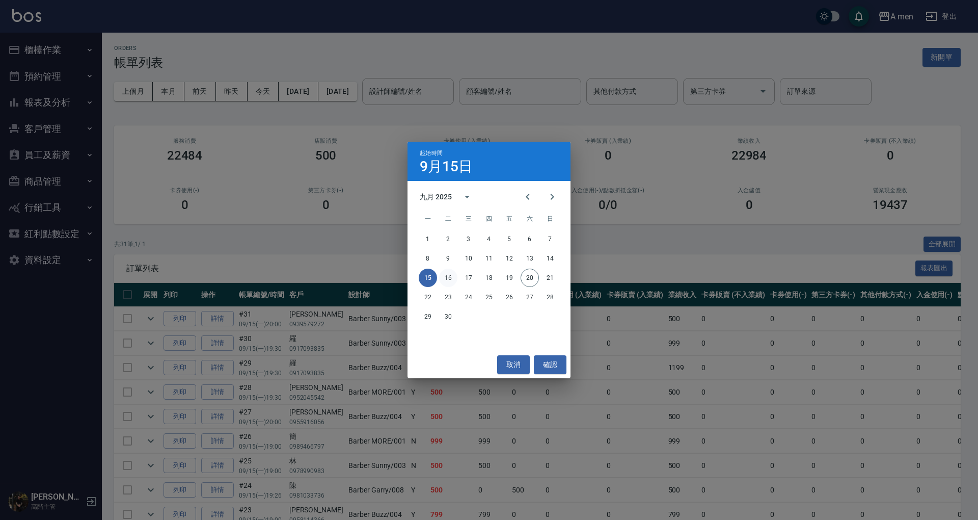
click at [445, 274] on button "16" at bounding box center [448, 277] width 18 height 18
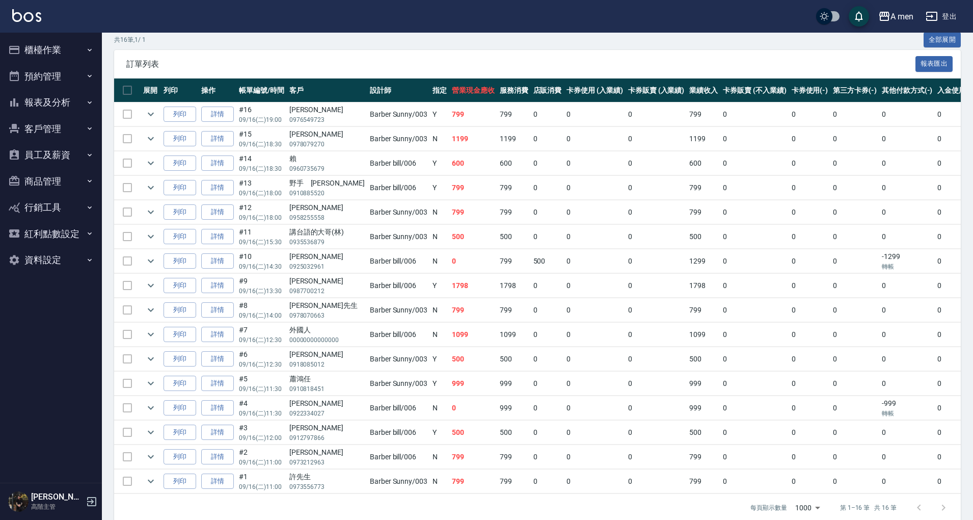
scroll to position [211, 0]
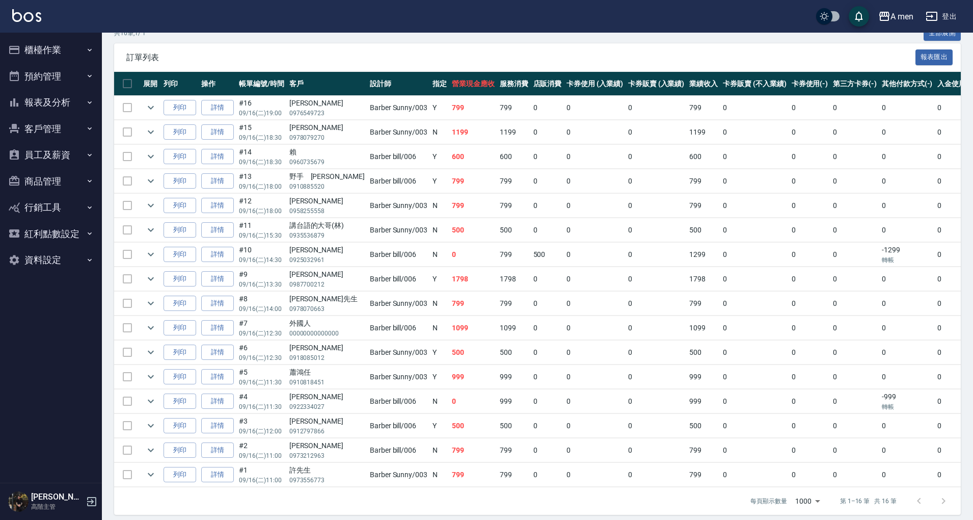
click at [789, 211] on td "0" at bounding box center [810, 206] width 42 height 24
